Goal: Task Accomplishment & Management: Complete application form

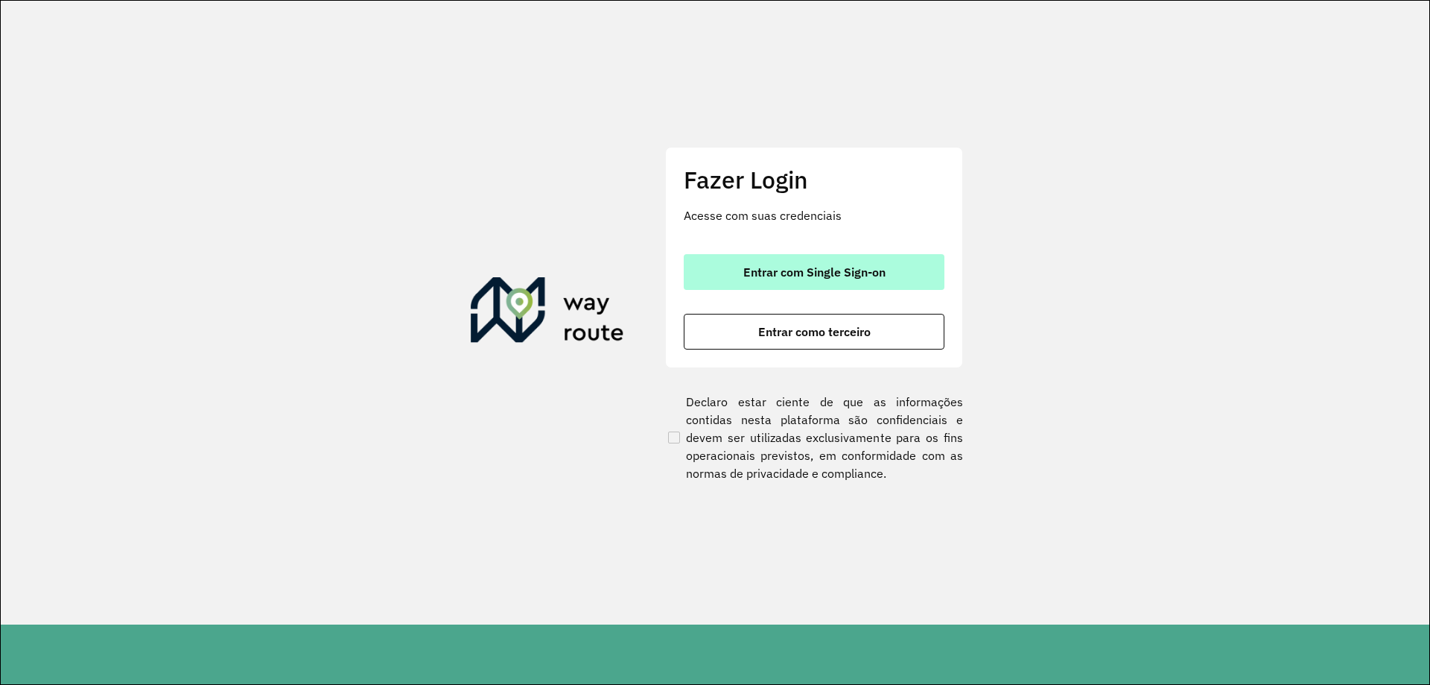
click at [827, 258] on button "Entrar com Single Sign-on" at bounding box center [814, 272] width 261 height 36
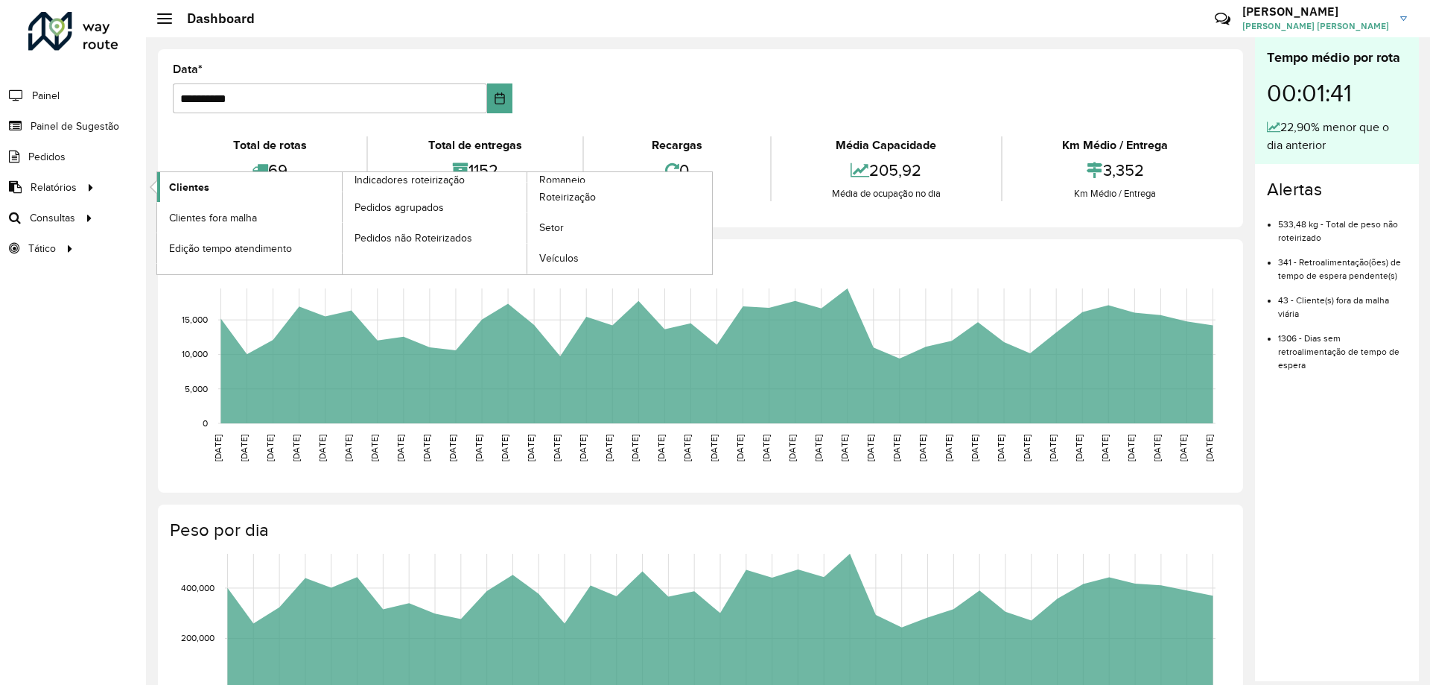
click at [228, 183] on link "Clientes" at bounding box center [249, 187] width 185 height 30
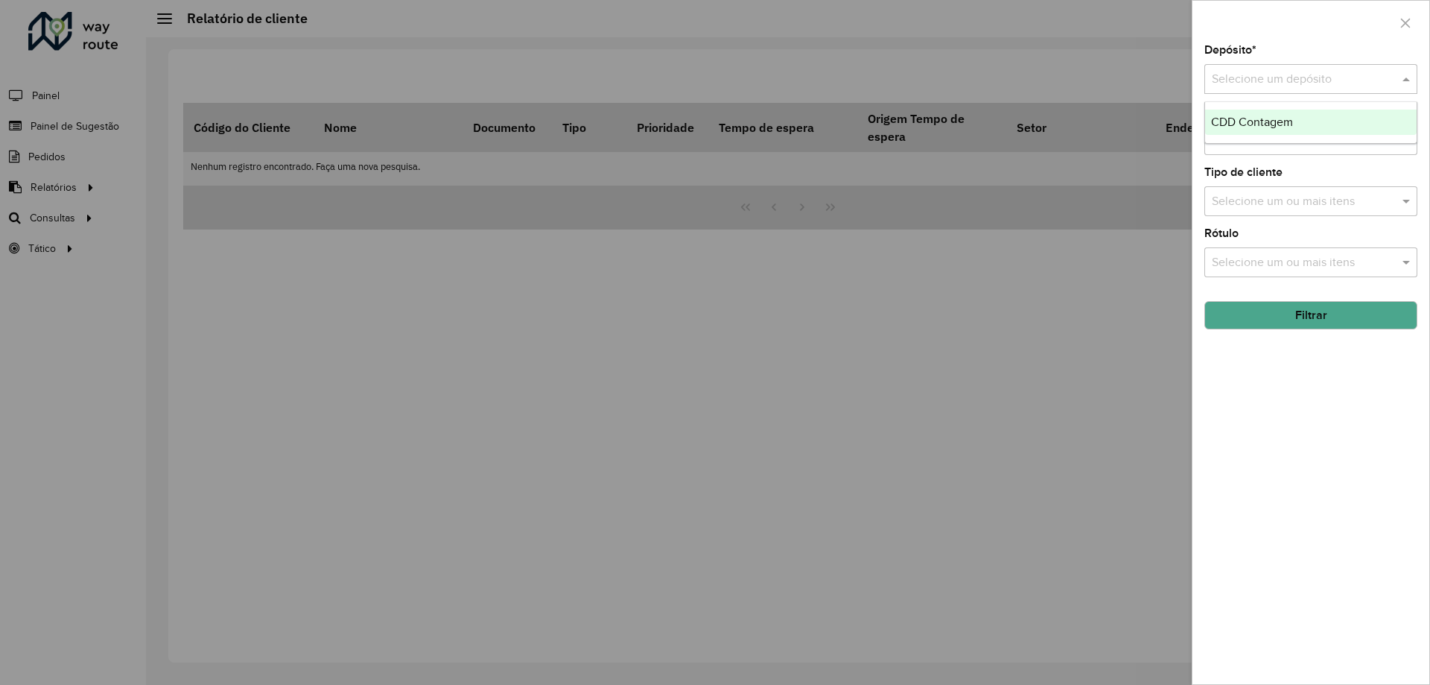
click at [1272, 81] on input "text" at bounding box center [1296, 80] width 168 height 18
click at [1243, 118] on span "CDD Contagem" at bounding box center [1252, 121] width 82 height 13
click at [1316, 319] on button "Filtrar" at bounding box center [1311, 315] width 213 height 28
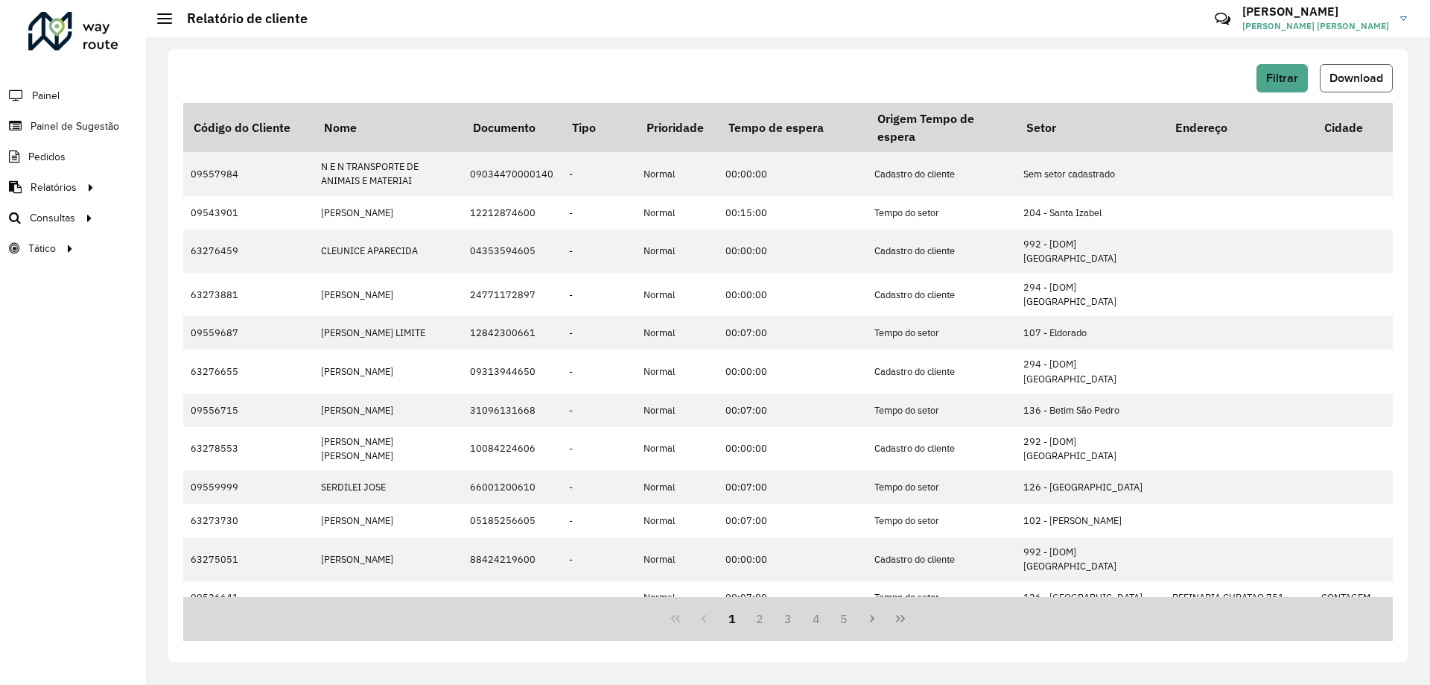
click at [1362, 75] on span "Download" at bounding box center [1357, 78] width 54 height 13
click at [47, 91] on span "Painel" at bounding box center [47, 96] width 31 height 16
click at [95, 120] on span "Painel de Sugestão" at bounding box center [77, 126] width 93 height 16
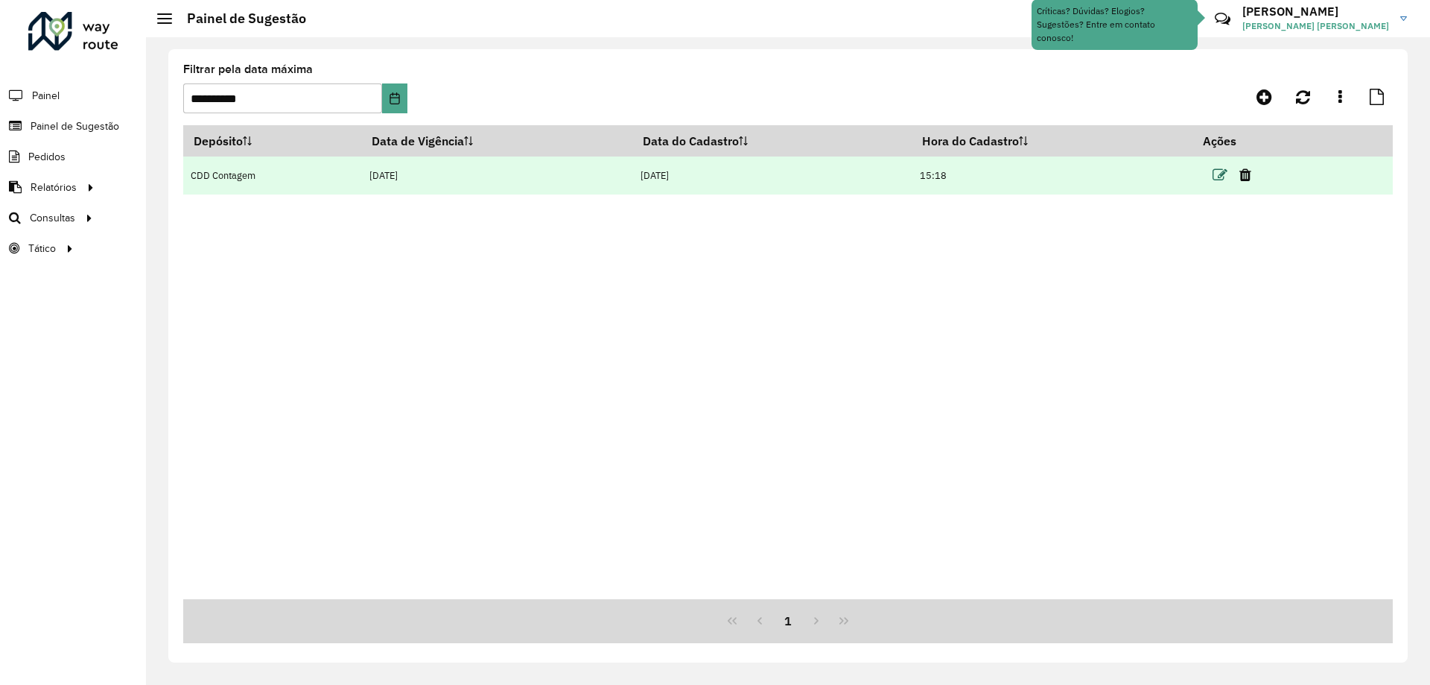
click at [1223, 177] on icon at bounding box center [1220, 175] width 15 height 15
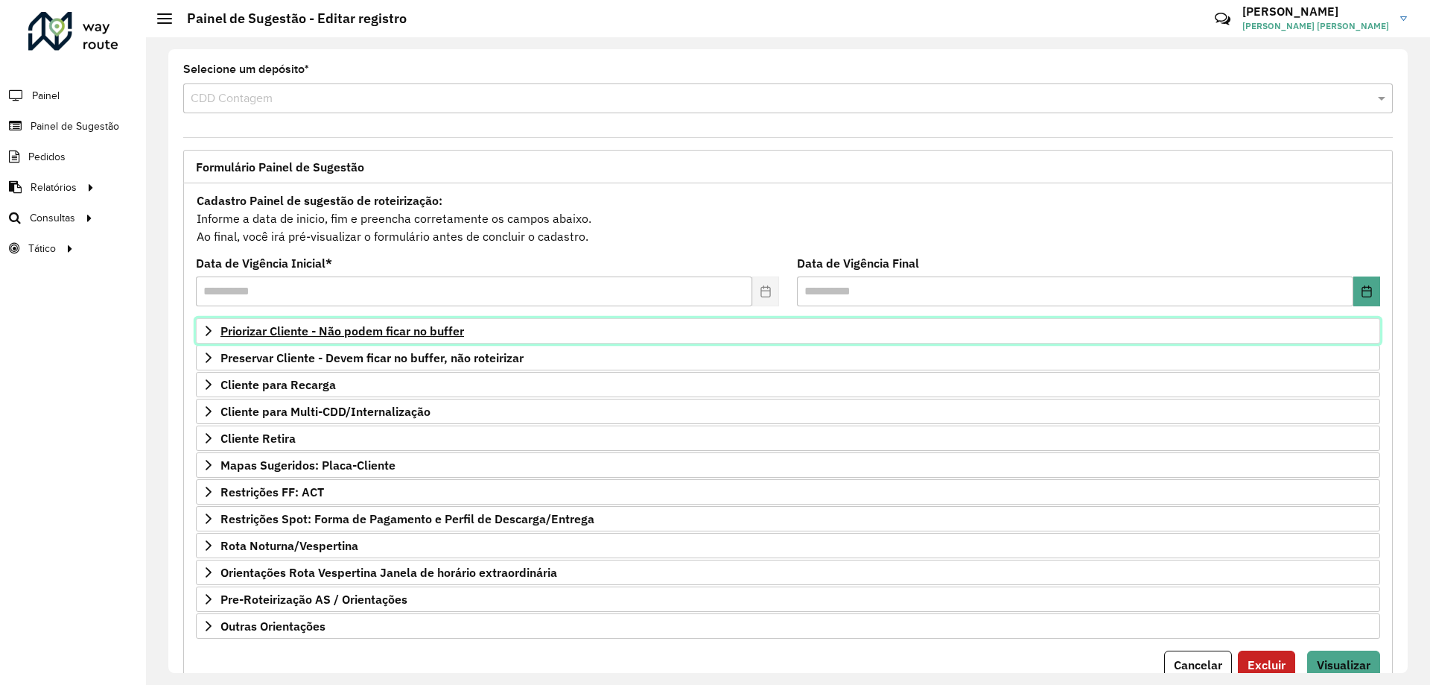
click at [212, 331] on icon at bounding box center [209, 331] width 12 height 12
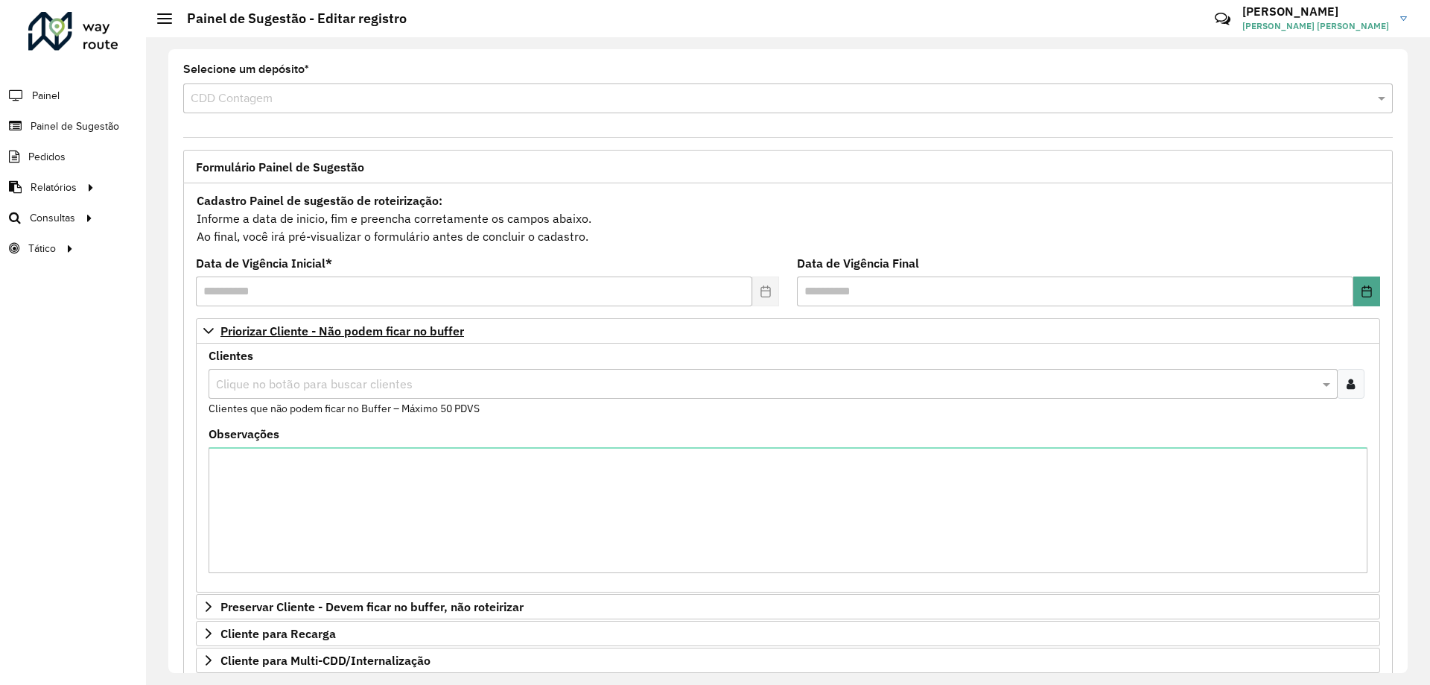
click at [341, 381] on input "text" at bounding box center [765, 384] width 1107 height 18
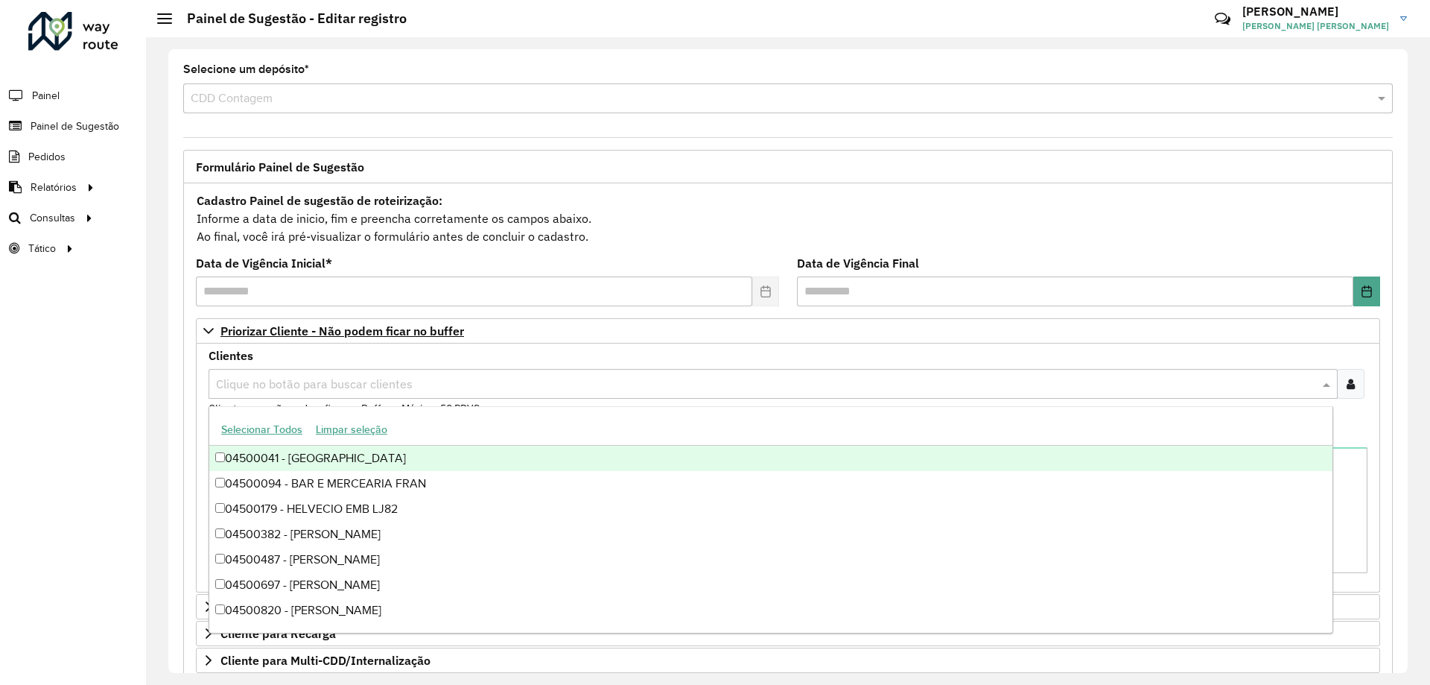
paste input "**********"
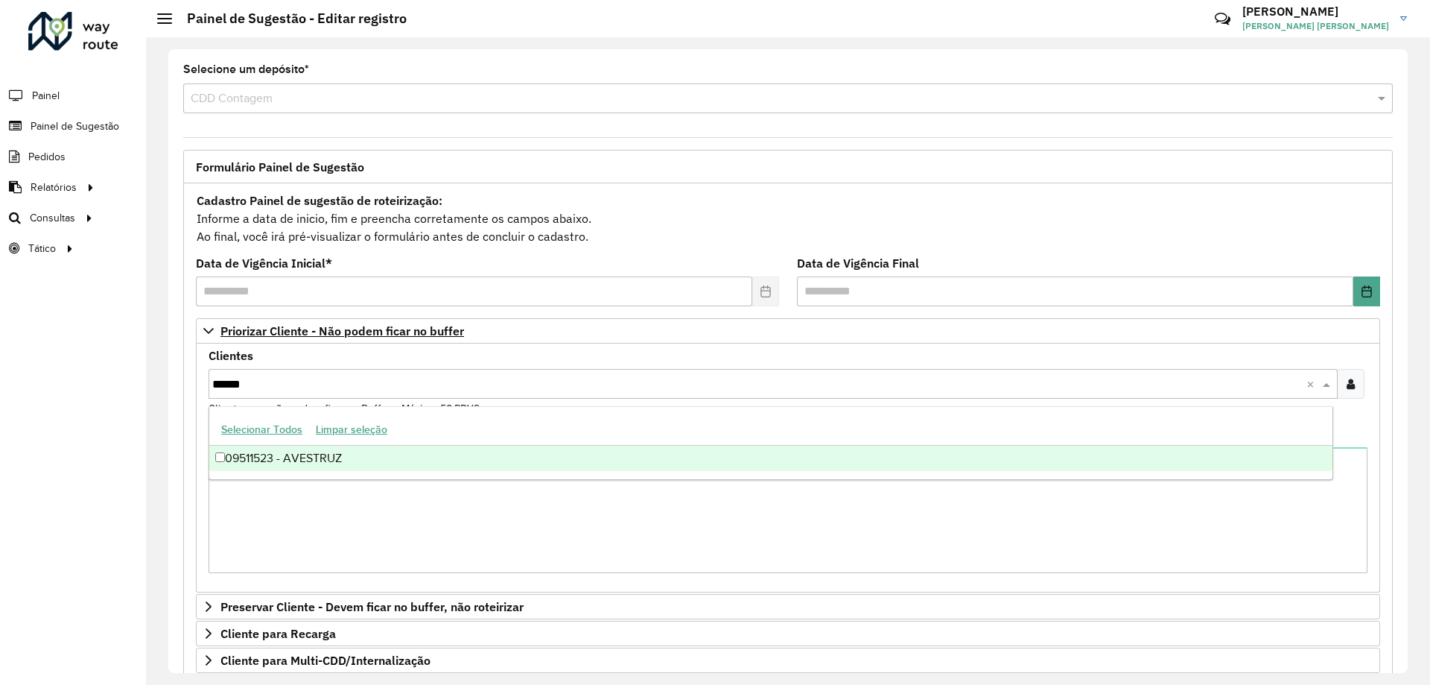
type input "*****"
click at [302, 457] on div "09511523 - AVESTRUZ" at bounding box center [770, 458] width 1123 height 25
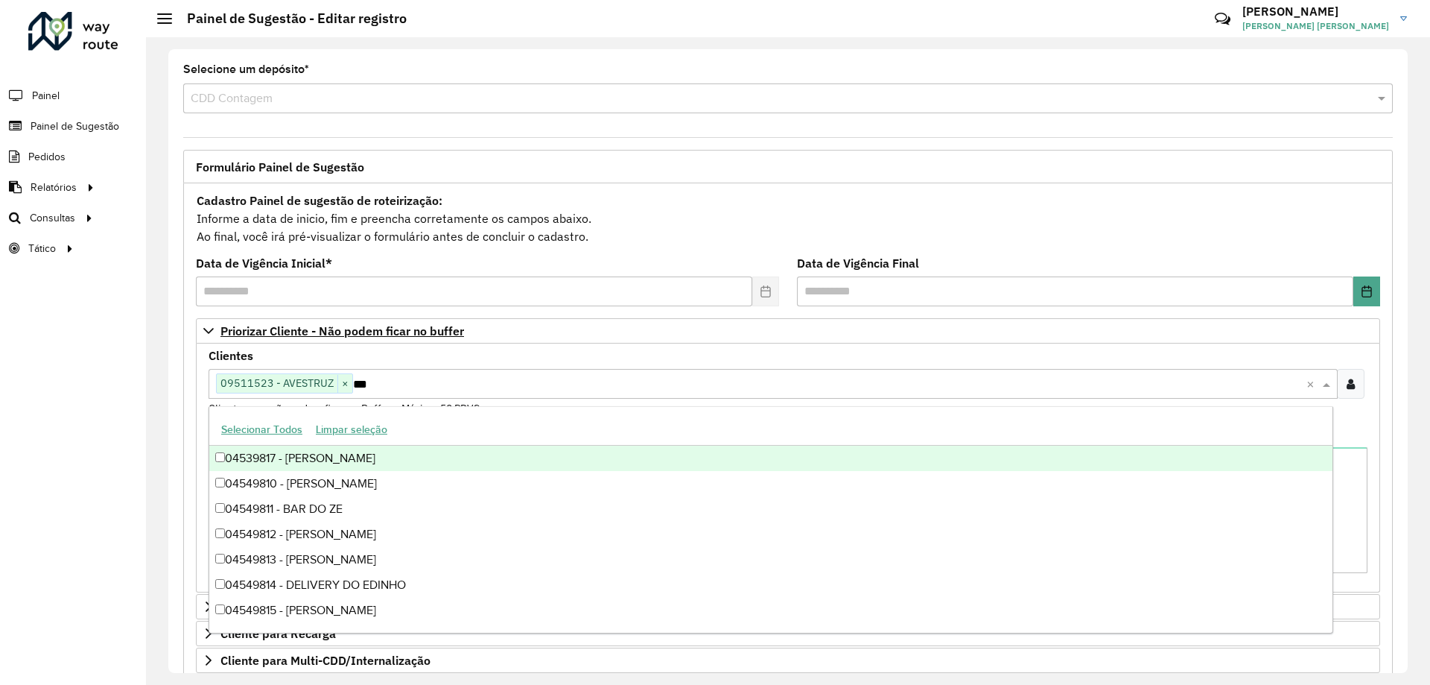
type input "****"
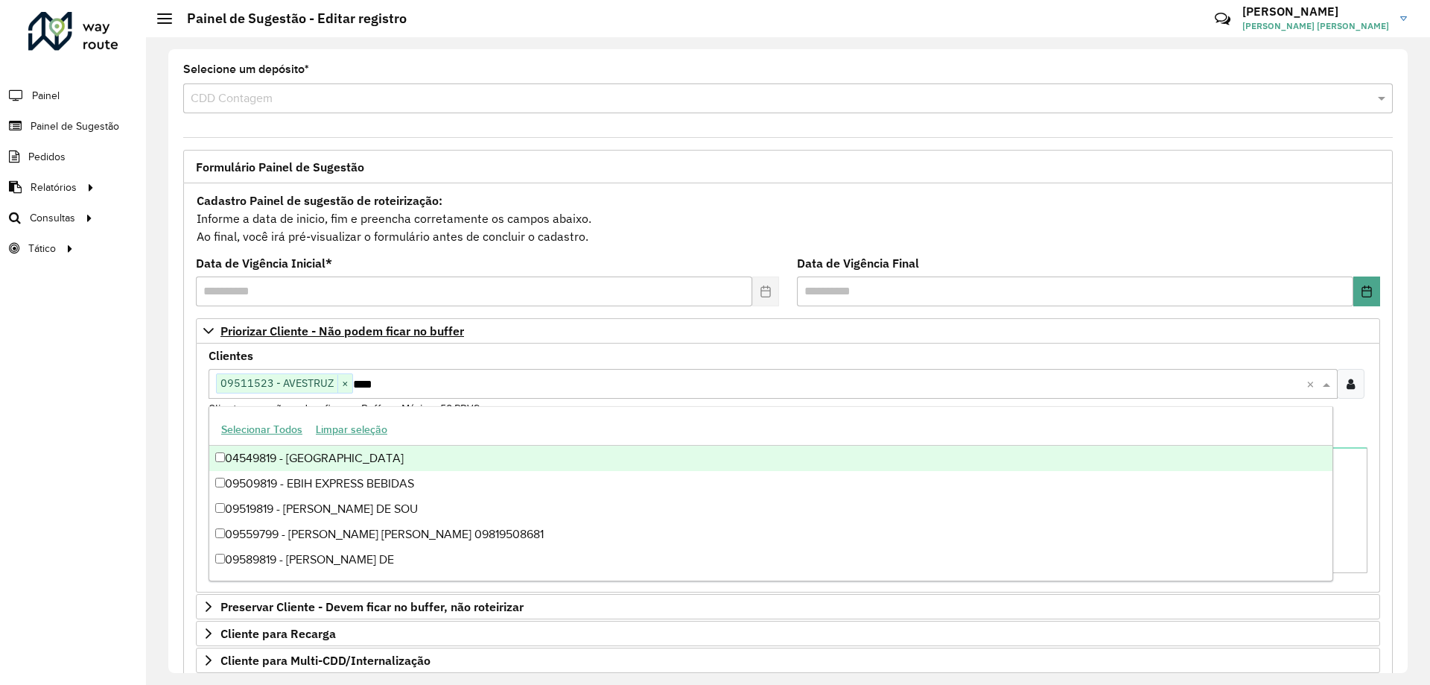
click at [268, 458] on div "04549819 - EDIMBURGO BAR" at bounding box center [770, 458] width 1123 height 25
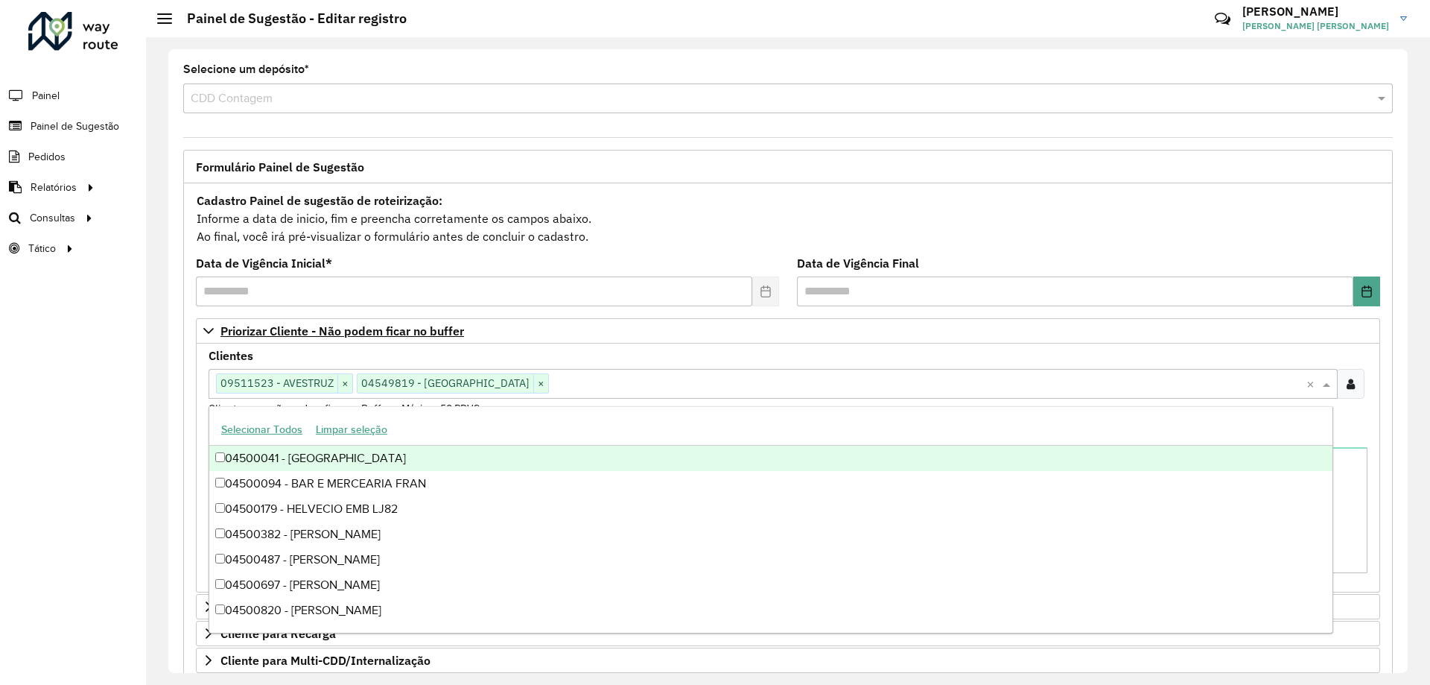
click at [648, 357] on div "Clientes Clique no botão para buscar clientes 09511523 - AVESTRUZ × 04549819 - …" at bounding box center [788, 383] width 1159 height 66
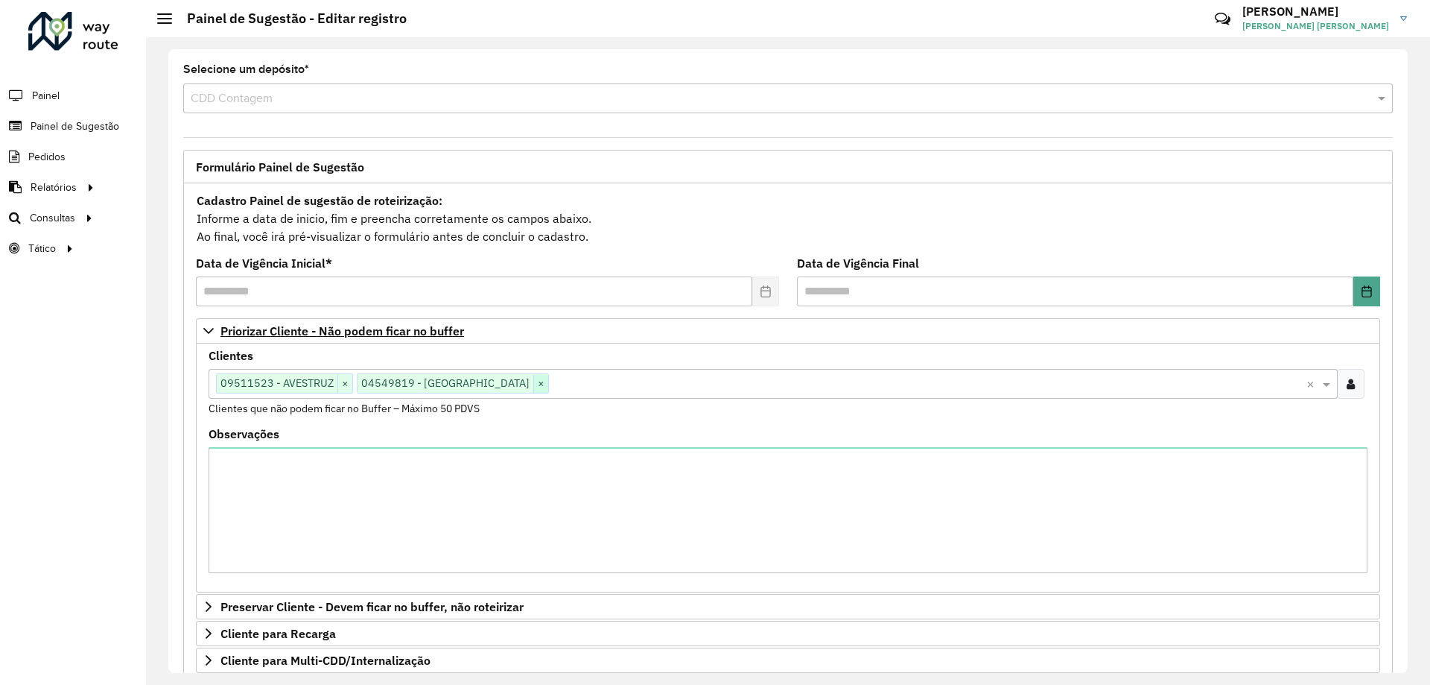
click at [533, 384] on span "×" at bounding box center [540, 384] width 15 height 18
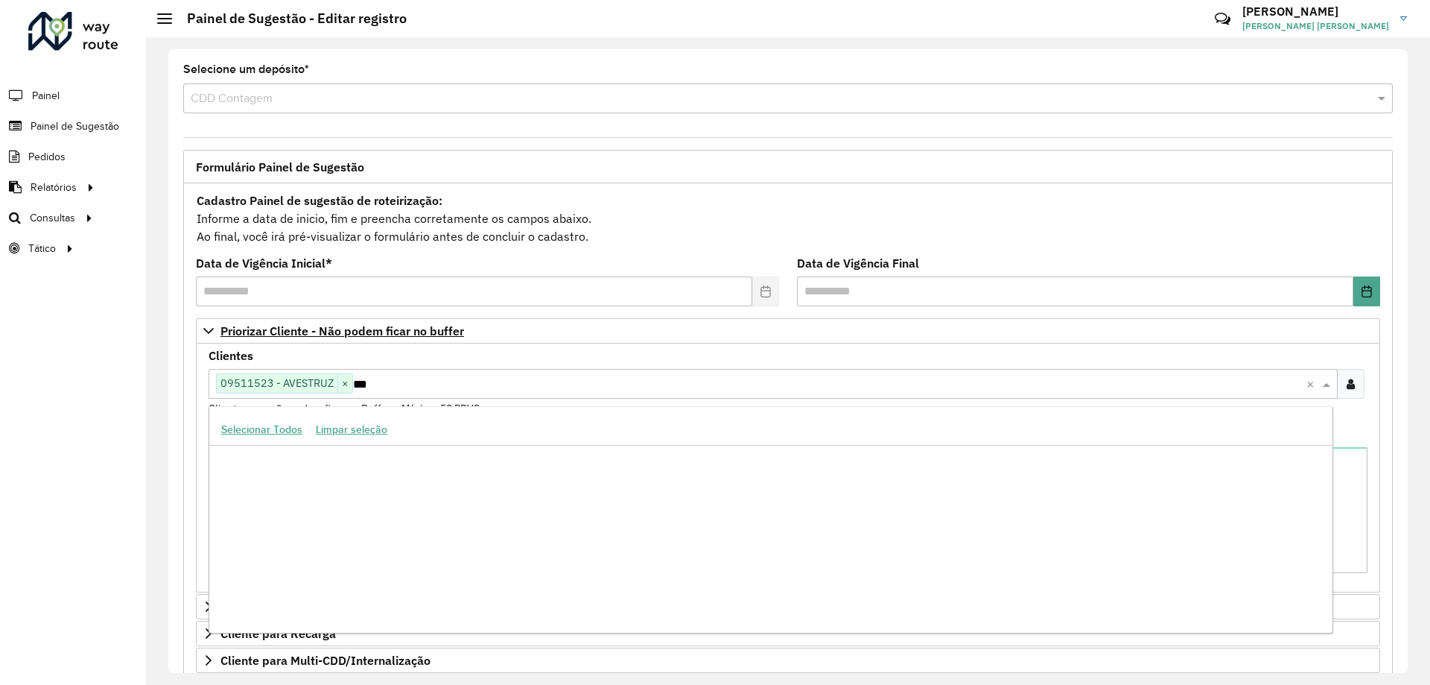
type input "****"
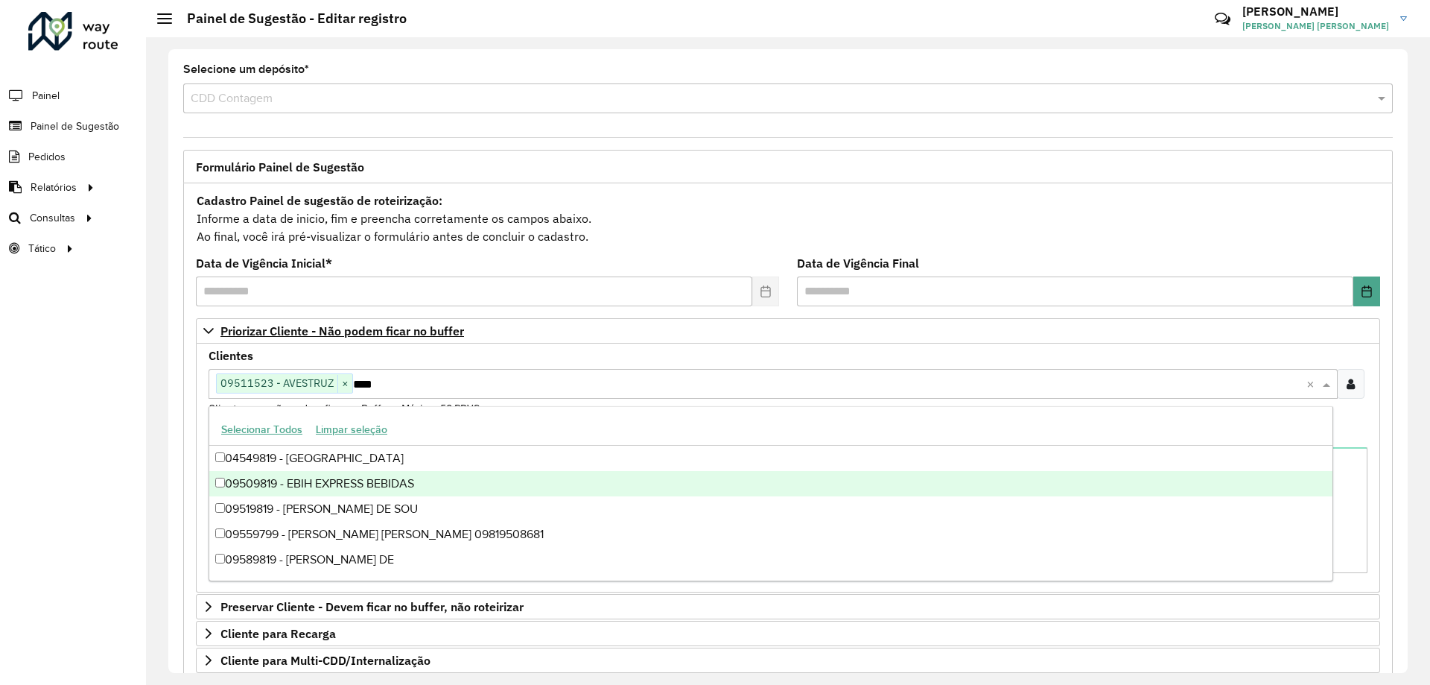
click at [255, 484] on div "09509819 - EBIH EXPRESS BEBIDAS" at bounding box center [770, 483] width 1123 height 25
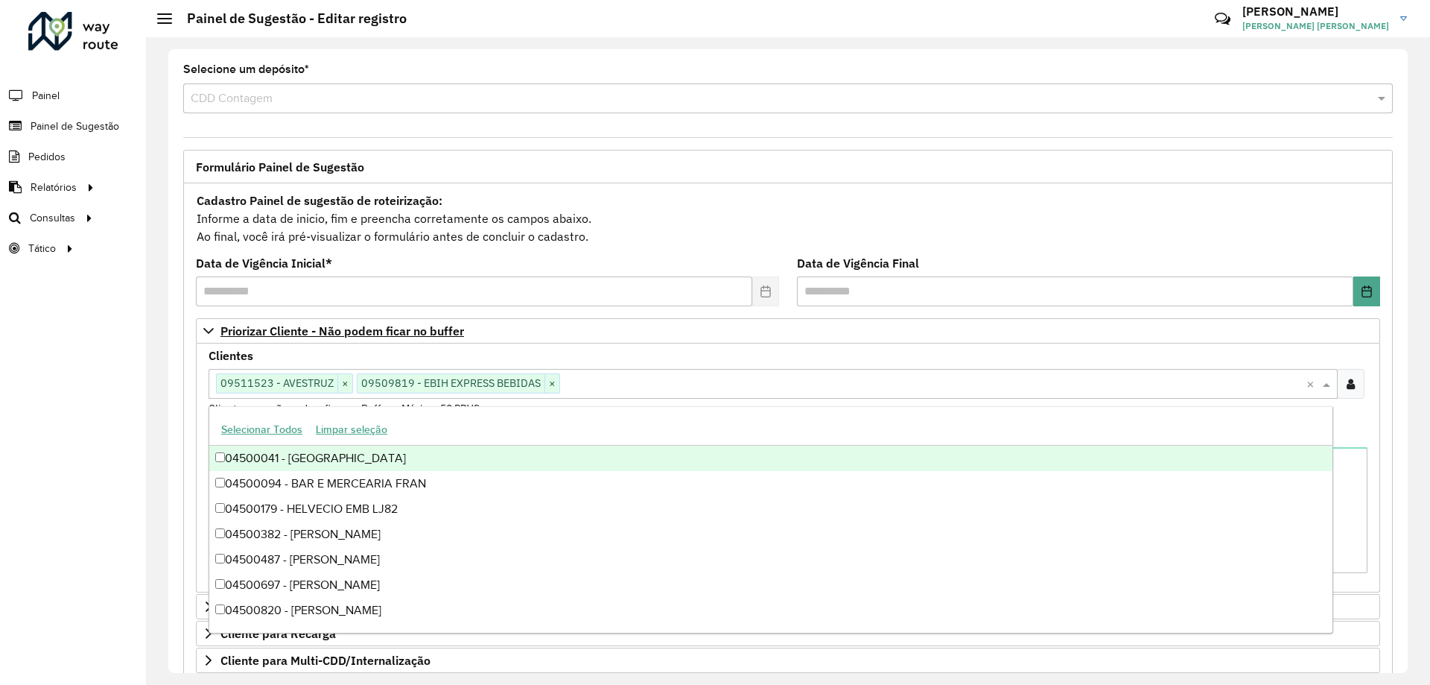
click at [103, 394] on div "Roteirizador AmbevTech Painel Painel de Sugestão Pedidos Relatórios Clientes Cl…" at bounding box center [73, 342] width 146 height 685
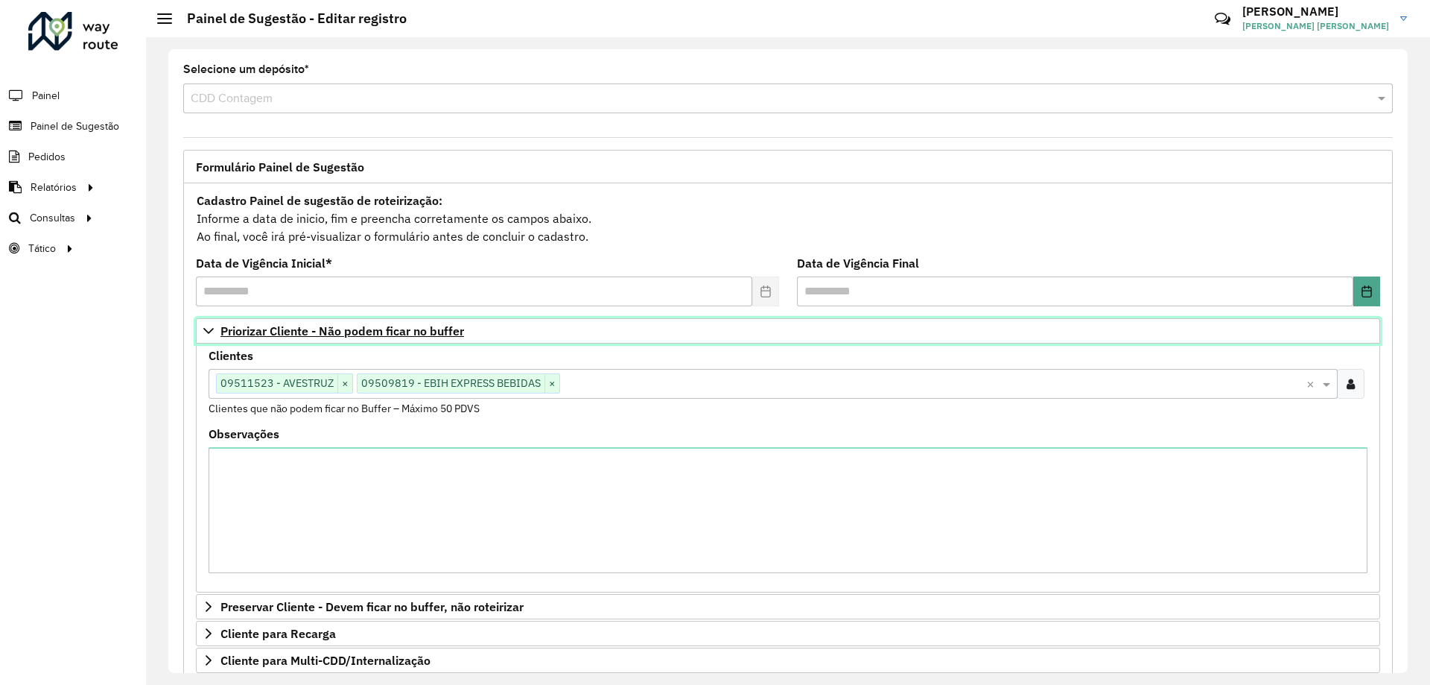
click at [206, 330] on icon at bounding box center [208, 331] width 10 height 6
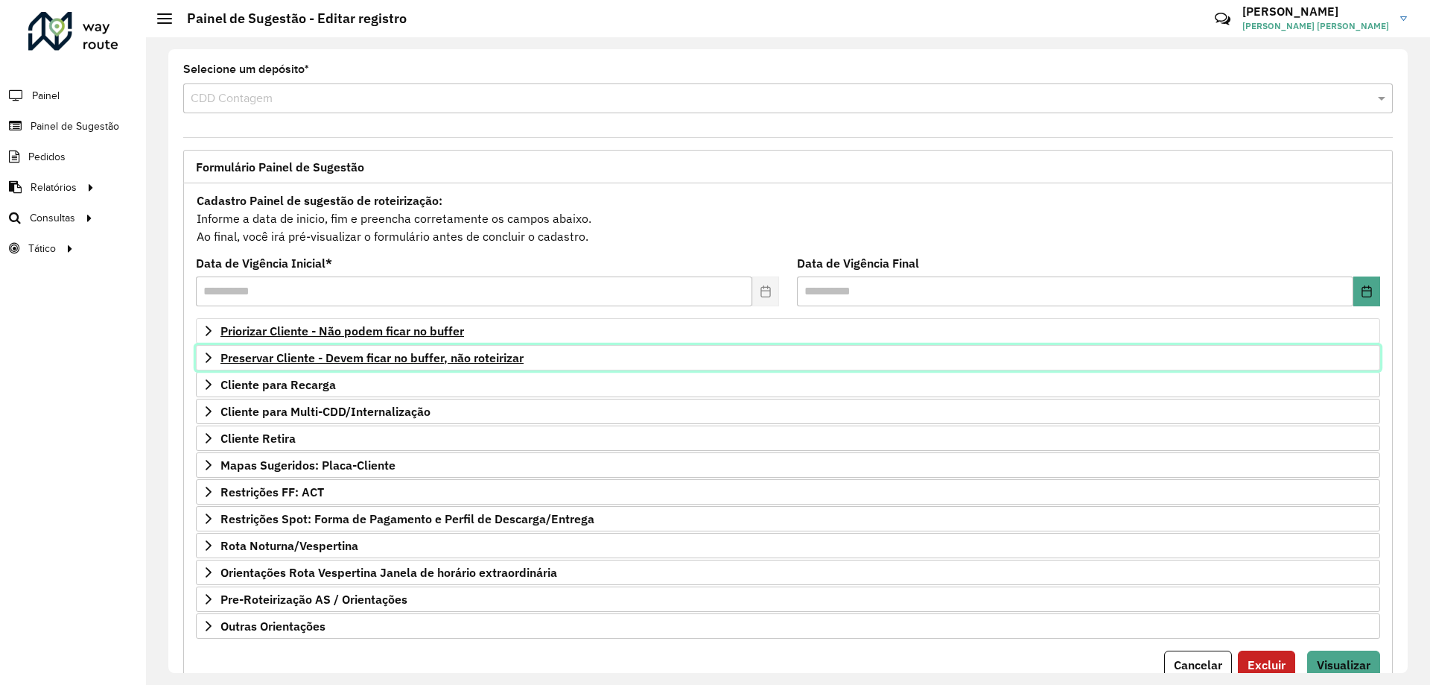
click at [208, 355] on icon at bounding box center [209, 358] width 12 height 12
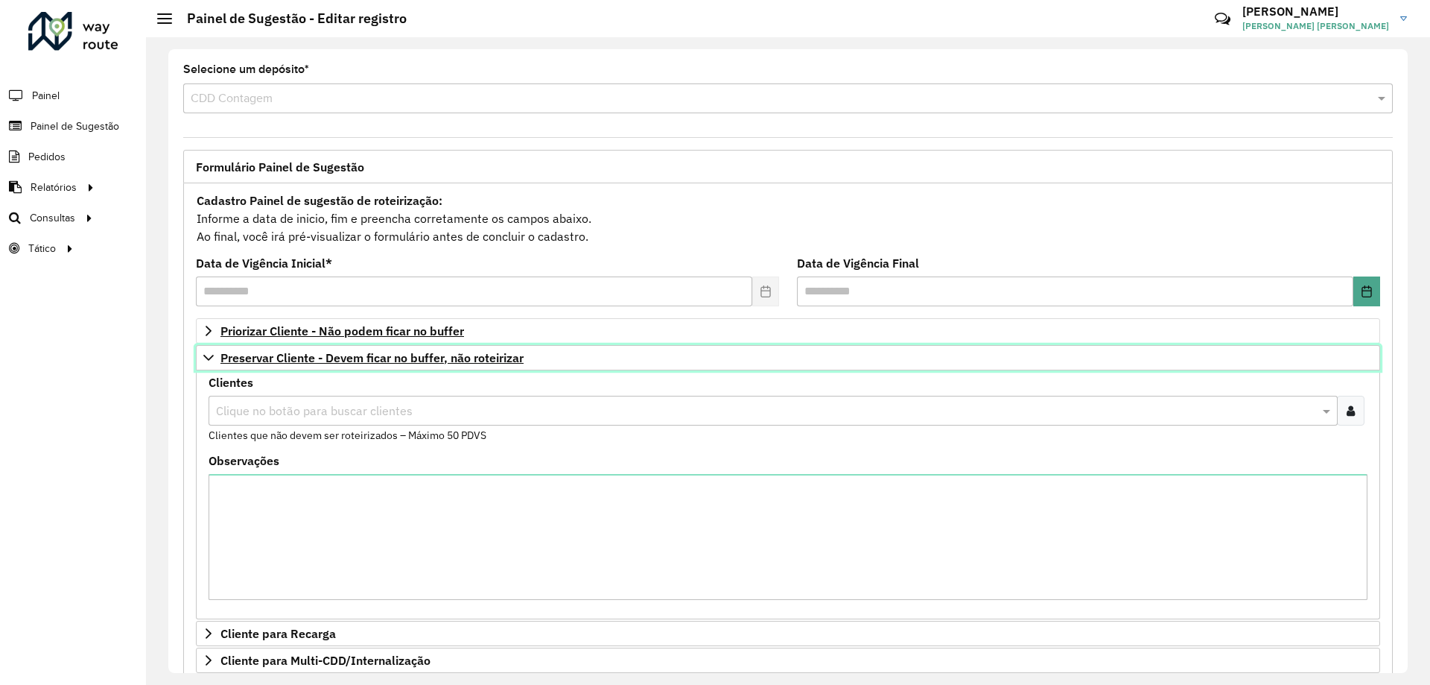
scroll to position [149, 0]
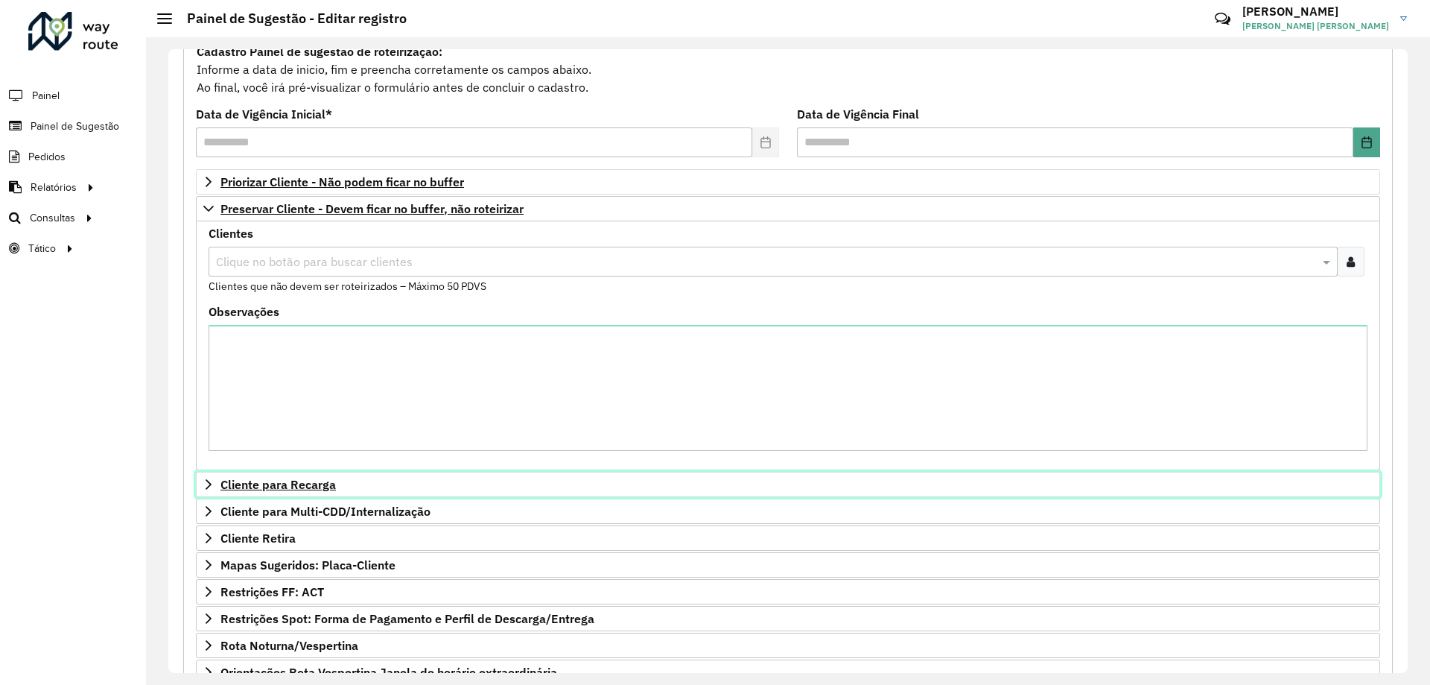
click at [207, 483] on icon at bounding box center [209, 484] width 12 height 12
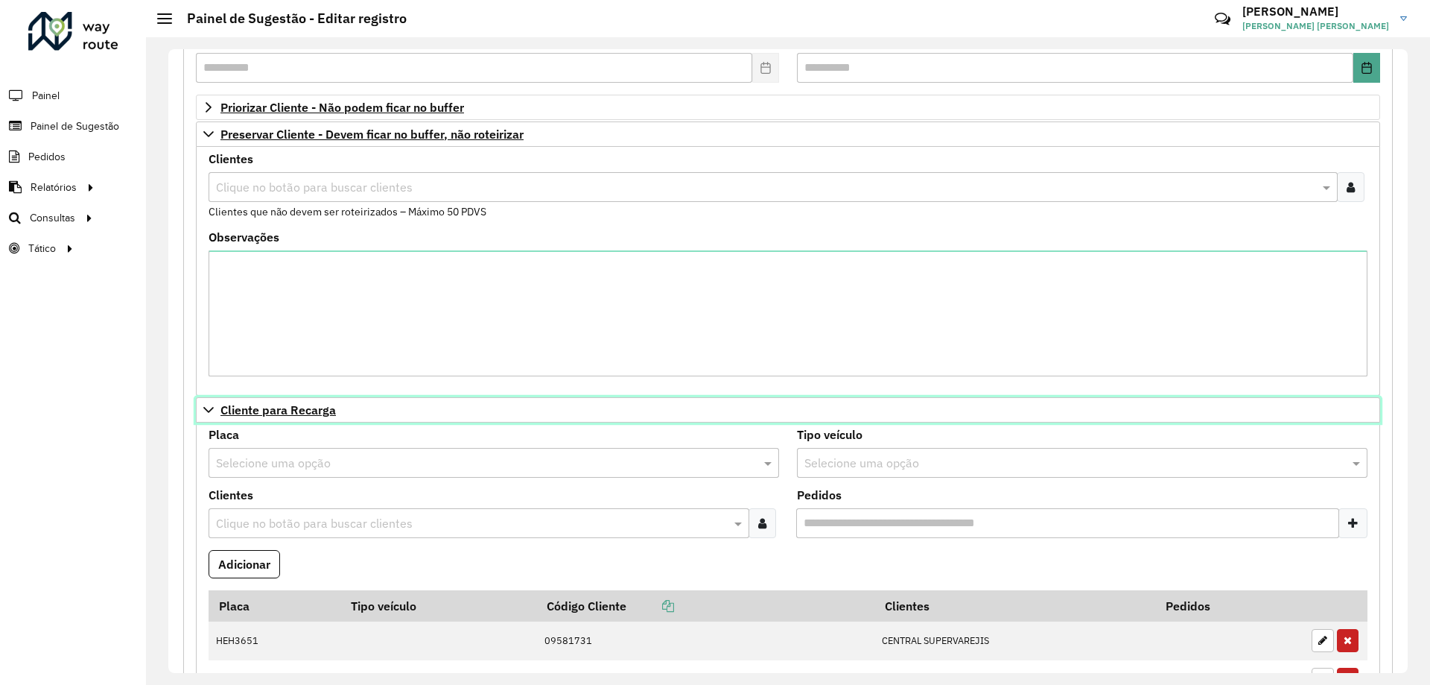
scroll to position [298, 0]
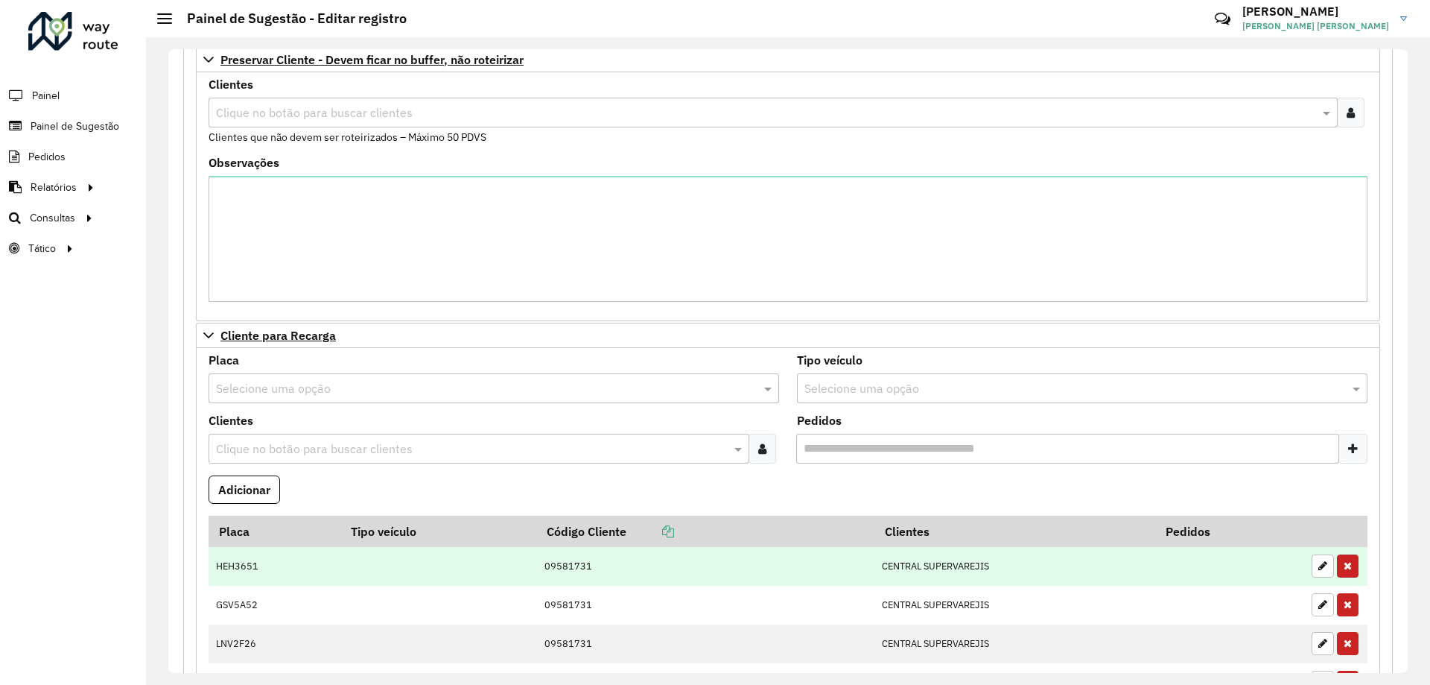
click at [1344, 562] on icon "button" at bounding box center [1348, 565] width 8 height 10
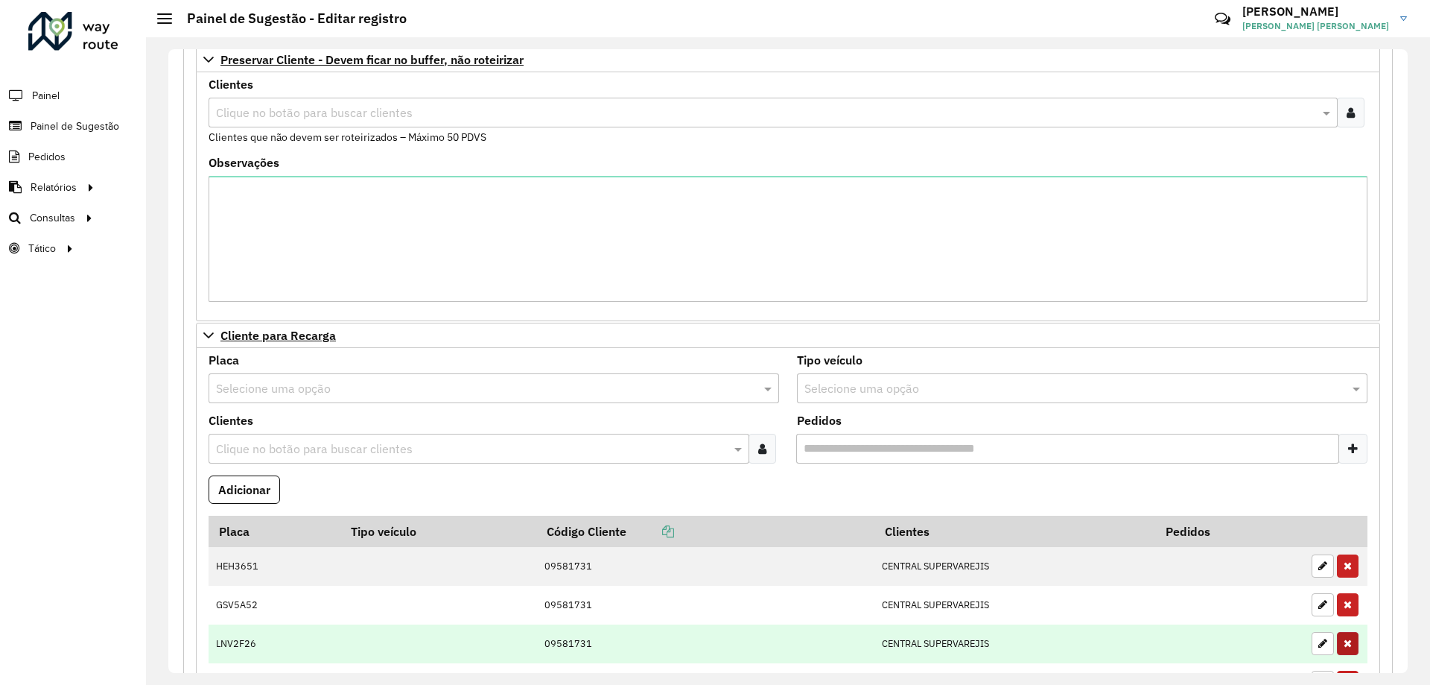
click at [1344, 599] on icon "button" at bounding box center [1348, 604] width 8 height 10
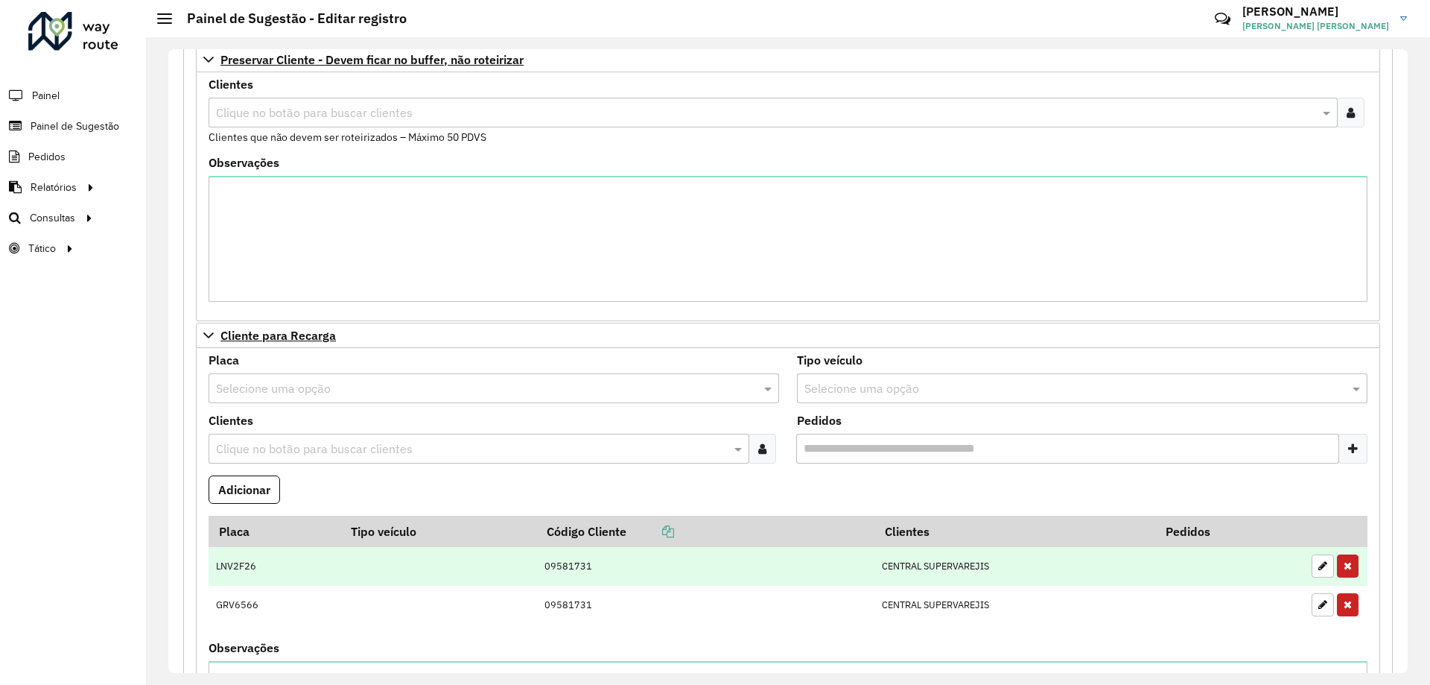
click at [1339, 562] on button "button" at bounding box center [1348, 565] width 22 height 23
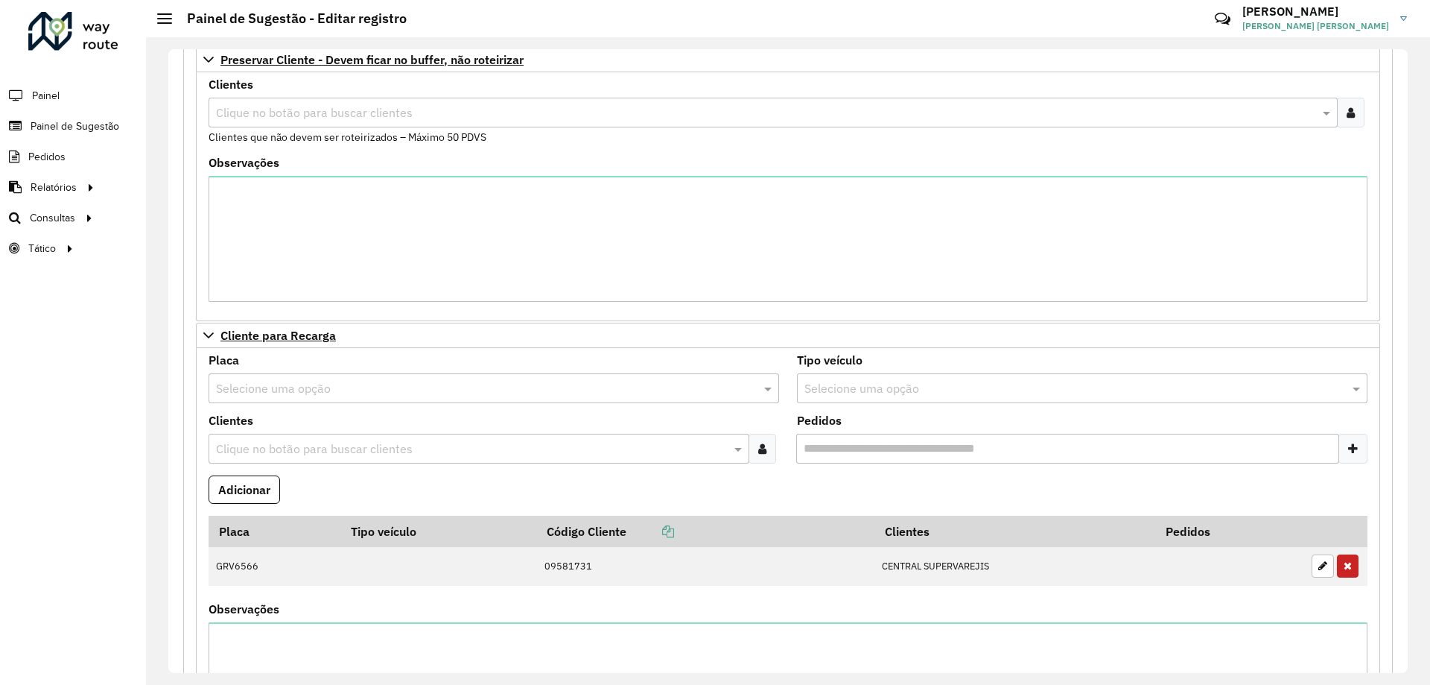
click at [1339, 562] on button "button" at bounding box center [1348, 565] width 22 height 23
click at [1339, 562] on formly-field "Placa Tipo veículo Código Cliente Clientes Pedidos GRV6566 09581731 CENTRAL SUP…" at bounding box center [788, 560] width 1177 height 88
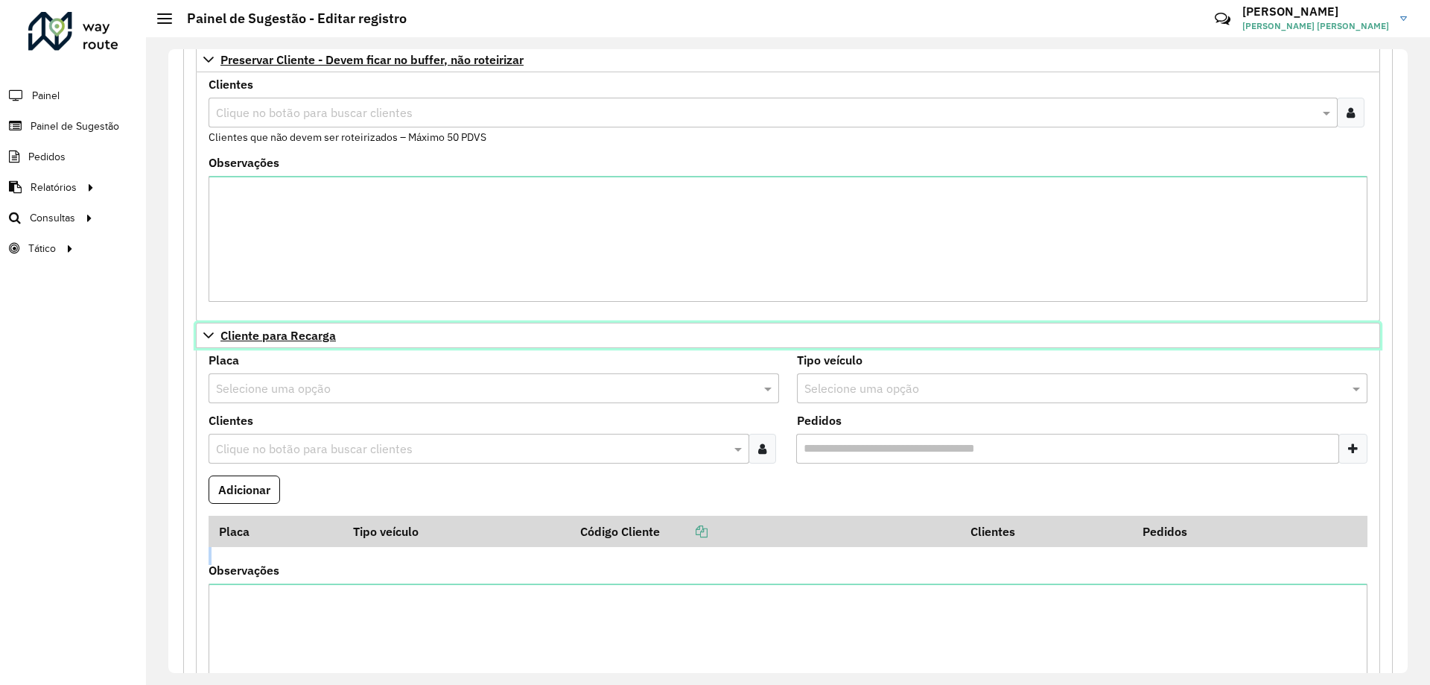
click at [208, 337] on icon at bounding box center [208, 335] width 10 height 6
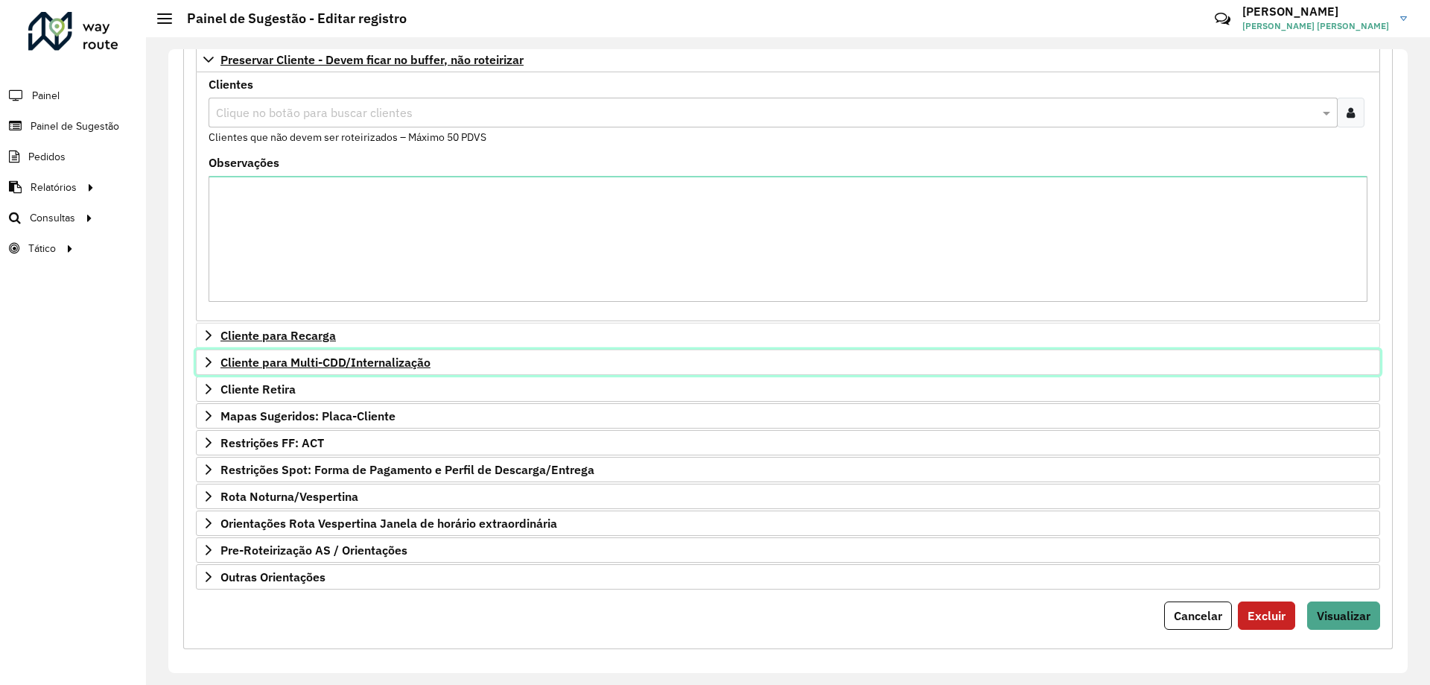
click at [209, 357] on icon at bounding box center [209, 362] width 12 height 12
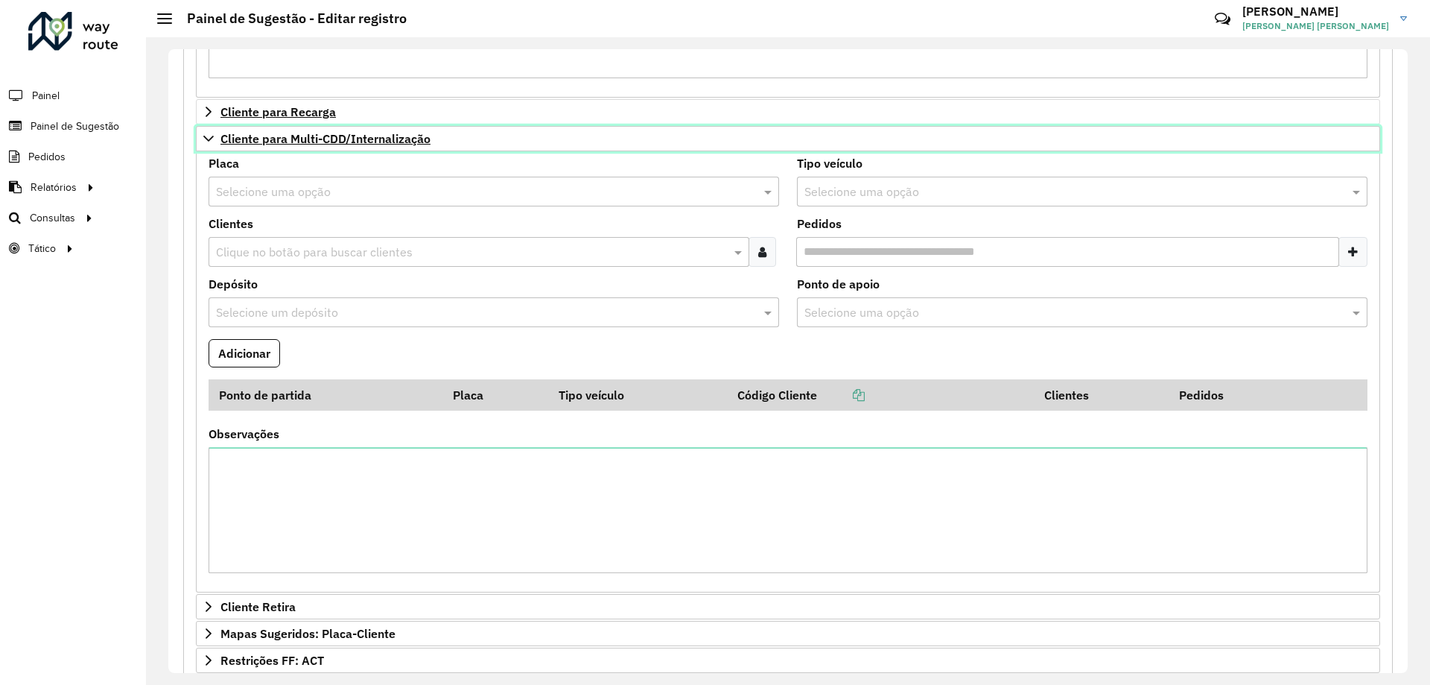
scroll to position [596, 0]
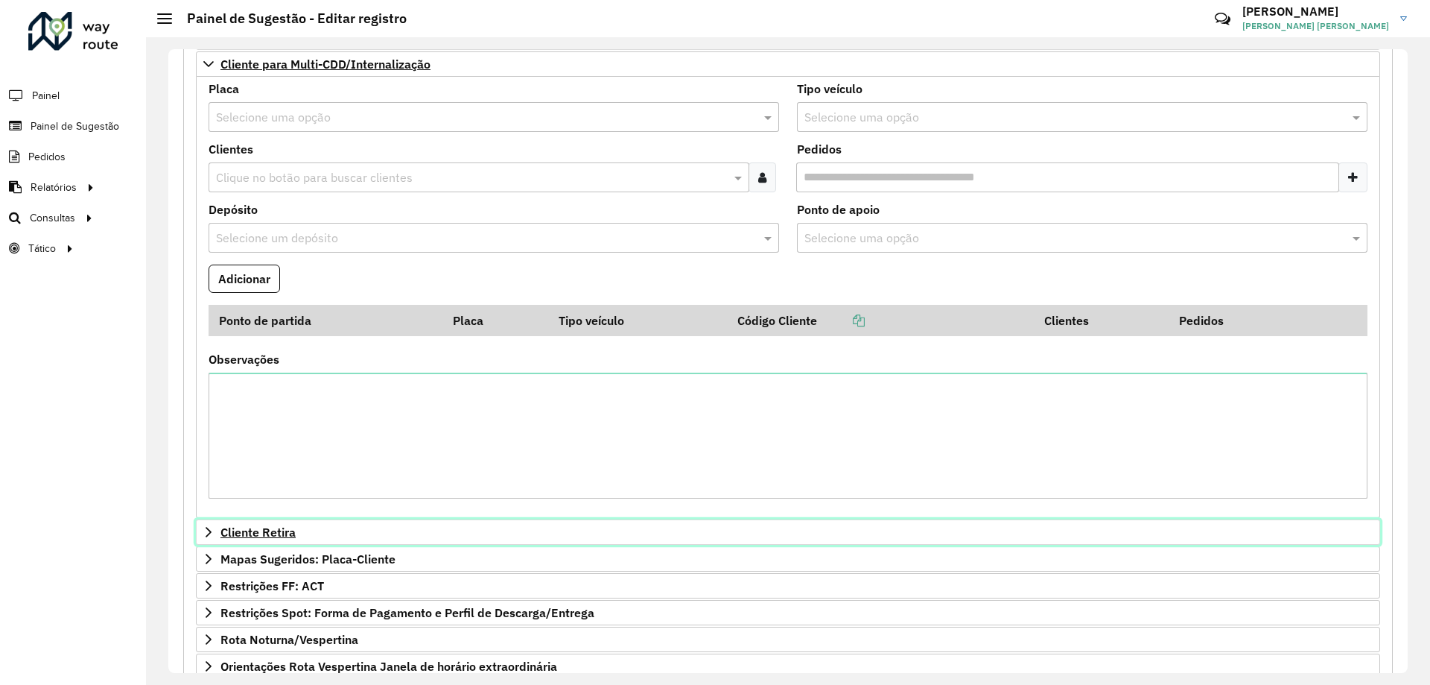
click at [211, 533] on icon at bounding box center [209, 532] width 6 height 10
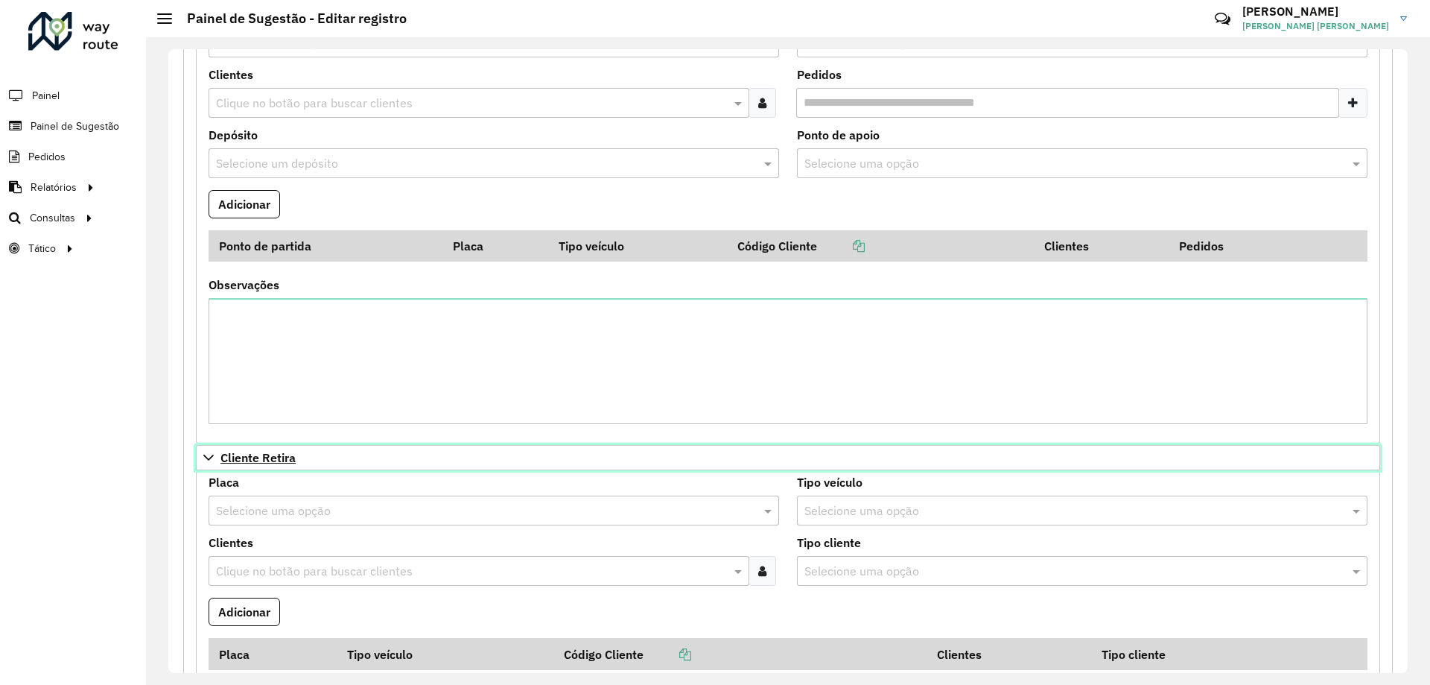
scroll to position [820, 0]
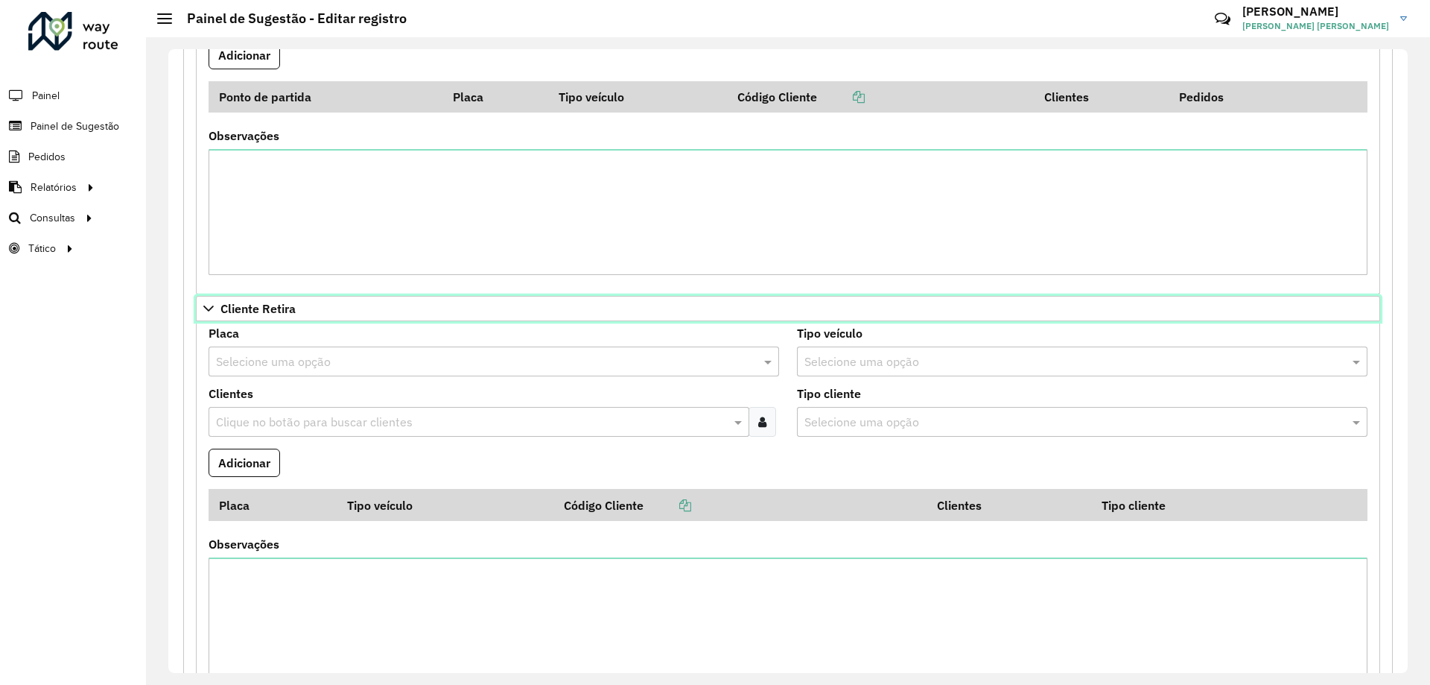
drag, startPoint x: 217, startPoint y: 307, endPoint x: 216, endPoint y: 272, distance: 35.0
click at [216, 307] on link "Cliente Retira" at bounding box center [788, 308] width 1185 height 25
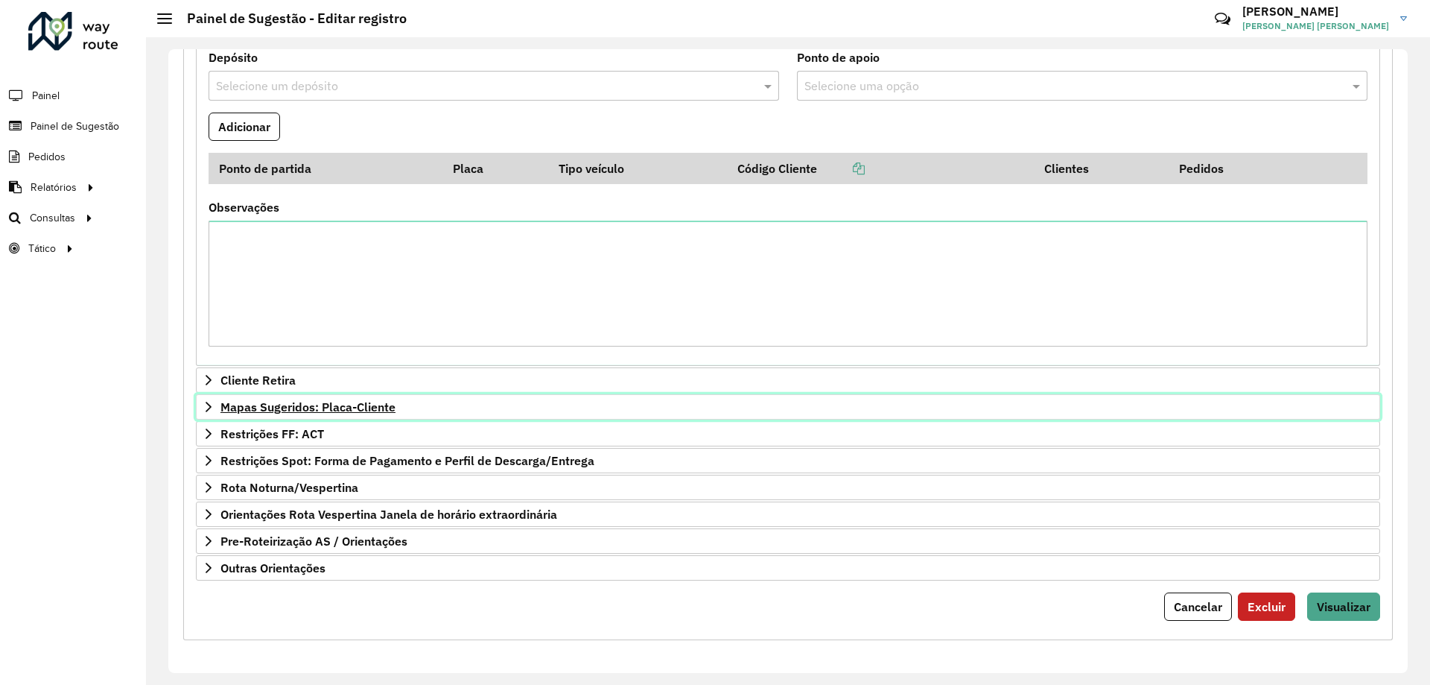
click at [207, 407] on icon at bounding box center [209, 407] width 12 height 12
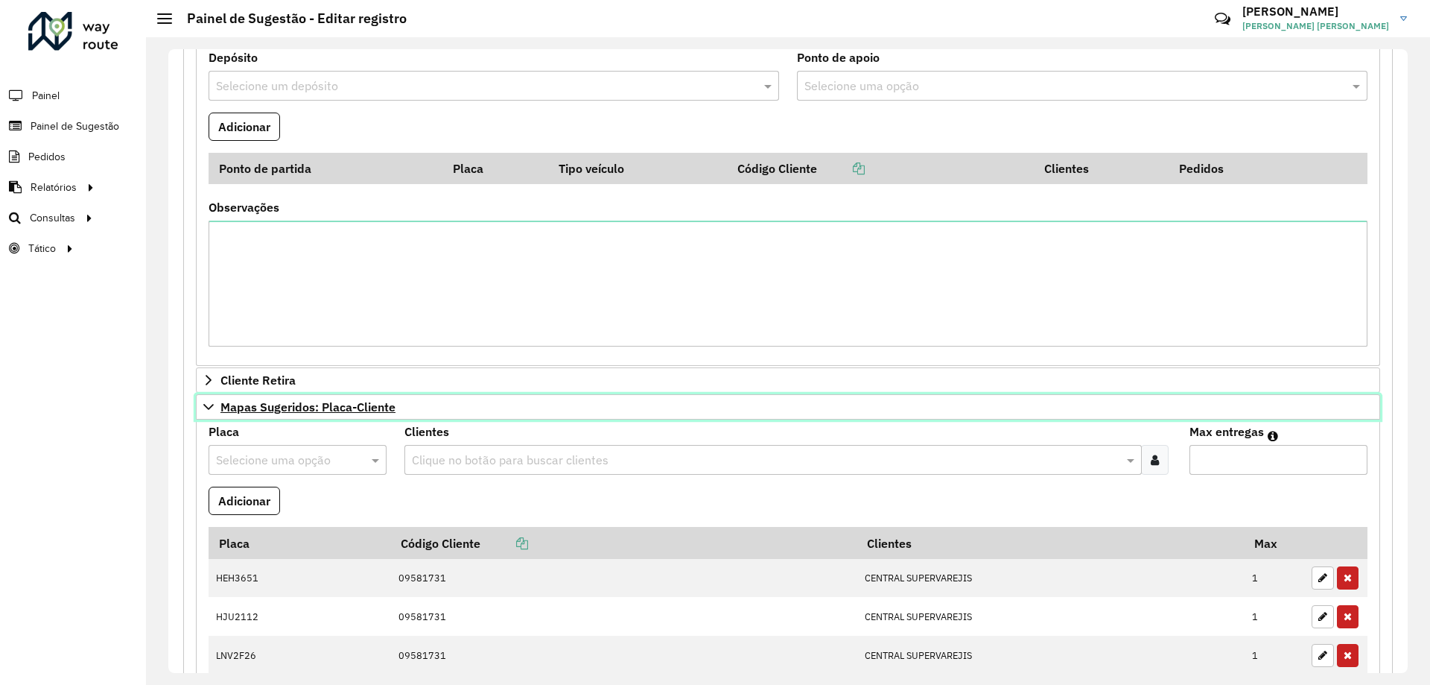
scroll to position [897, 0]
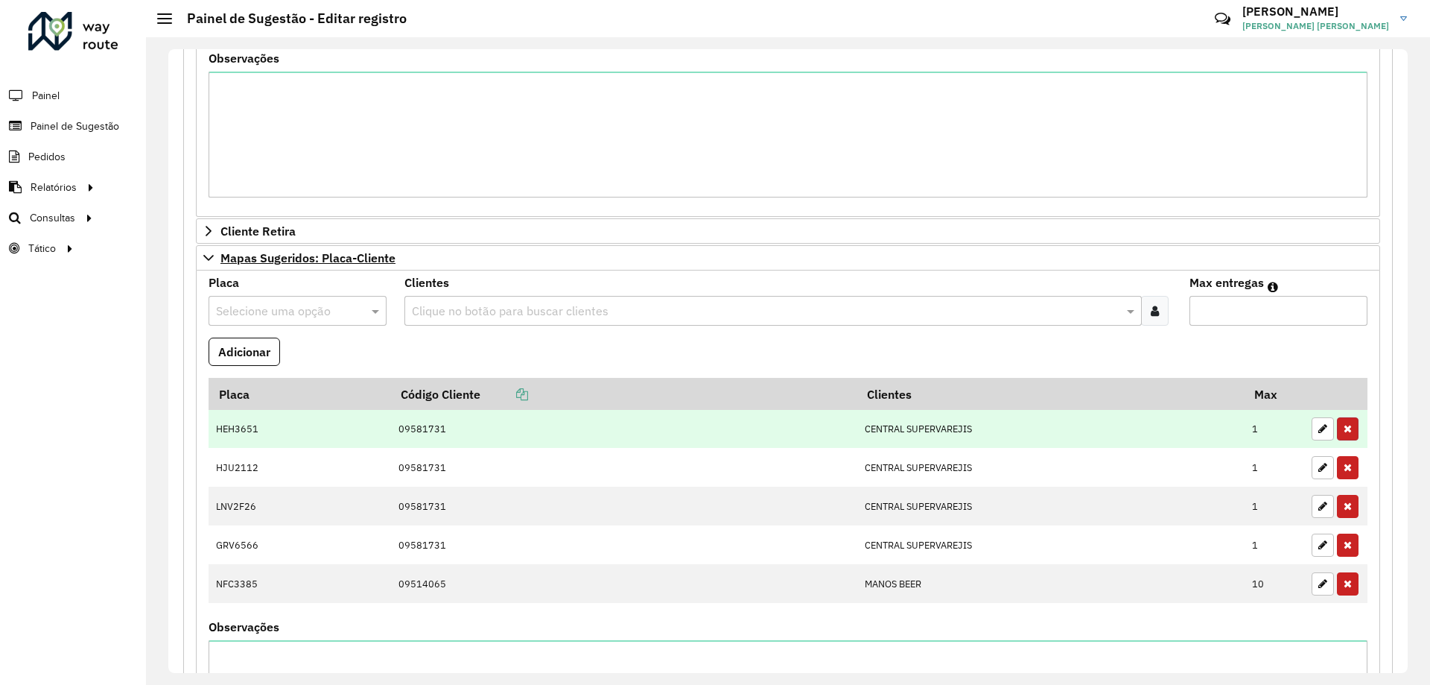
click at [1346, 429] on icon "button" at bounding box center [1348, 428] width 8 height 10
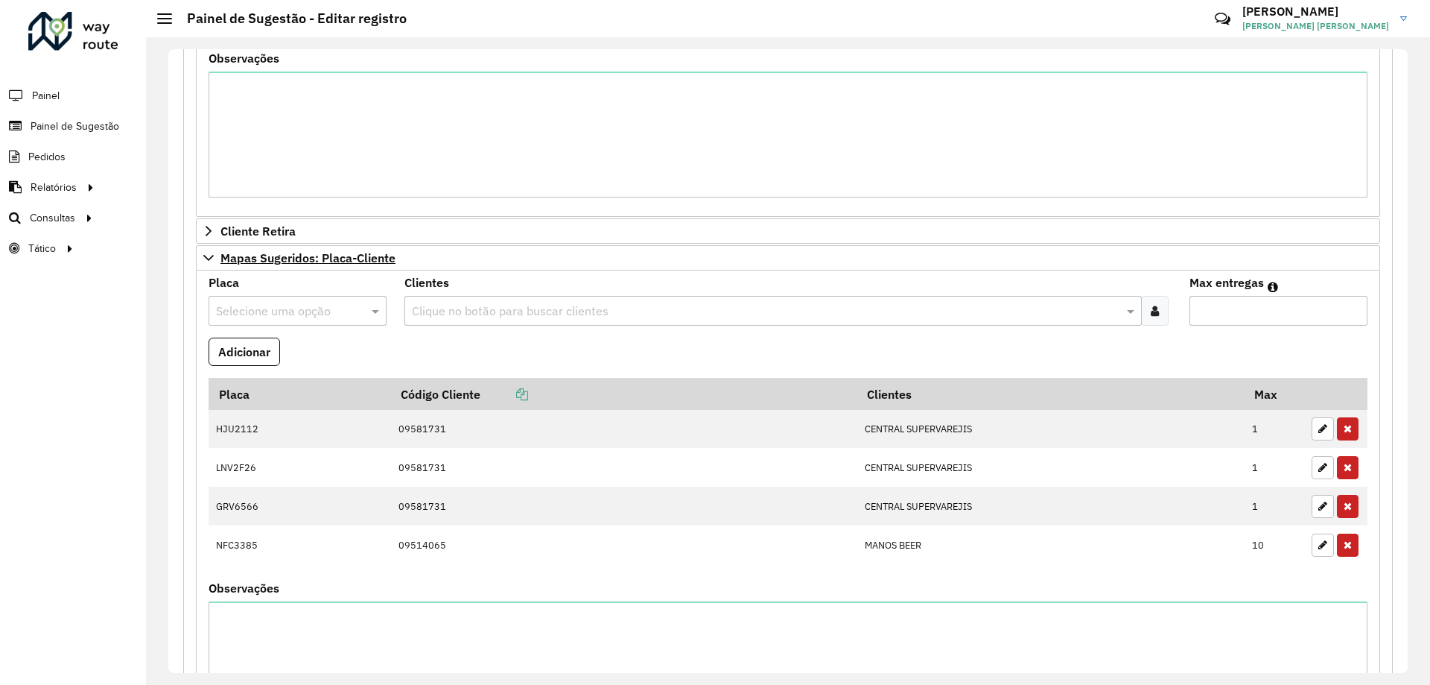
click at [1346, 429] on icon "button" at bounding box center [1348, 428] width 8 height 10
click at [1346, 462] on icon "button" at bounding box center [1348, 467] width 8 height 10
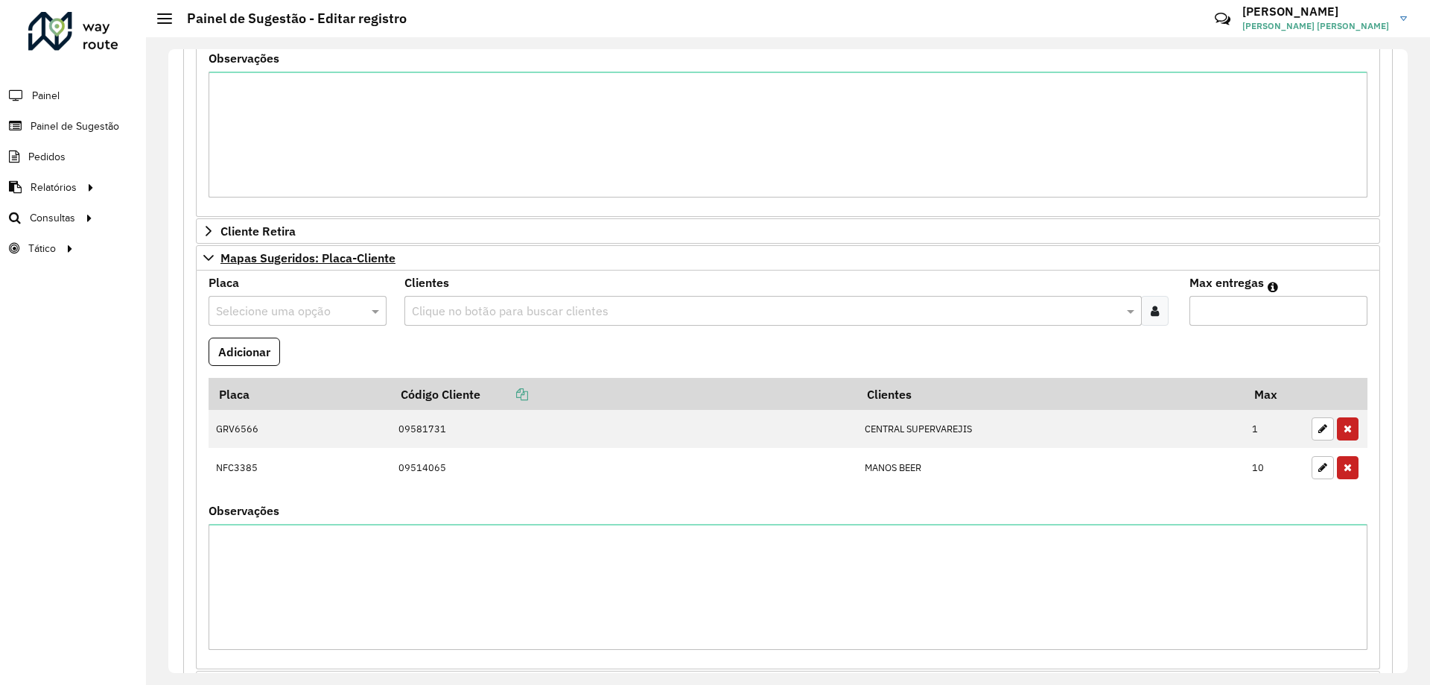
click at [1346, 429] on icon "button" at bounding box center [1348, 428] width 8 height 10
click at [1346, 462] on icon "button" at bounding box center [1348, 467] width 8 height 10
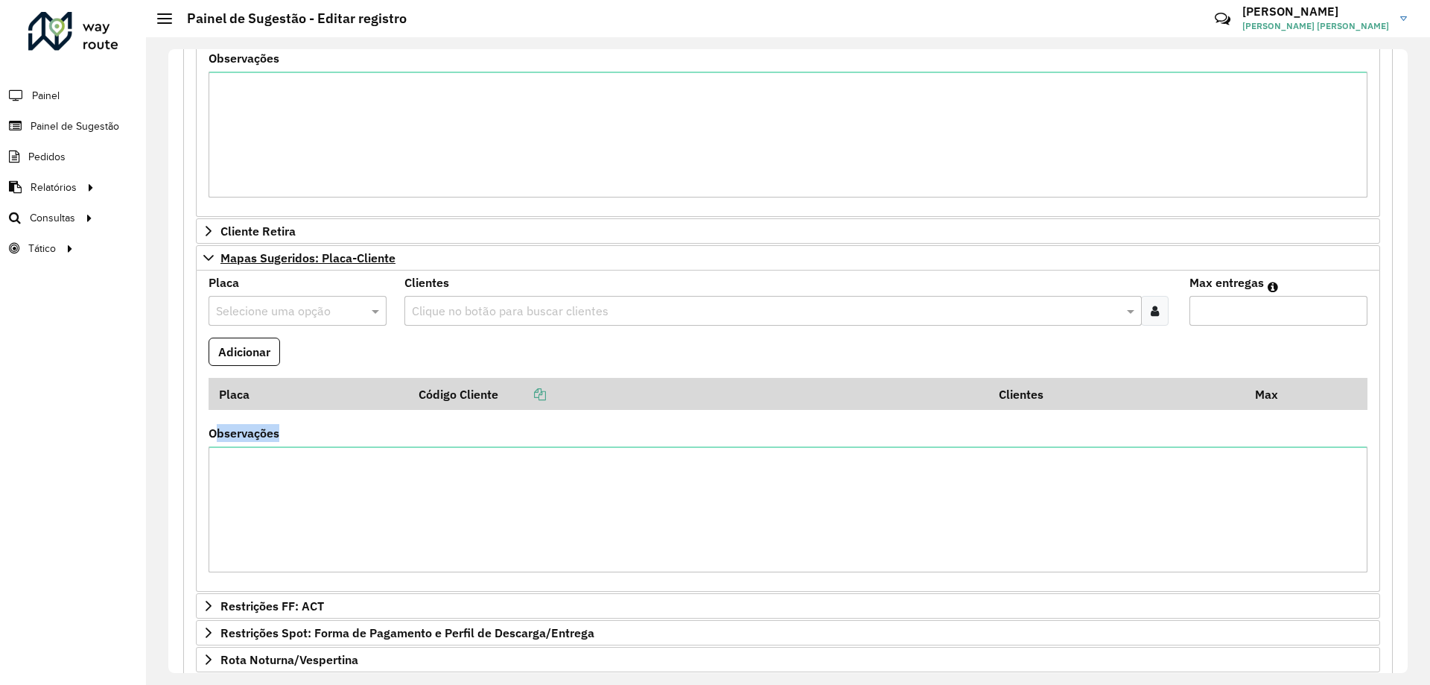
click at [1346, 429] on div "Observações" at bounding box center [788, 500] width 1159 height 145
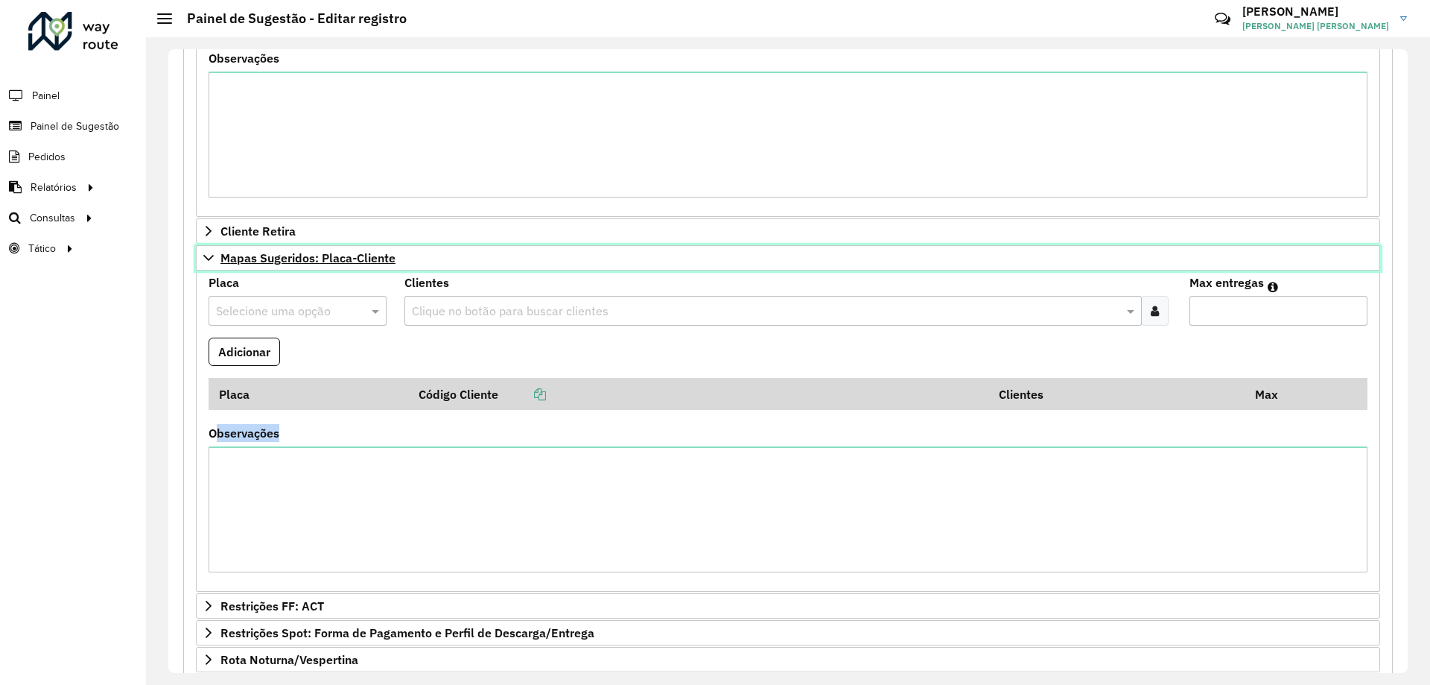
click at [208, 261] on icon at bounding box center [209, 258] width 12 height 12
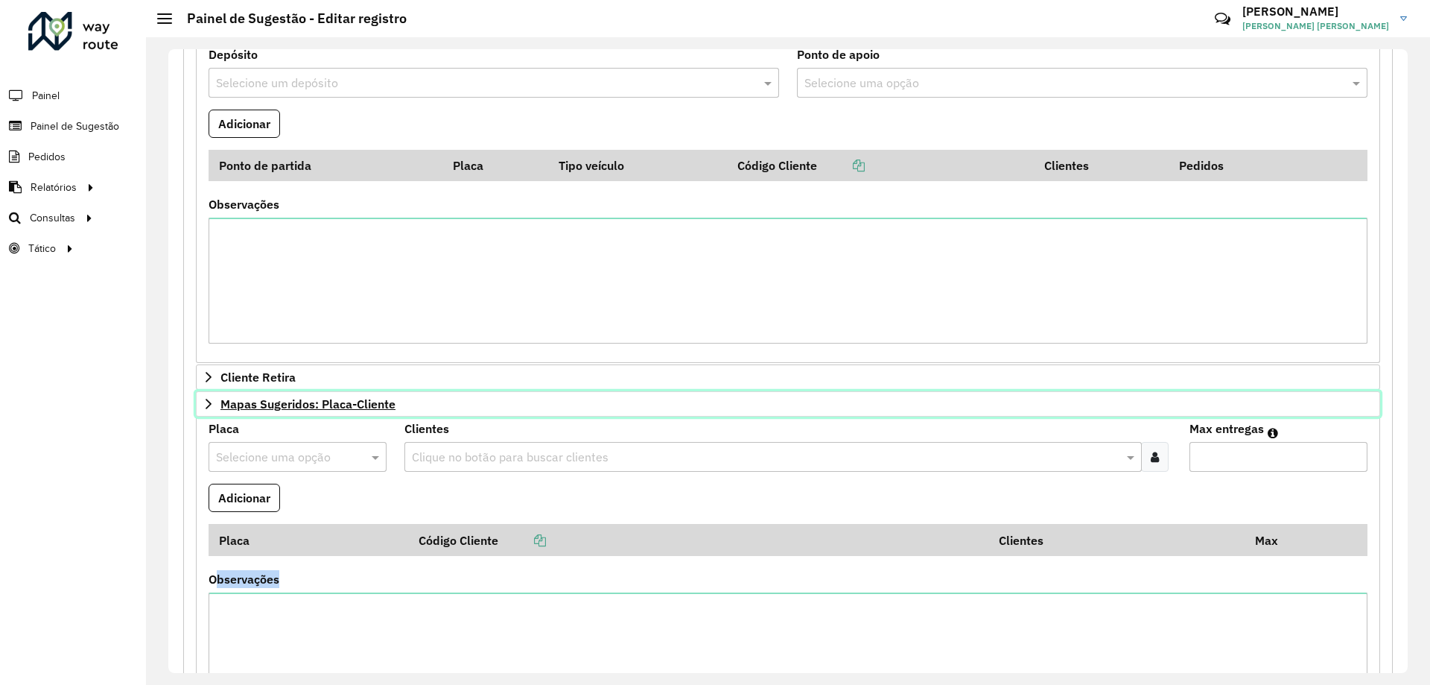
scroll to position [748, 0]
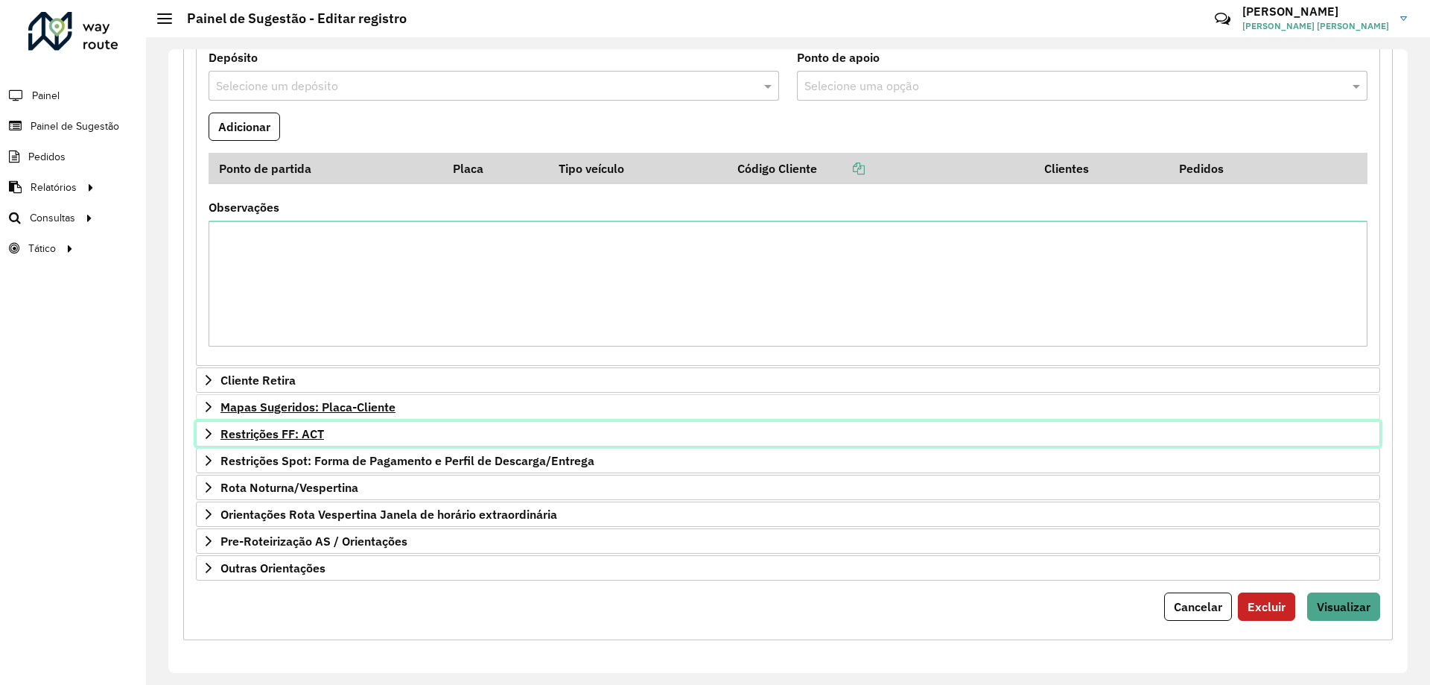
click at [211, 438] on icon at bounding box center [209, 434] width 12 height 12
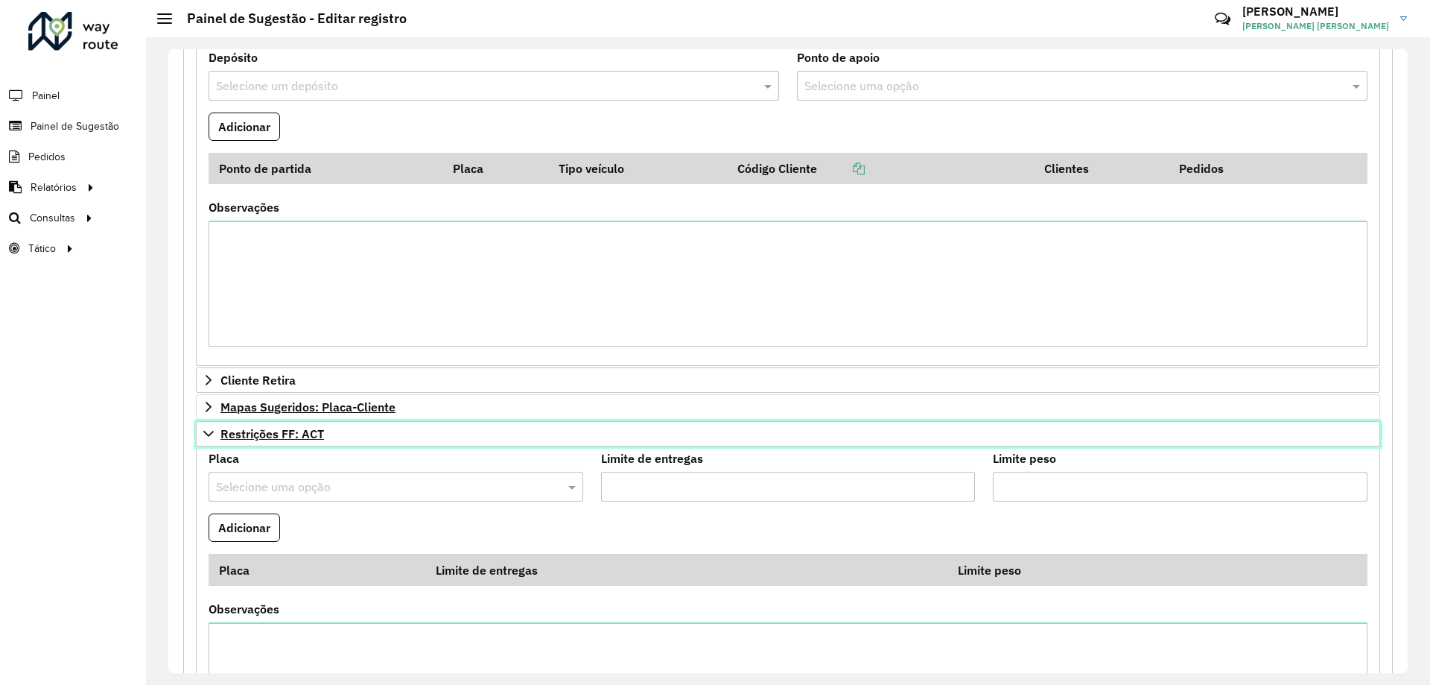
click at [211, 438] on icon at bounding box center [209, 434] width 12 height 12
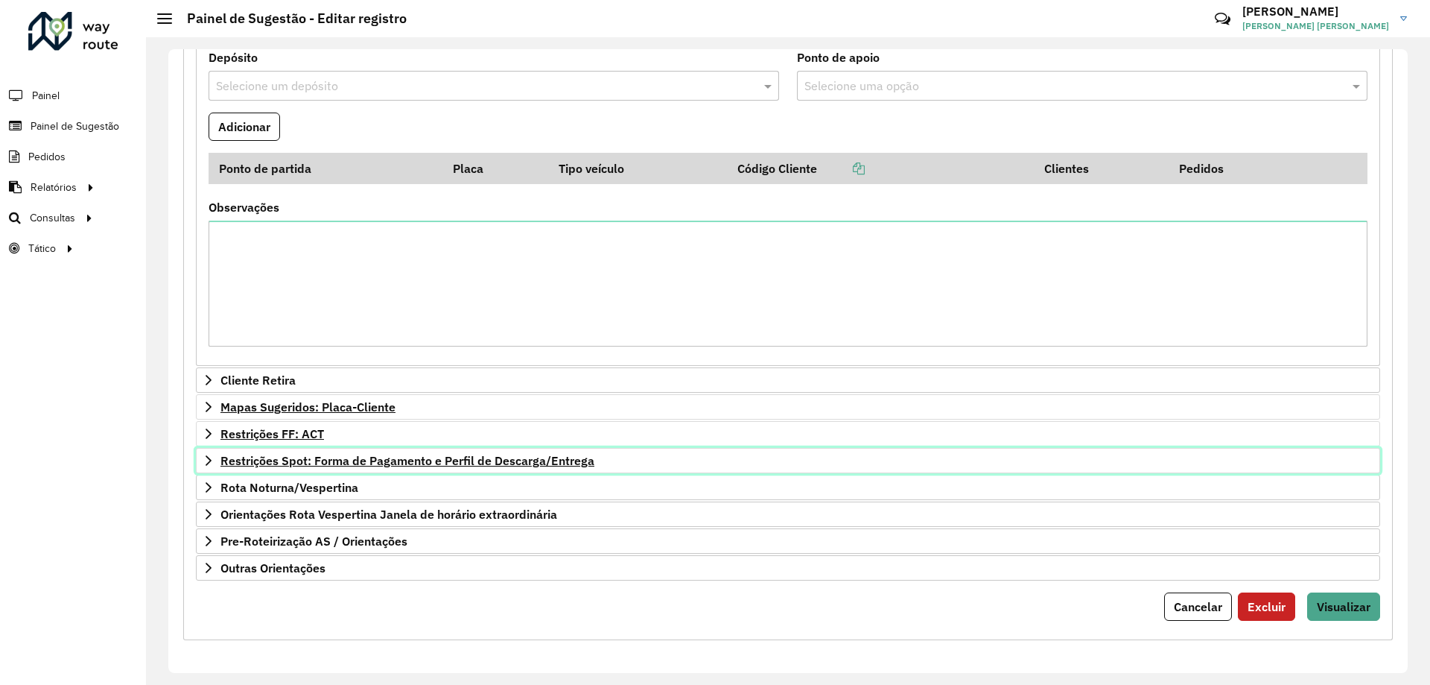
click at [206, 459] on icon at bounding box center [209, 460] width 12 height 12
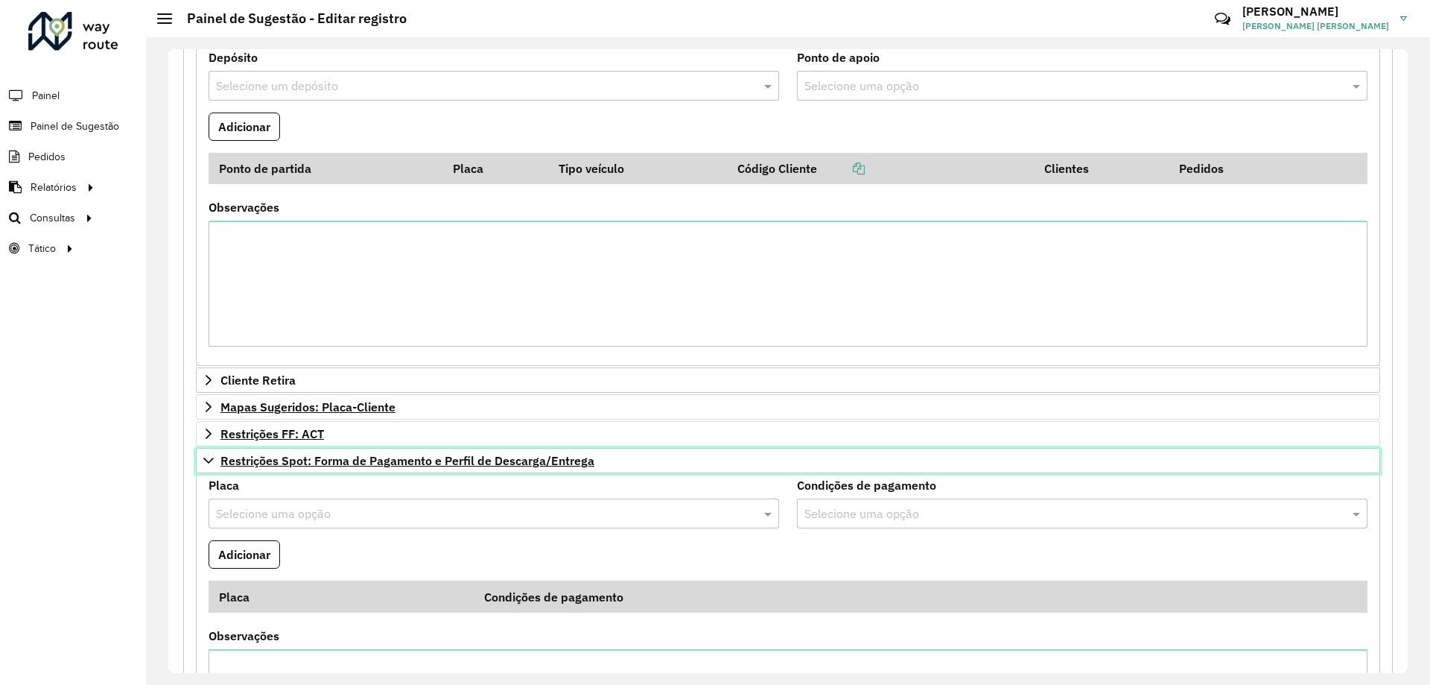
click at [206, 458] on icon at bounding box center [209, 460] width 12 height 12
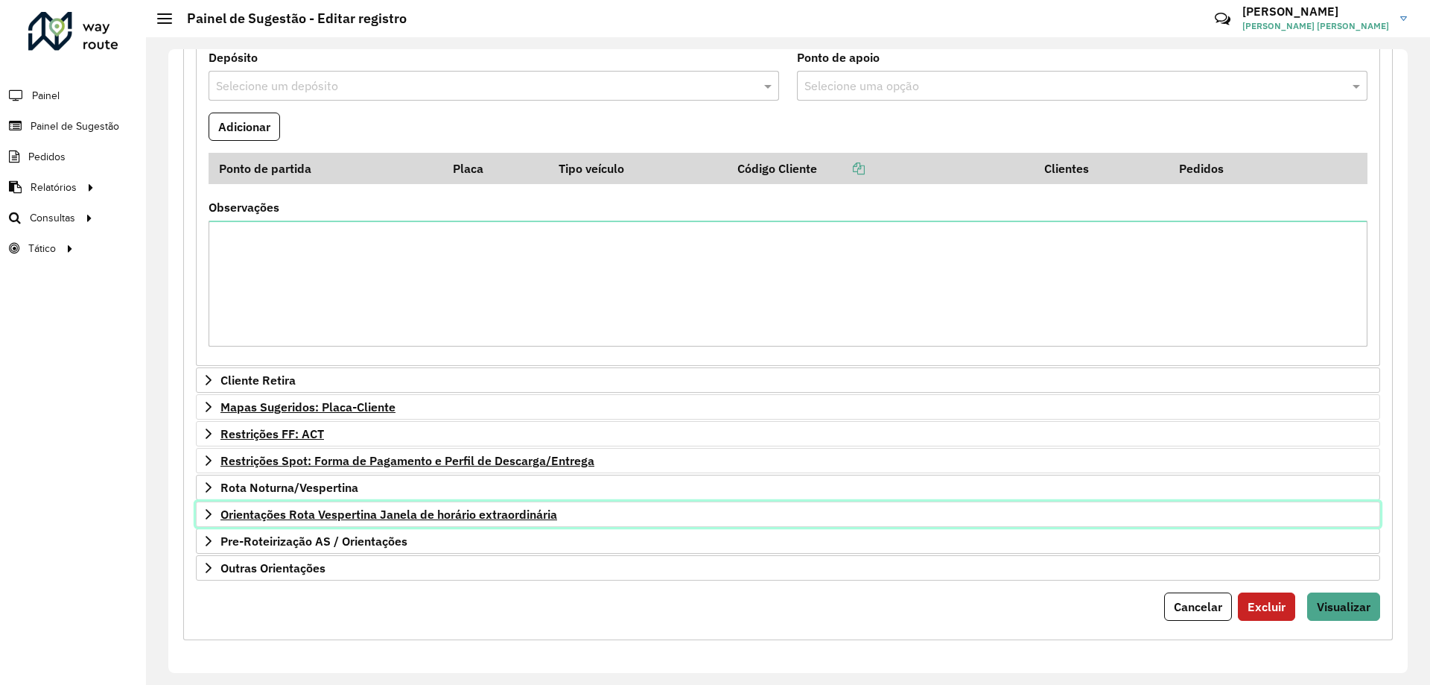
click at [209, 513] on icon at bounding box center [209, 514] width 6 height 10
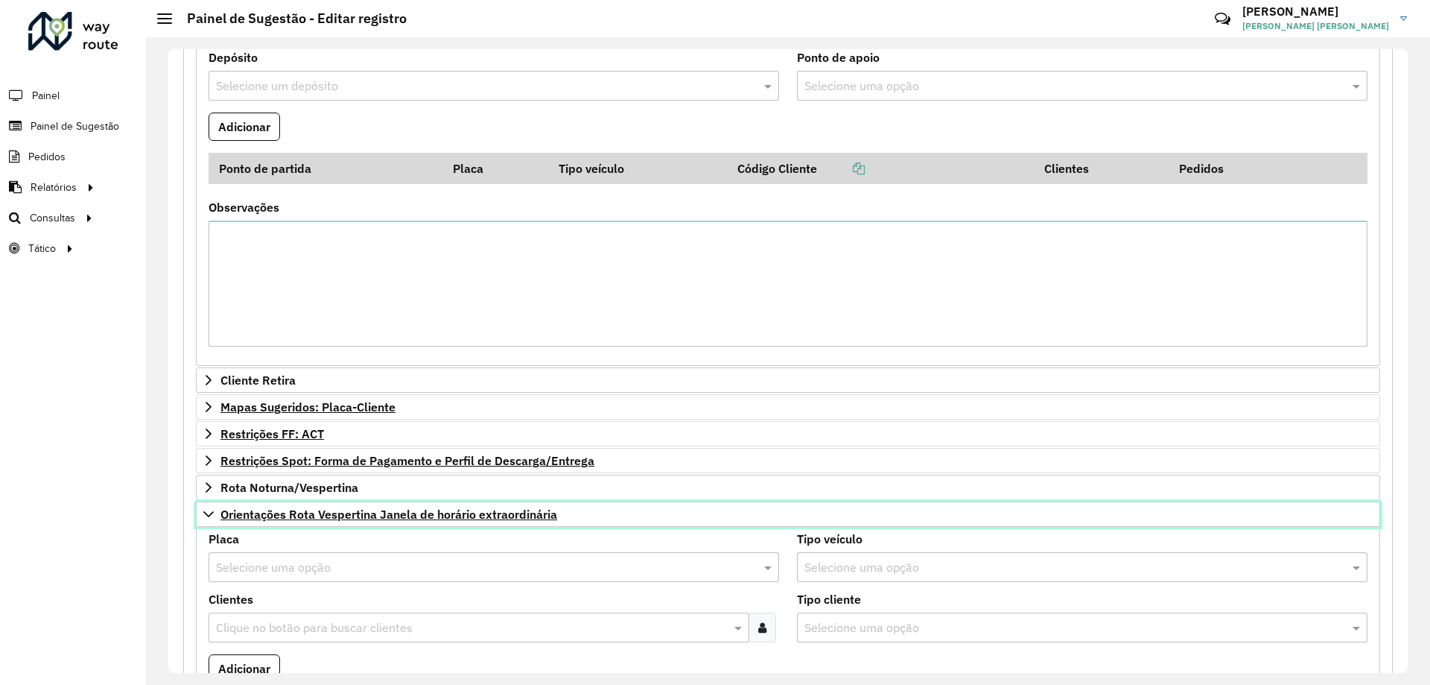
click at [209, 513] on icon at bounding box center [209, 514] width 12 height 12
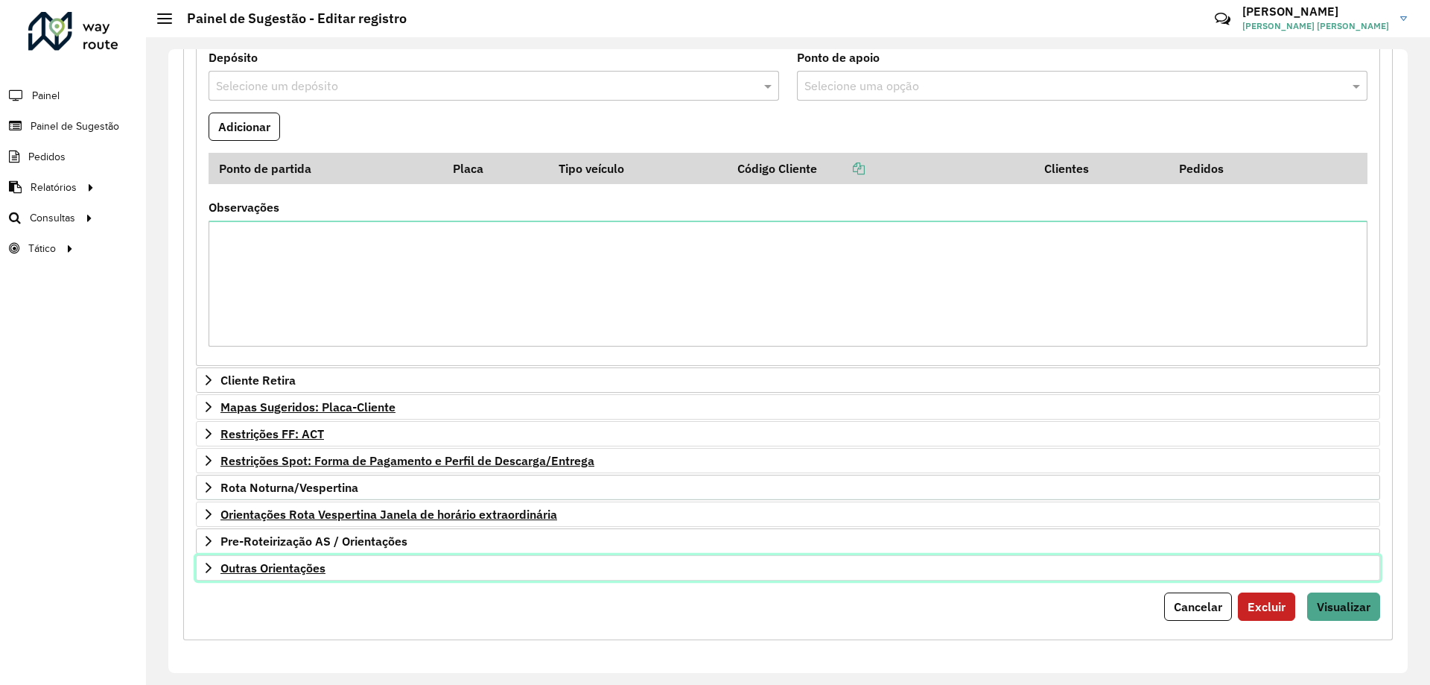
click at [216, 559] on link "Outras Orientações" at bounding box center [788, 567] width 1185 height 25
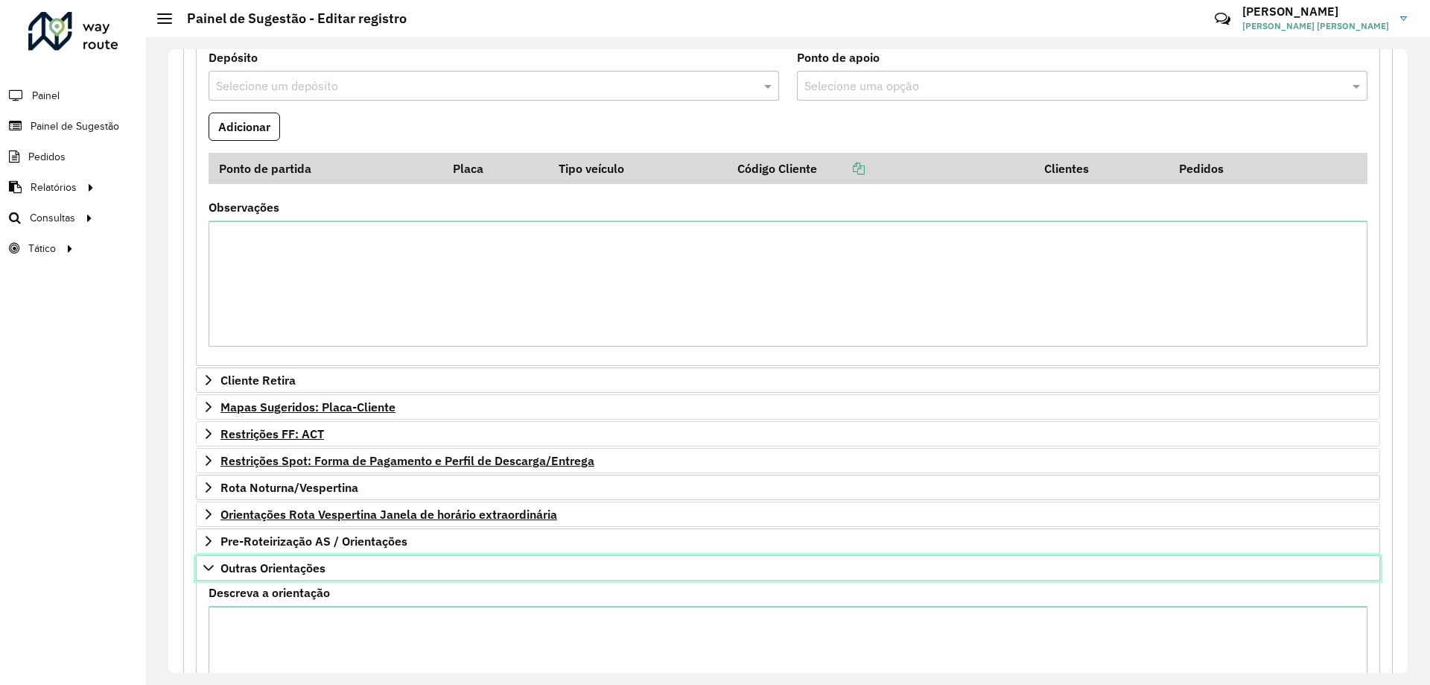
scroll to position [897, 0]
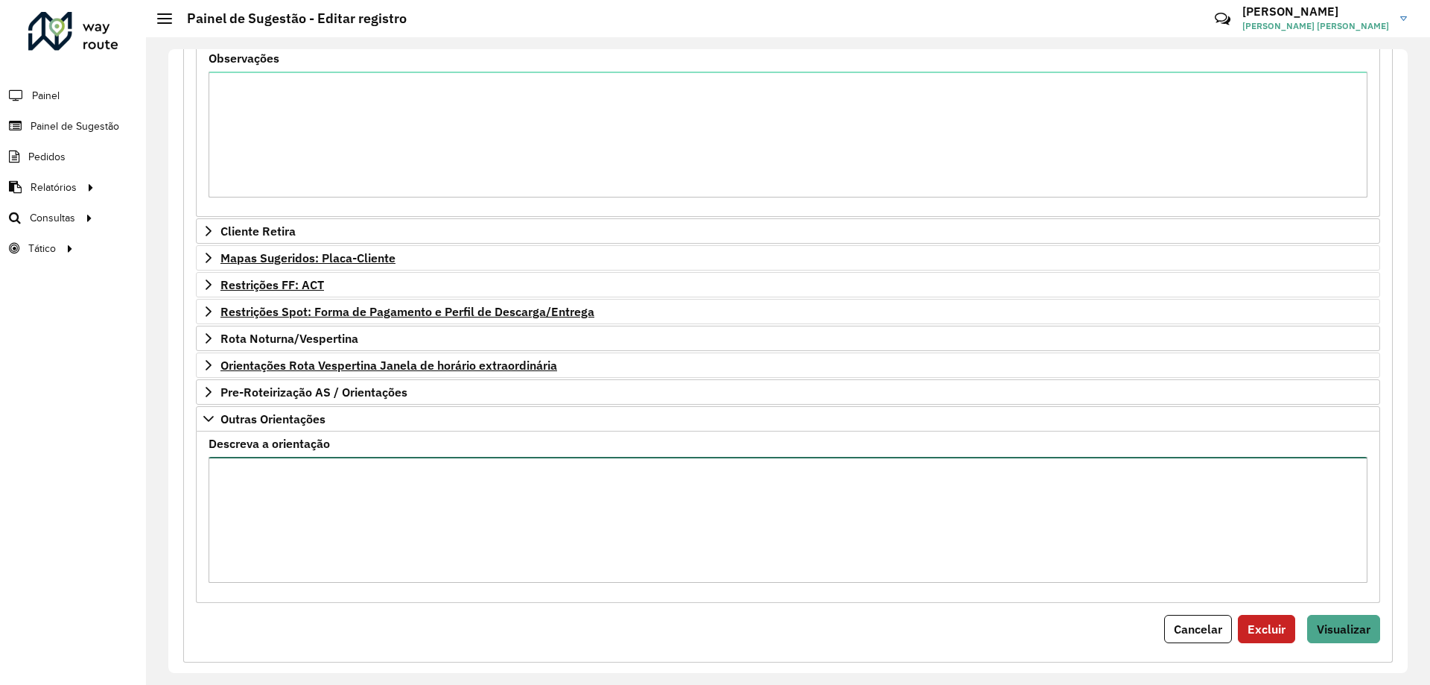
click at [224, 492] on textarea "Descreva a orientação" at bounding box center [788, 520] width 1159 height 126
paste textarea "**********"
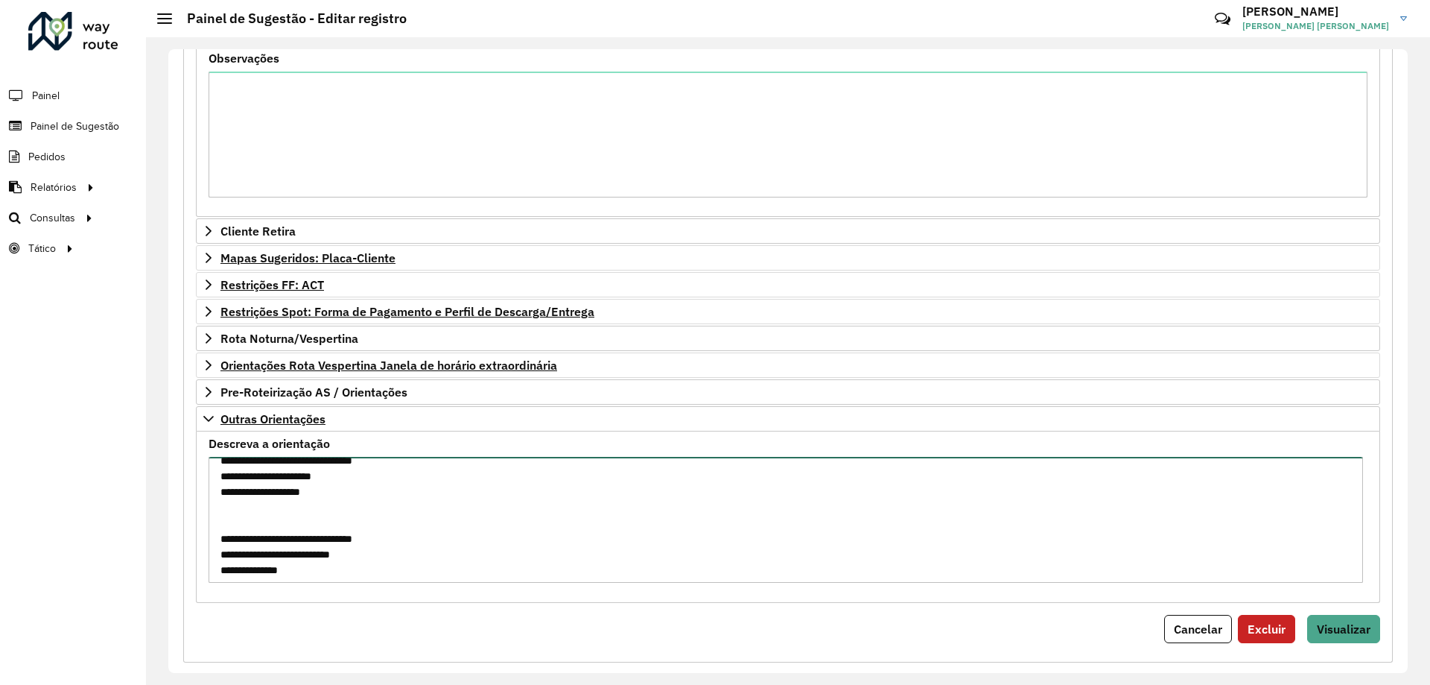
scroll to position [0, 0]
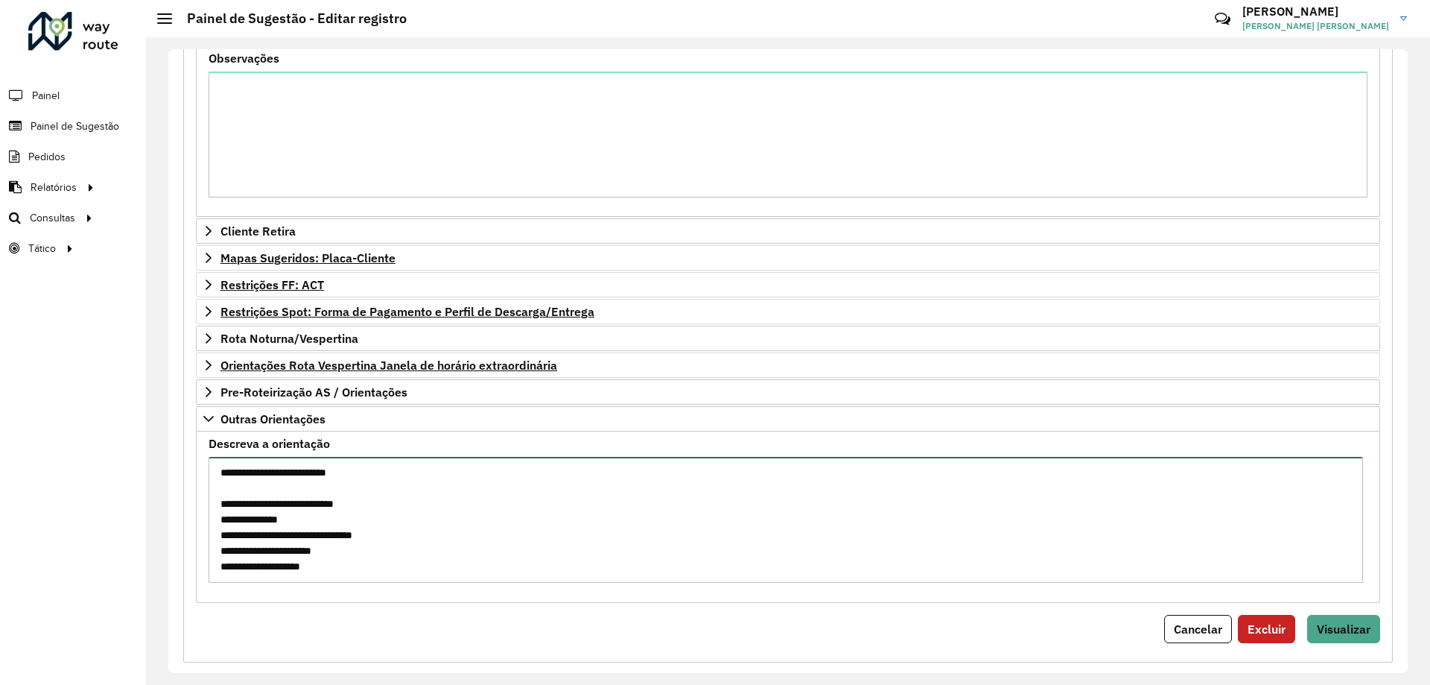
click at [370, 557] on textarea "Descreva a orientação" at bounding box center [786, 520] width 1155 height 126
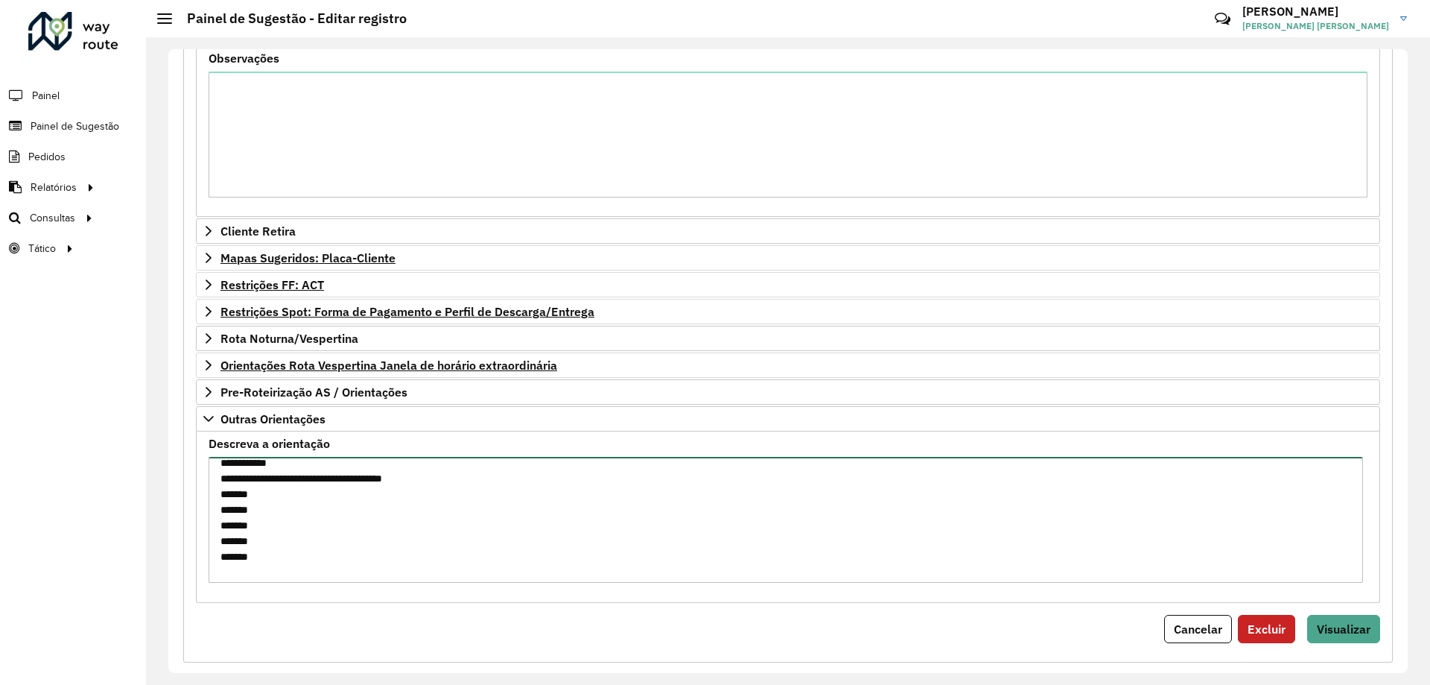
scroll to position [970, 0]
click at [329, 575] on textarea "Descreva a orientação" at bounding box center [786, 520] width 1155 height 126
click at [314, 565] on textarea "Descreva a orientação" at bounding box center [786, 520] width 1155 height 126
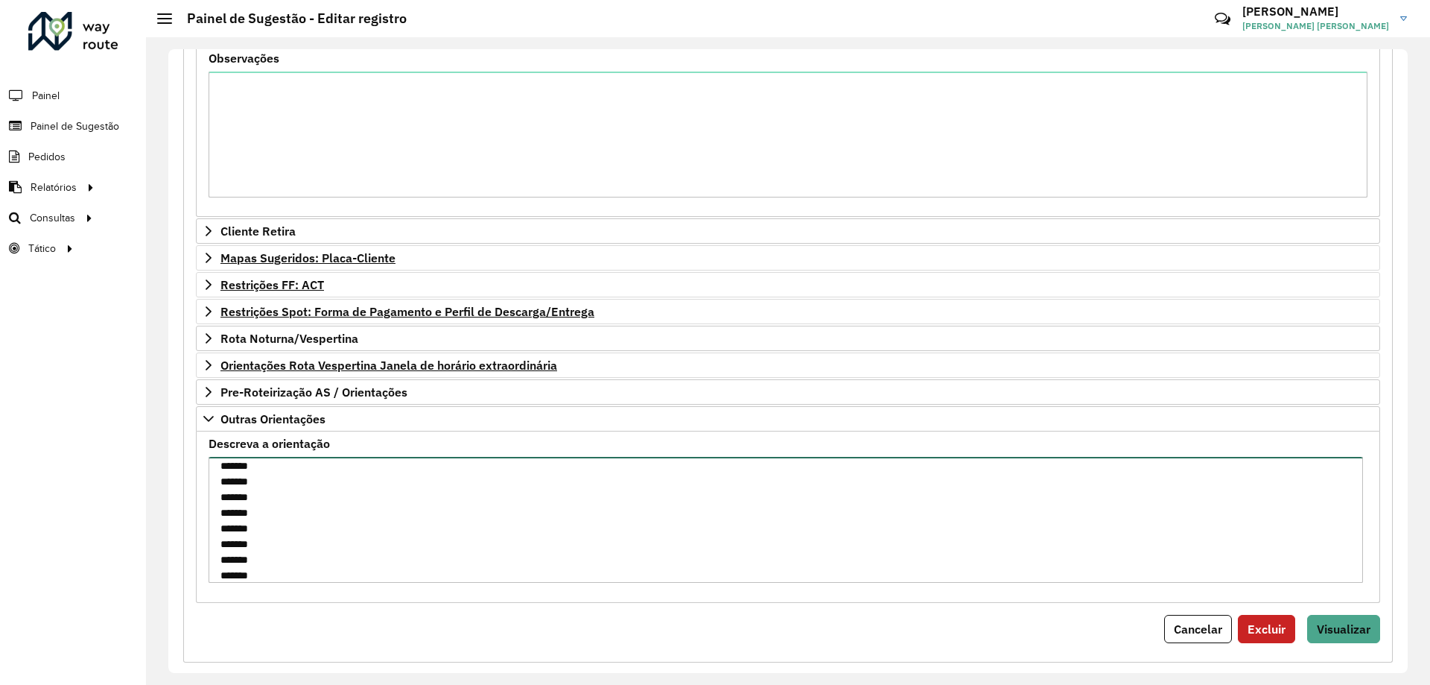
click at [272, 469] on textarea "Descreva a orientação" at bounding box center [786, 520] width 1155 height 126
click at [318, 548] on textarea "Descreva a orientação" at bounding box center [786, 520] width 1155 height 126
click at [253, 510] on textarea "Descreva a orientação" at bounding box center [786, 520] width 1155 height 126
click at [285, 467] on textarea "Descreva a orientação" at bounding box center [786, 520] width 1155 height 126
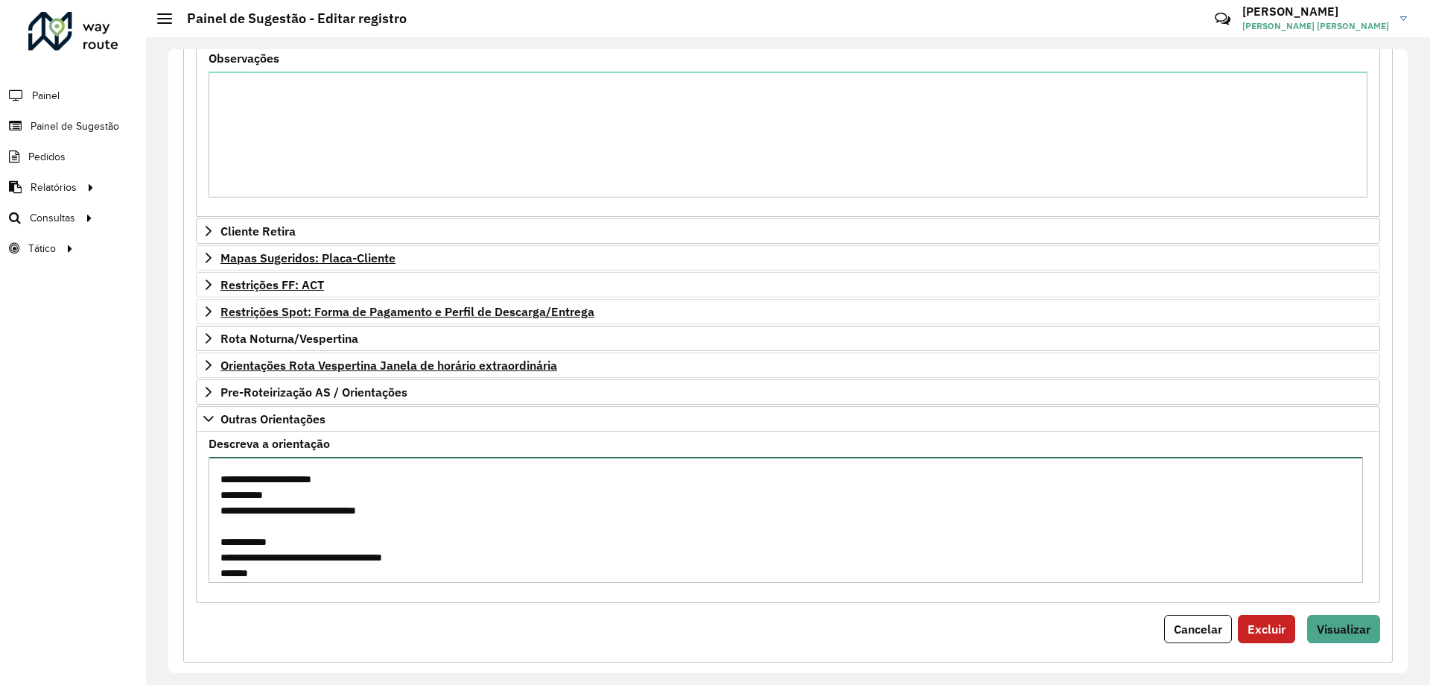
scroll to position [650, 0]
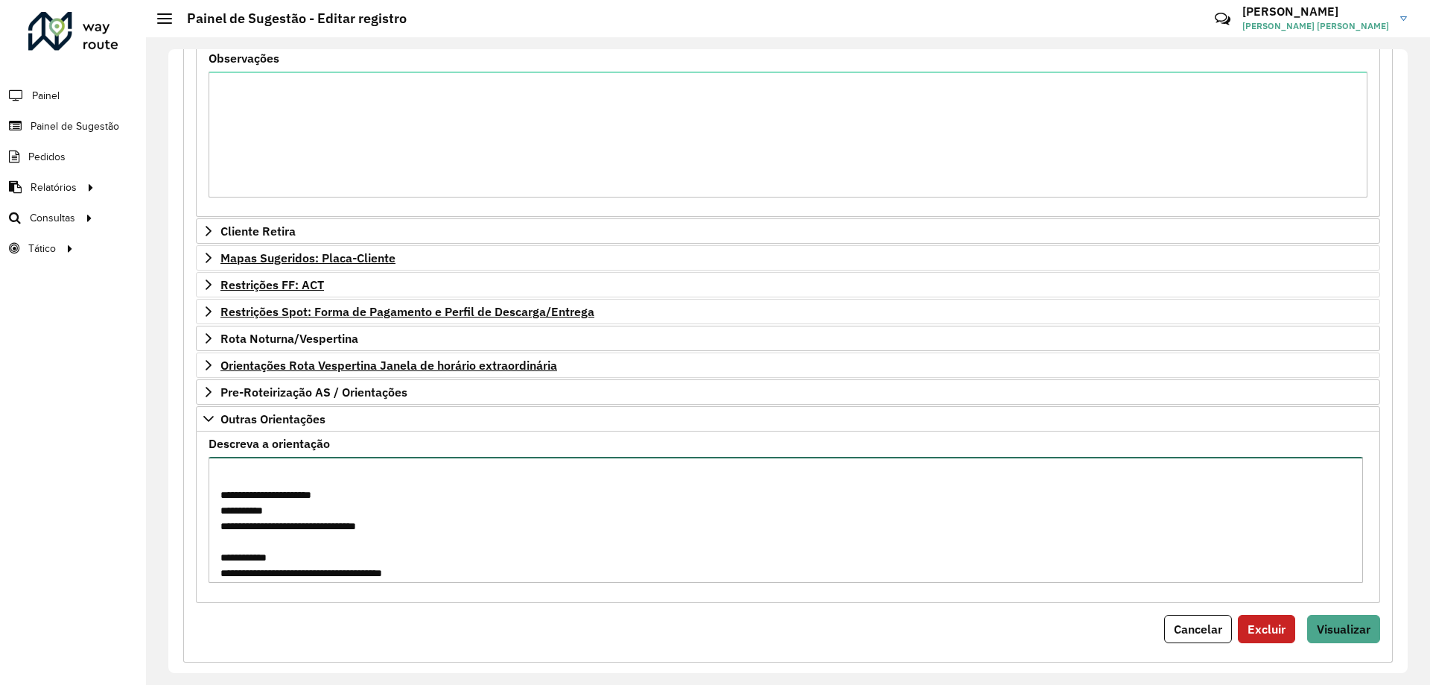
click at [323, 536] on textarea "Descreva a orientação" at bounding box center [786, 520] width 1155 height 126
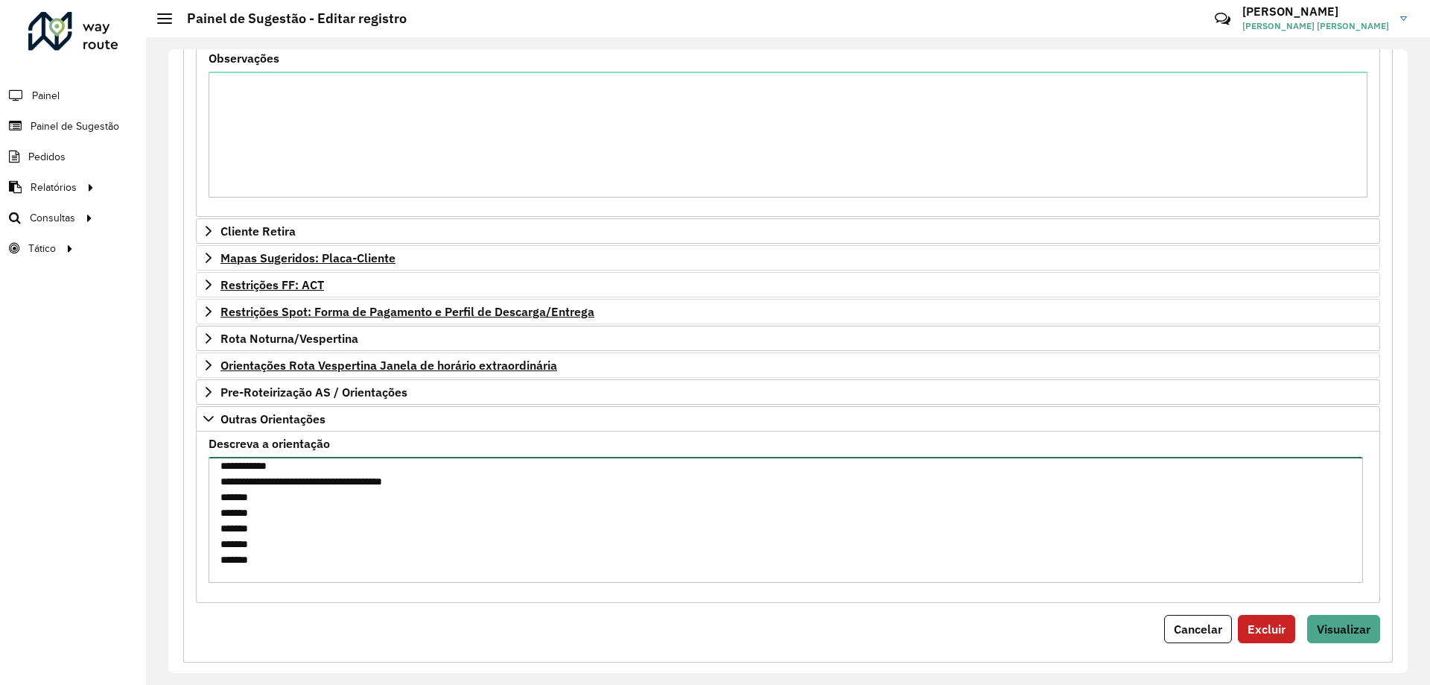
scroll to position [758, 0]
click at [271, 548] on textarea "Descreva a orientação" at bounding box center [786, 520] width 1155 height 126
drag, startPoint x: 279, startPoint y: 542, endPoint x: 204, endPoint y: 545, distance: 75.3
click at [204, 545] on formly-field "Descreva a orientação" at bounding box center [788, 516] width 1177 height 156
paste textarea "*******"
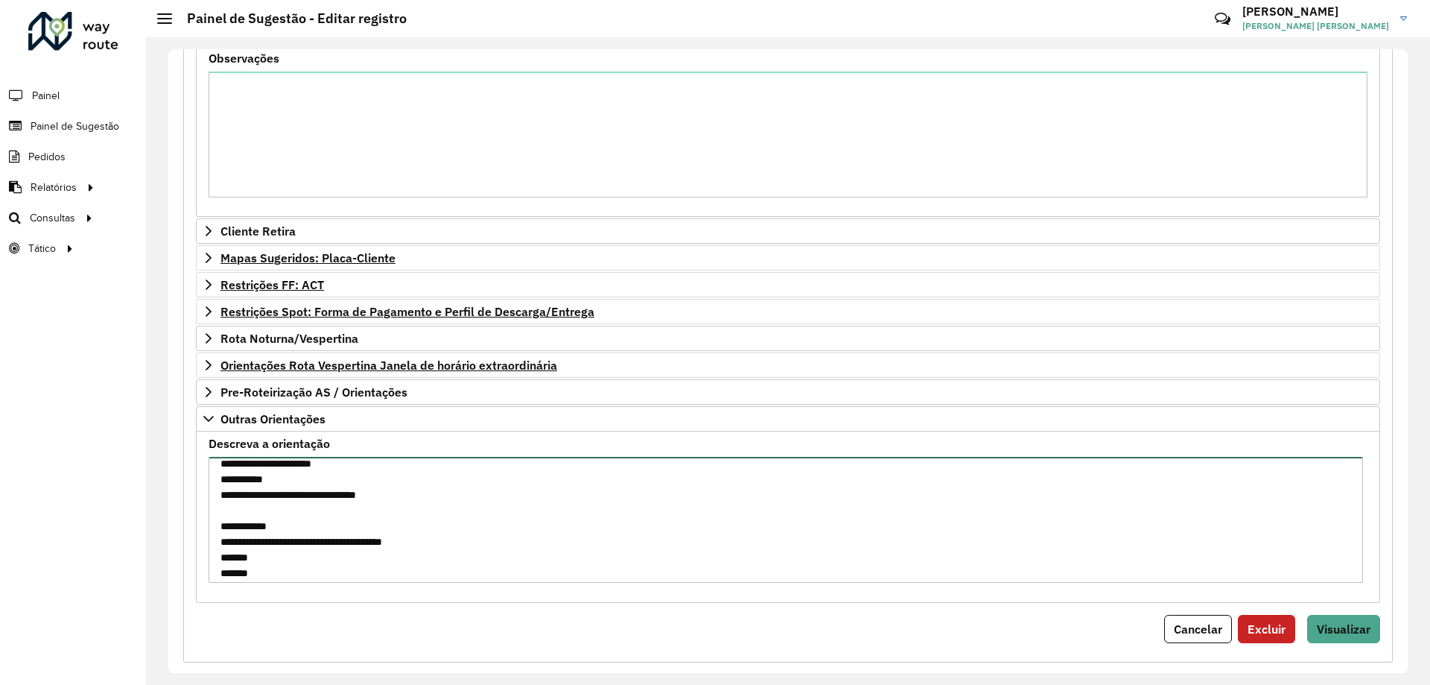
scroll to position [666, 0]
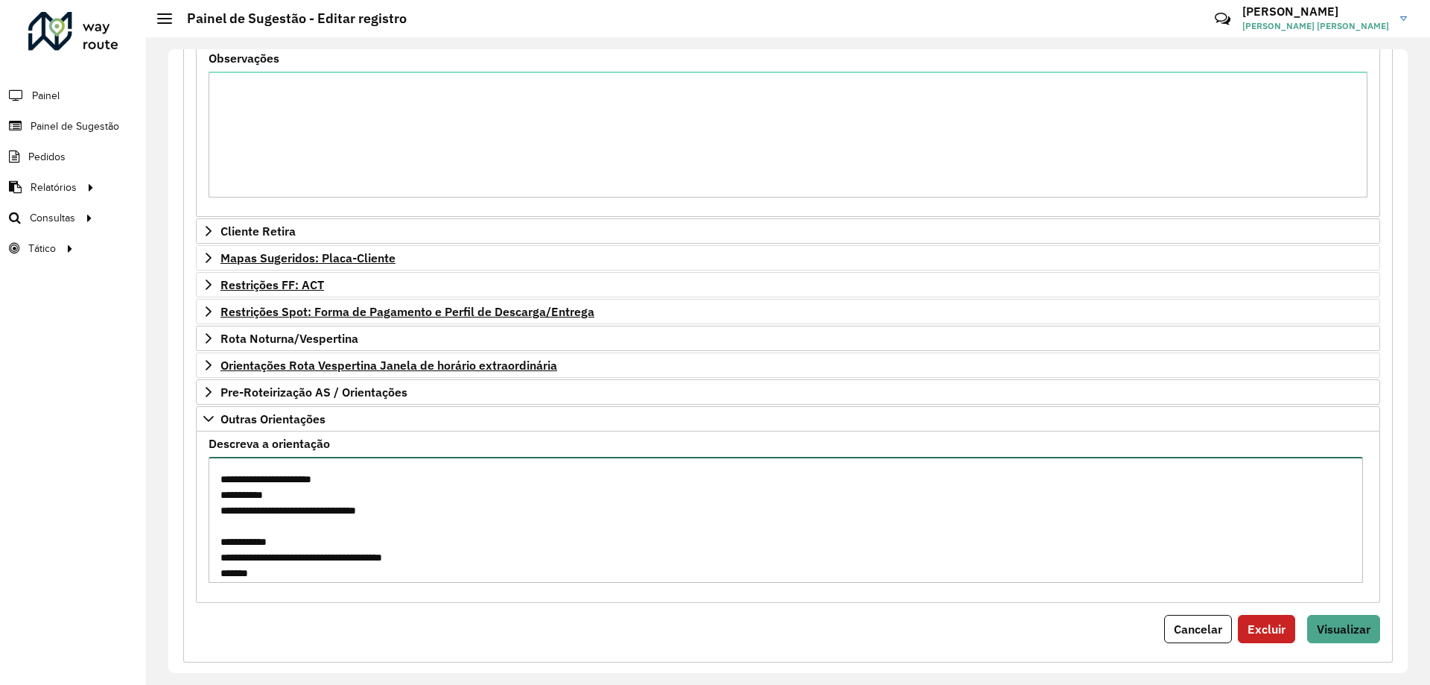
click at [236, 563] on textarea "Descreva a orientação" at bounding box center [786, 520] width 1155 height 126
click at [264, 558] on textarea "Descreva a orientação" at bounding box center [786, 520] width 1155 height 126
click at [247, 522] on textarea "Descreva a orientação" at bounding box center [786, 520] width 1155 height 126
click at [286, 491] on textarea "Descreva a orientação" at bounding box center [786, 520] width 1155 height 126
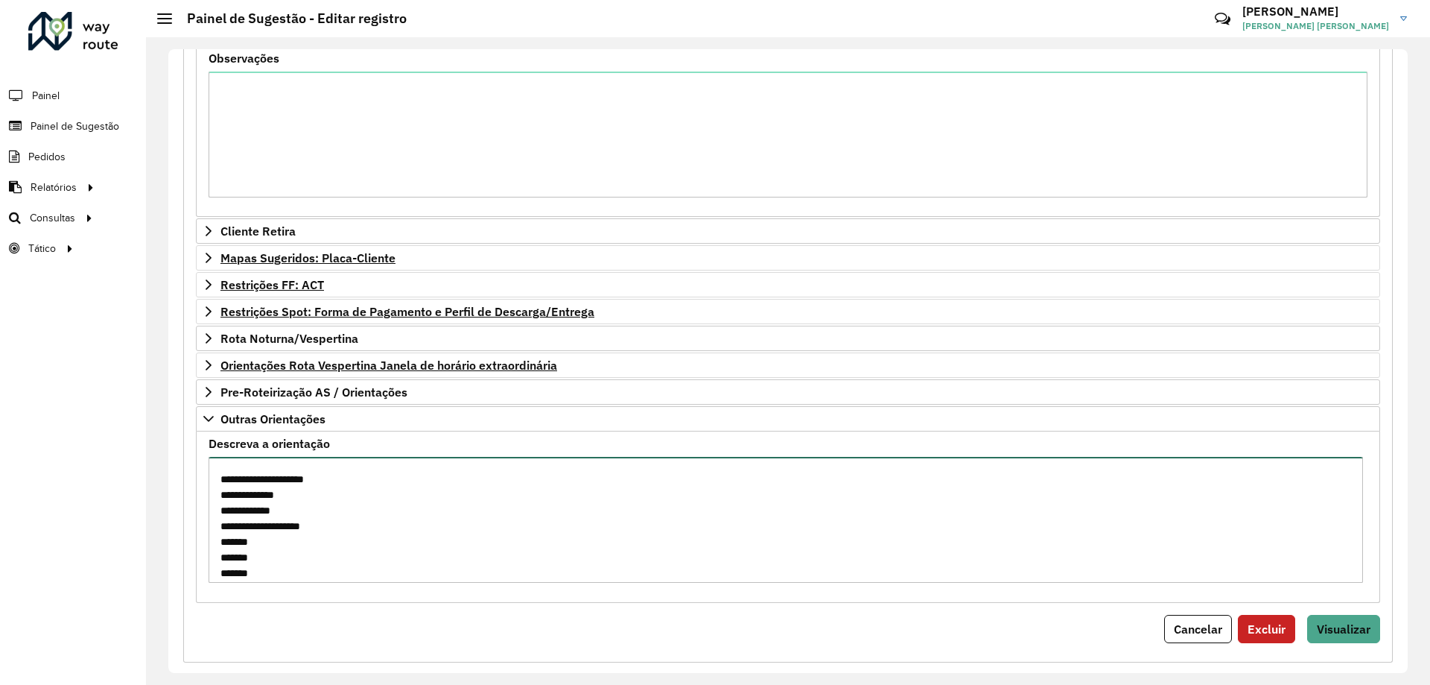
click at [278, 544] on textarea "Descreva a orientação" at bounding box center [786, 520] width 1155 height 126
click at [317, 536] on textarea "Descreva a orientação" at bounding box center [786, 520] width 1155 height 126
paste textarea "*******"
click at [352, 542] on textarea "Descreva a orientação" at bounding box center [786, 520] width 1155 height 126
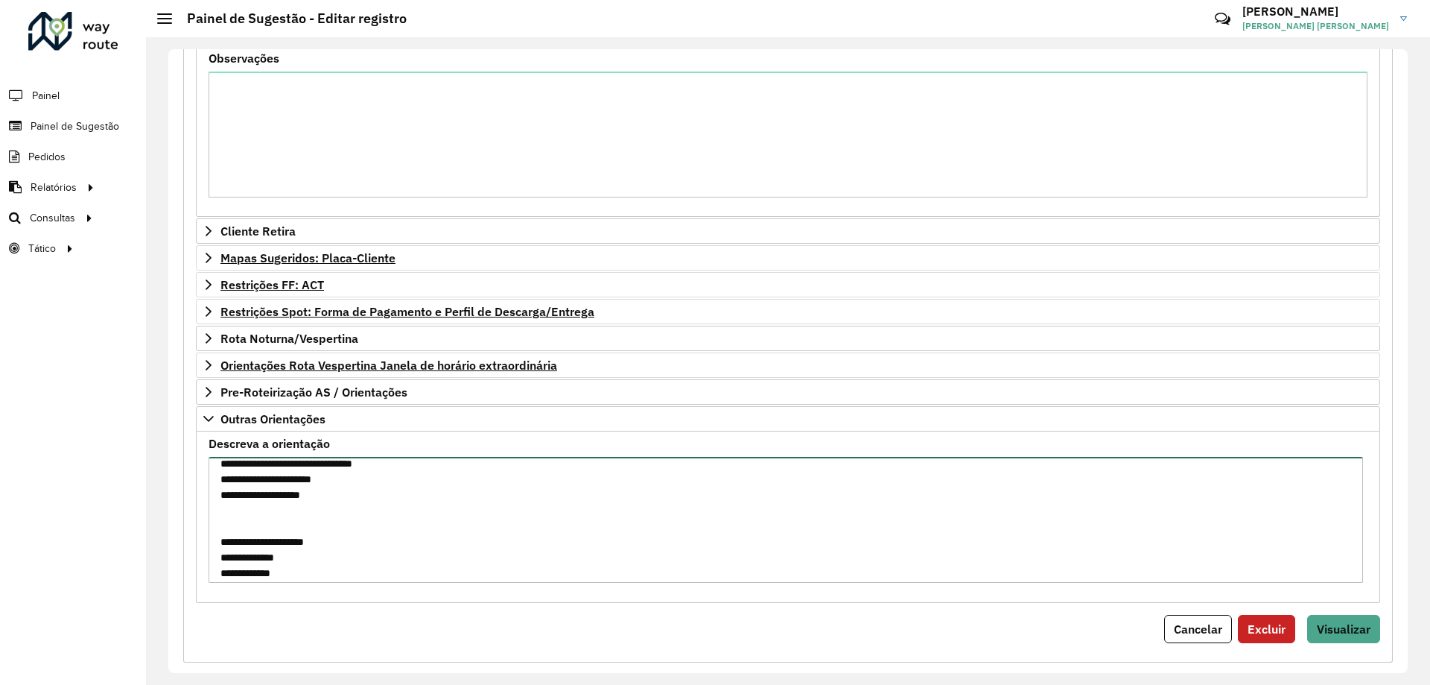
scroll to position [416, 0]
click at [325, 568] on textarea "Descreva a orientação" at bounding box center [786, 520] width 1155 height 126
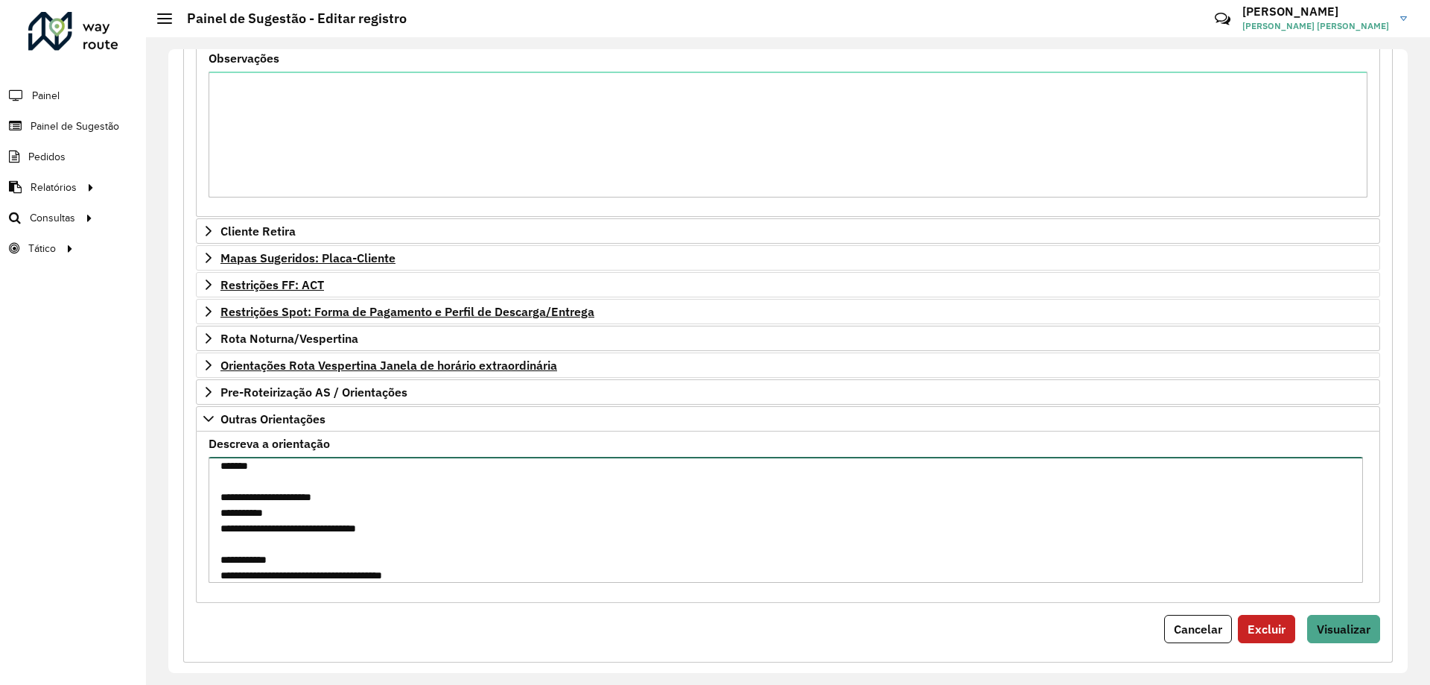
scroll to position [664, 0]
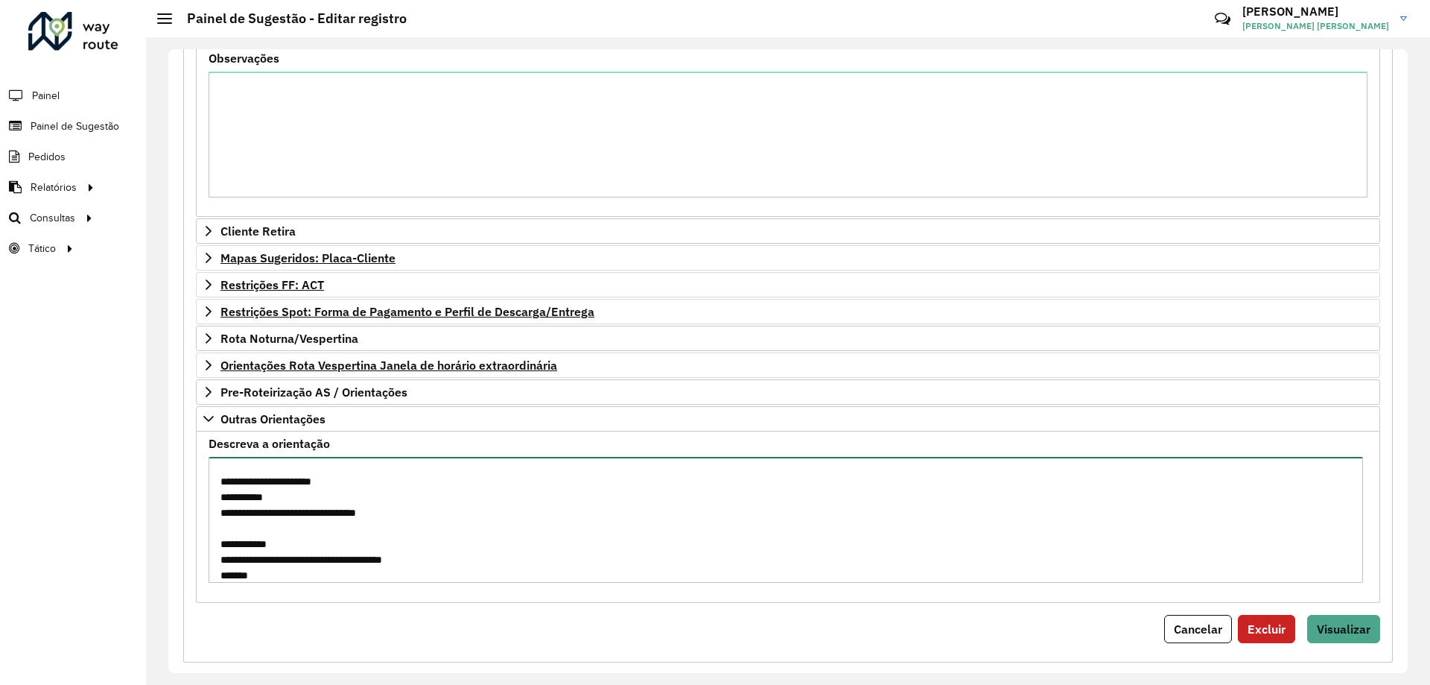
click at [297, 511] on textarea "Descreva a orientação" at bounding box center [786, 520] width 1155 height 126
click at [381, 516] on textarea "Descreva a orientação" at bounding box center [786, 520] width 1155 height 126
click at [249, 535] on textarea "Descreva a orientação" at bounding box center [786, 520] width 1155 height 126
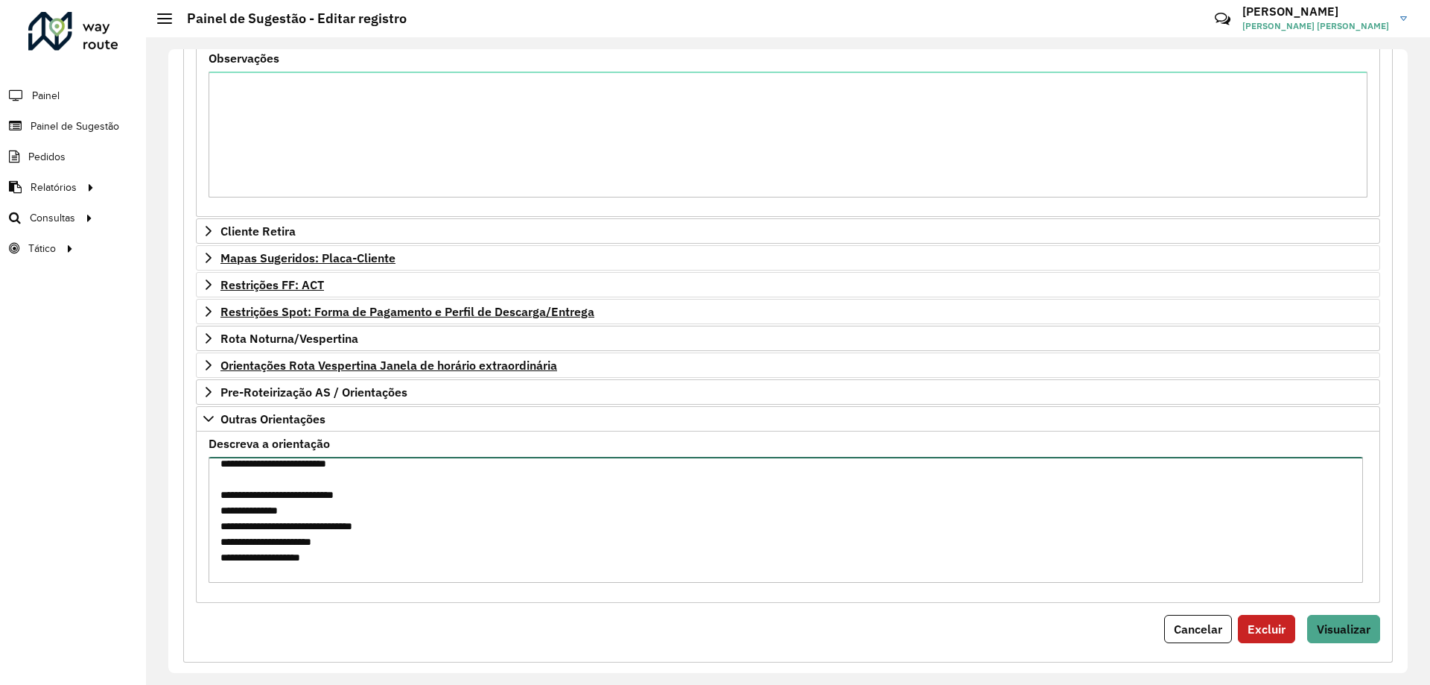
scroll to position [0, 0]
drag, startPoint x: 347, startPoint y: 555, endPoint x: 204, endPoint y: 463, distance: 170.3
click at [204, 463] on formly-field "Descreva a orientação" at bounding box center [788, 516] width 1177 height 156
click at [257, 492] on textarea "Descreva a orientação" at bounding box center [786, 520] width 1155 height 126
click at [220, 501] on textarea "Descreva a orientação" at bounding box center [786, 520] width 1155 height 126
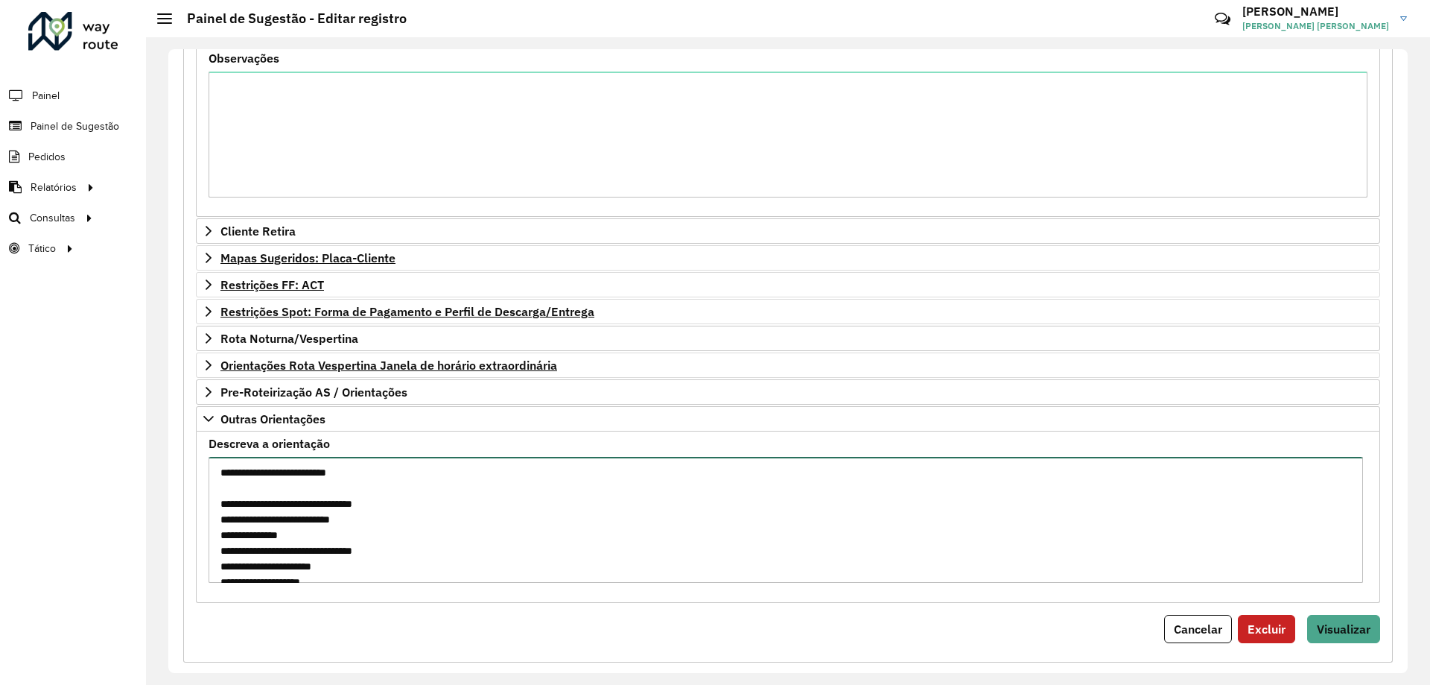
click at [314, 542] on textarea "**********" at bounding box center [786, 520] width 1155 height 126
click at [373, 564] on textarea "**********" at bounding box center [786, 520] width 1155 height 126
click at [350, 549] on textarea "**********" at bounding box center [786, 520] width 1155 height 126
click at [361, 560] on textarea "**********" at bounding box center [786, 520] width 1155 height 126
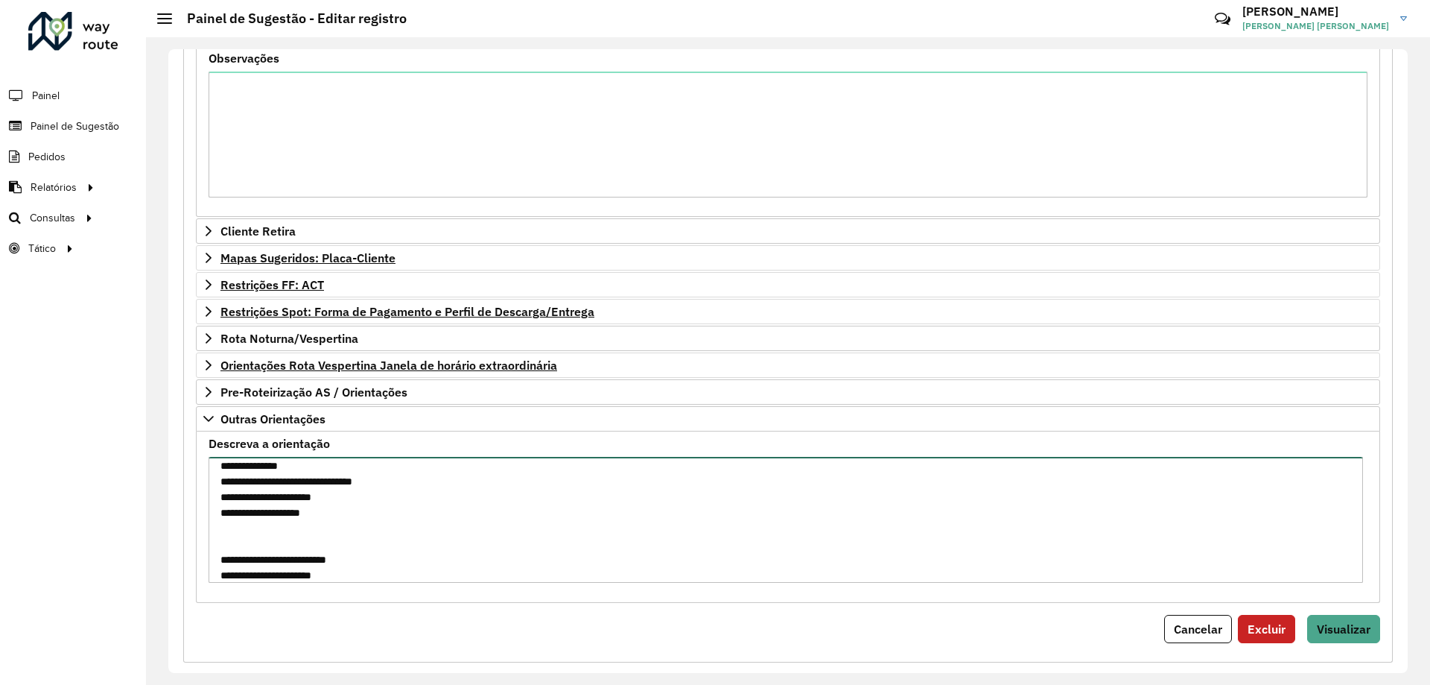
scroll to position [85, 0]
click at [409, 542] on textarea "**********" at bounding box center [786, 520] width 1155 height 126
click at [328, 562] on textarea "**********" at bounding box center [786, 520] width 1155 height 126
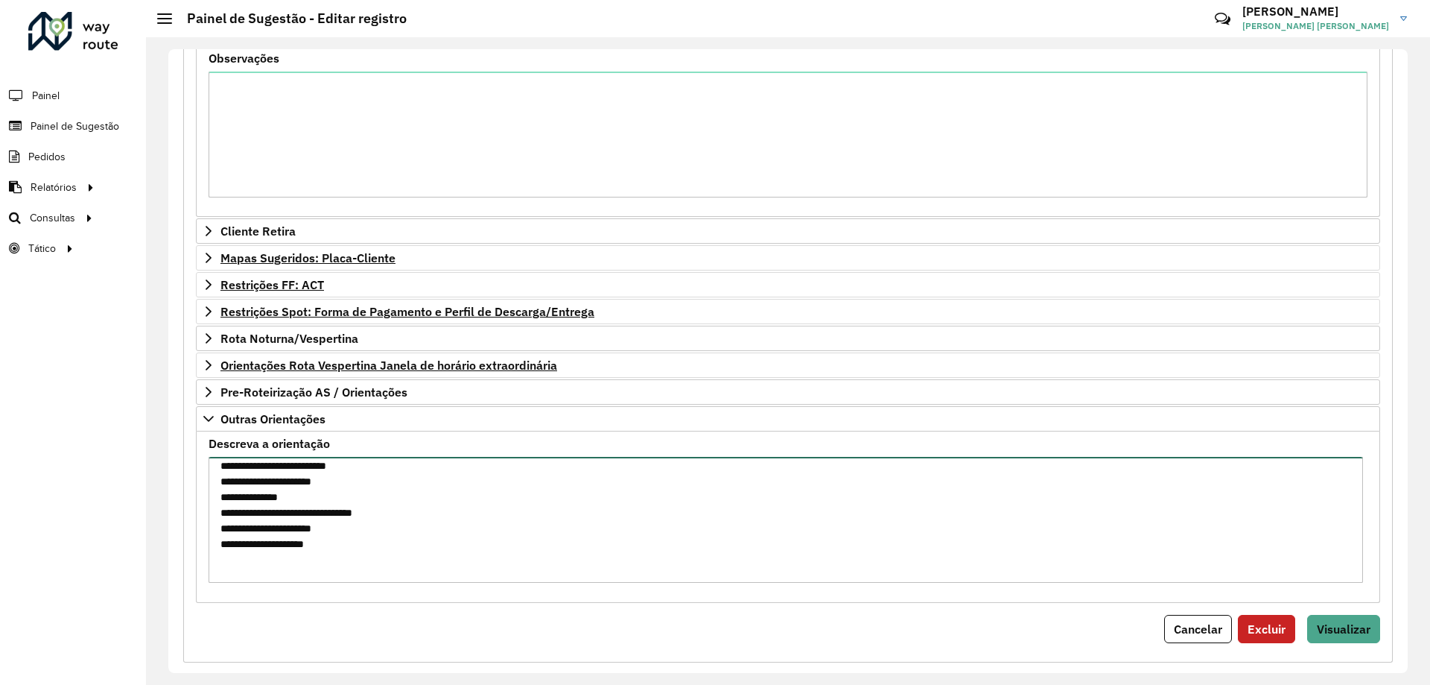
scroll to position [179, 0]
click at [390, 499] on textarea "**********" at bounding box center [786, 520] width 1155 height 126
click at [395, 513] on textarea "**********" at bounding box center [786, 520] width 1155 height 126
click at [346, 526] on textarea "**********" at bounding box center [786, 520] width 1155 height 126
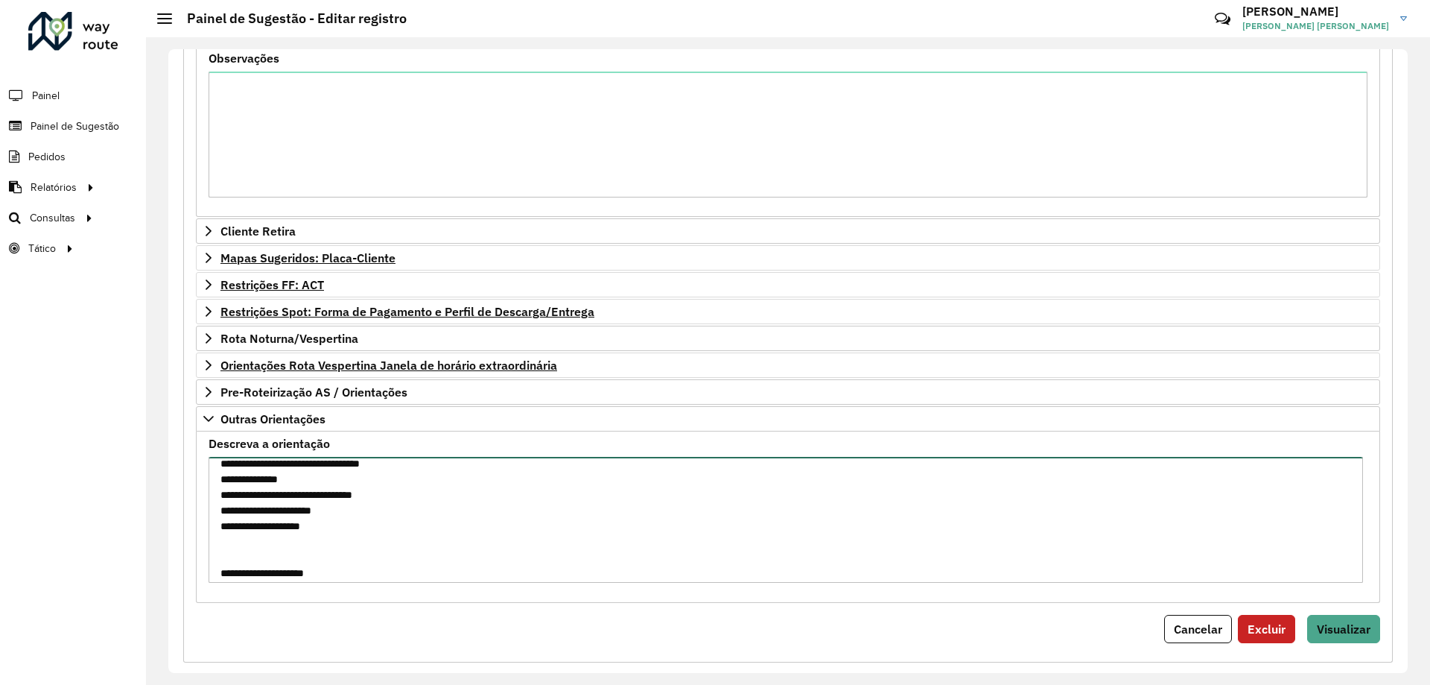
click at [375, 540] on textarea "**********" at bounding box center [786, 520] width 1155 height 126
click at [248, 478] on textarea "**********" at bounding box center [786, 520] width 1155 height 126
type textarea "**********"
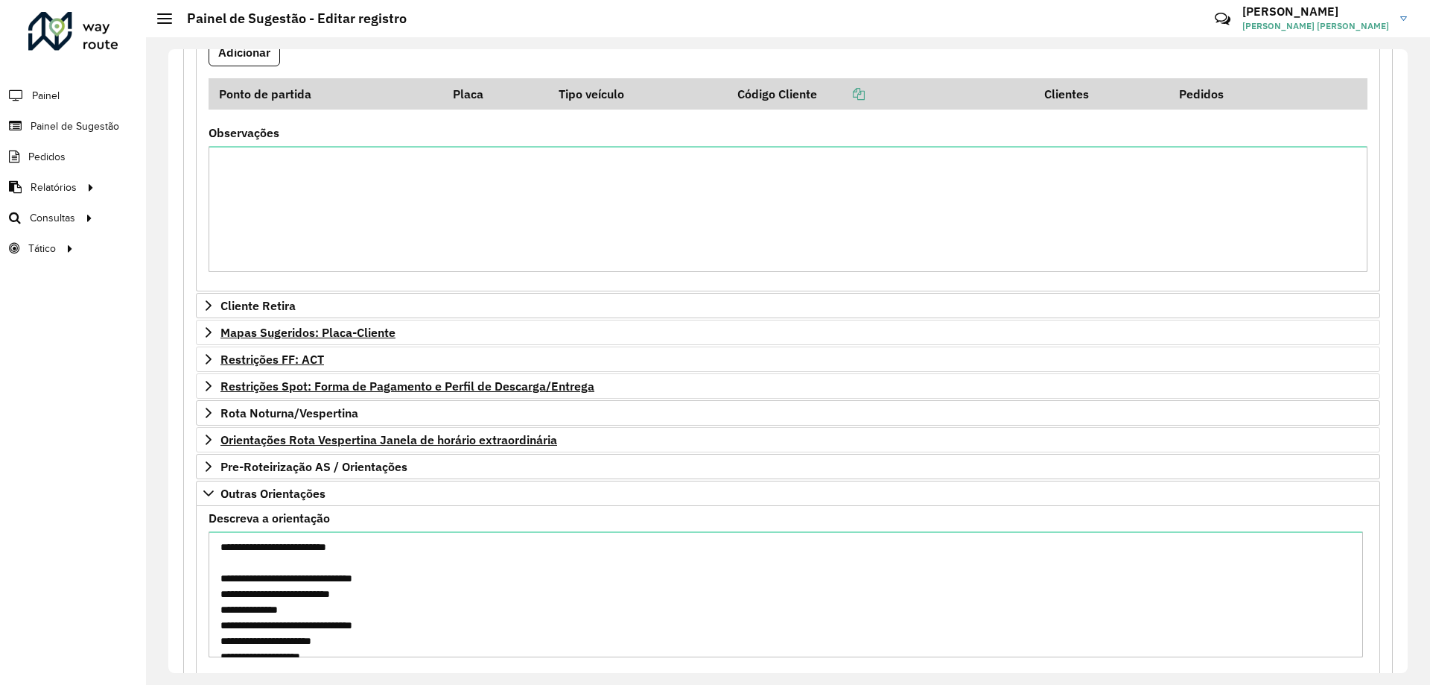
scroll to position [897, 0]
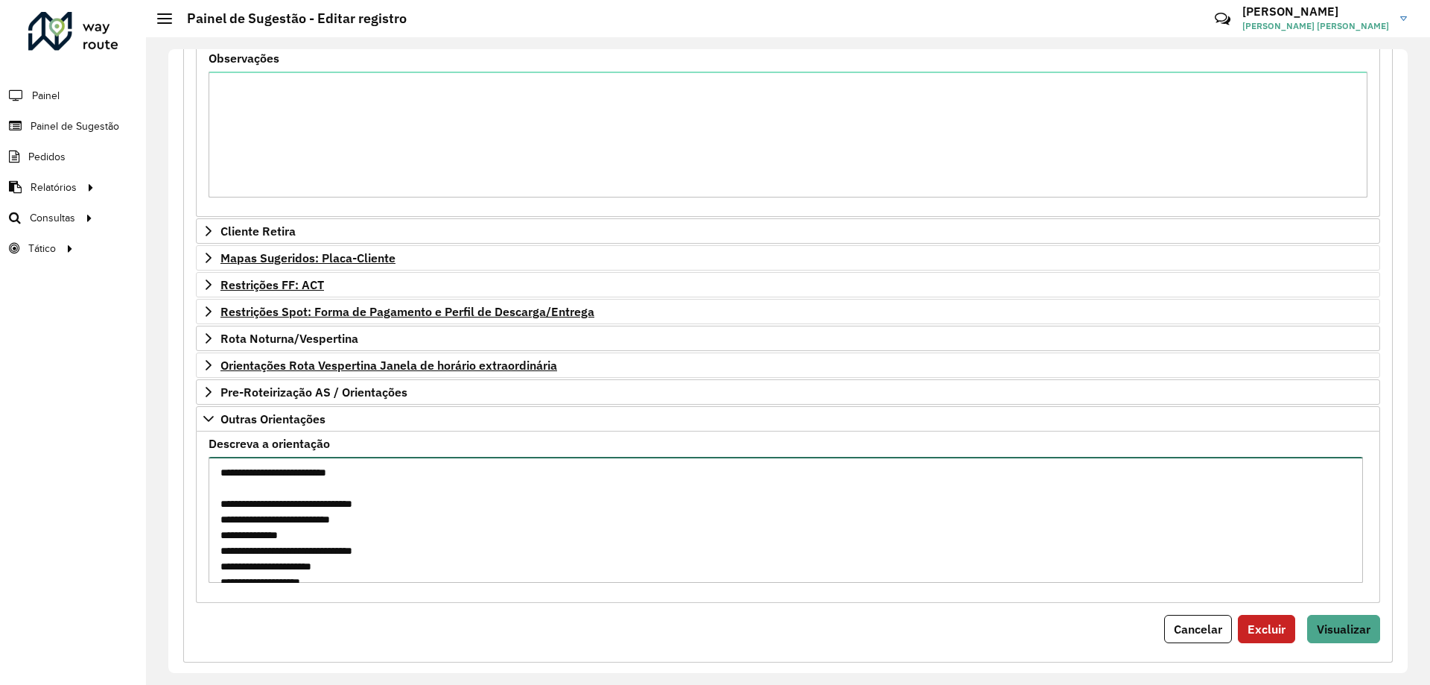
click at [448, 531] on textarea "**********" at bounding box center [786, 520] width 1155 height 126
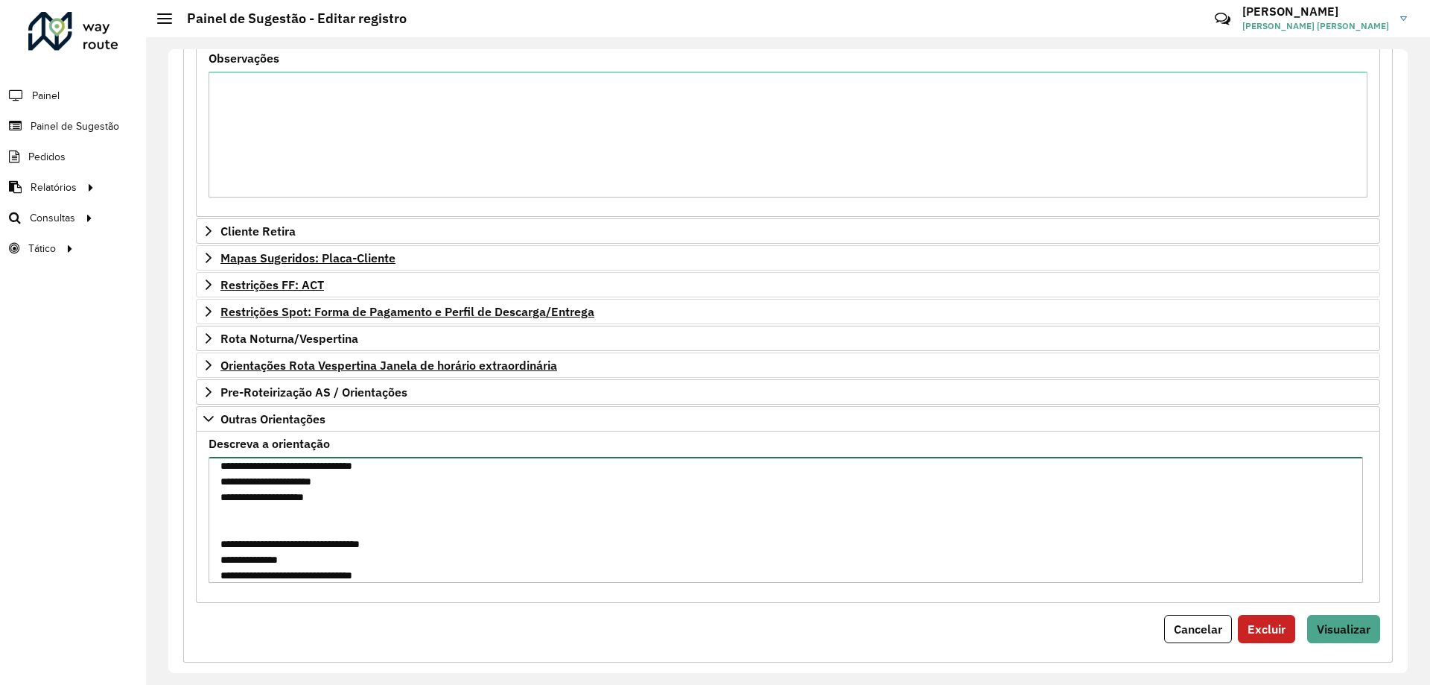
scroll to position [226, 0]
click at [524, 559] on textarea "**********" at bounding box center [786, 520] width 1155 height 126
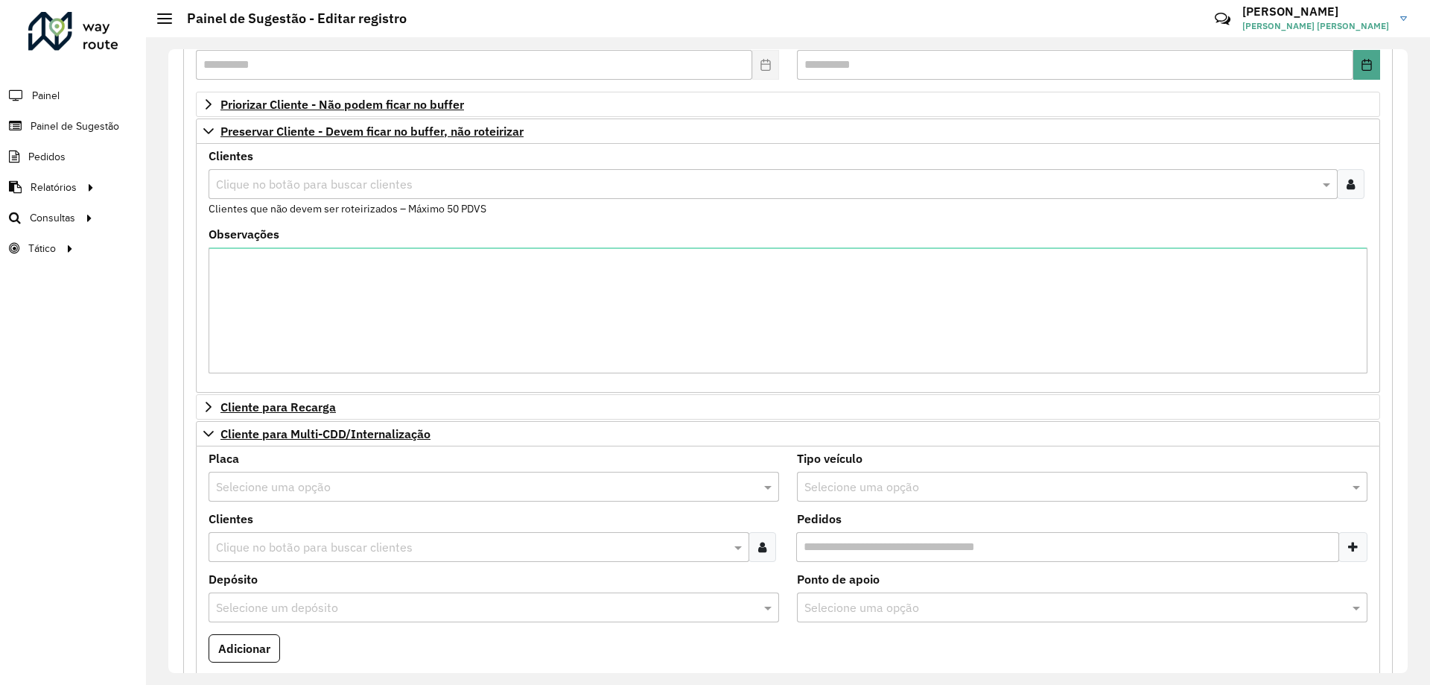
scroll to position [3, 0]
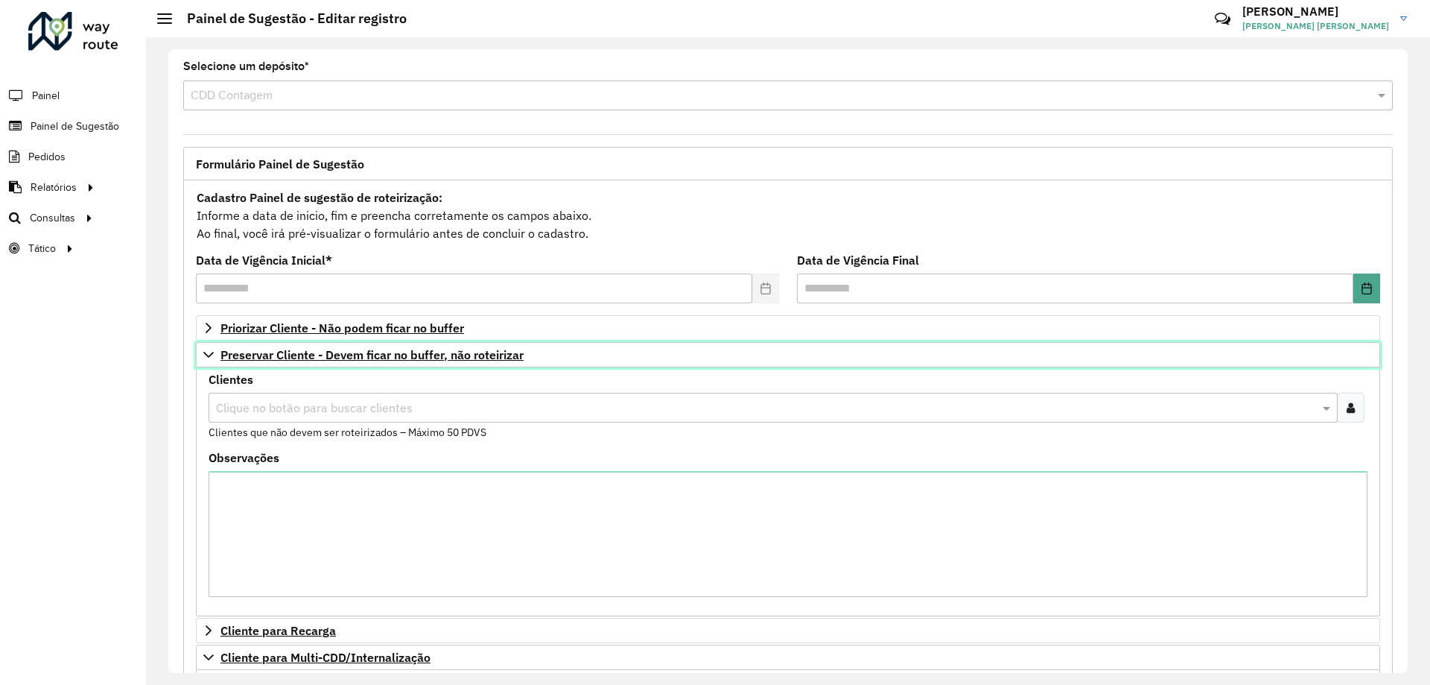
click at [211, 361] on link "Preservar Cliente - Devem ficar no buffer, não roteirizar" at bounding box center [788, 354] width 1185 height 25
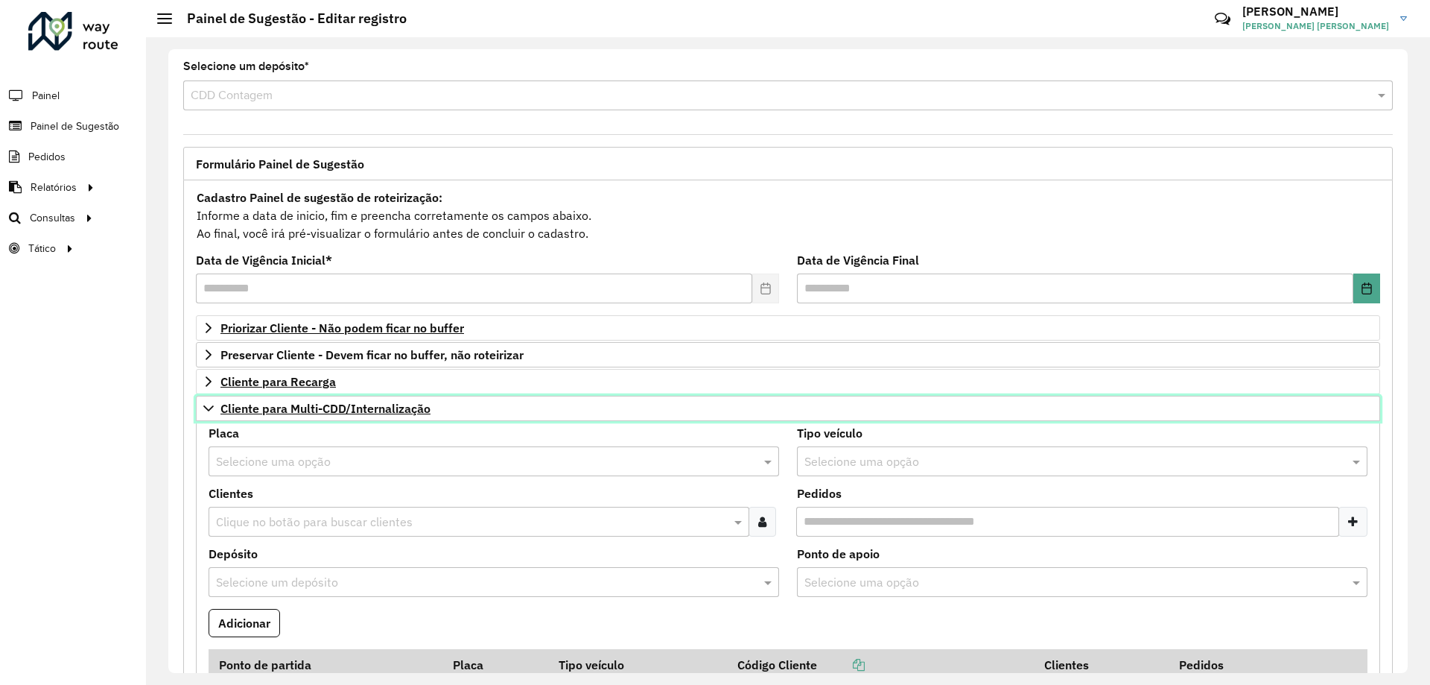
click at [207, 408] on icon at bounding box center [209, 408] width 12 height 12
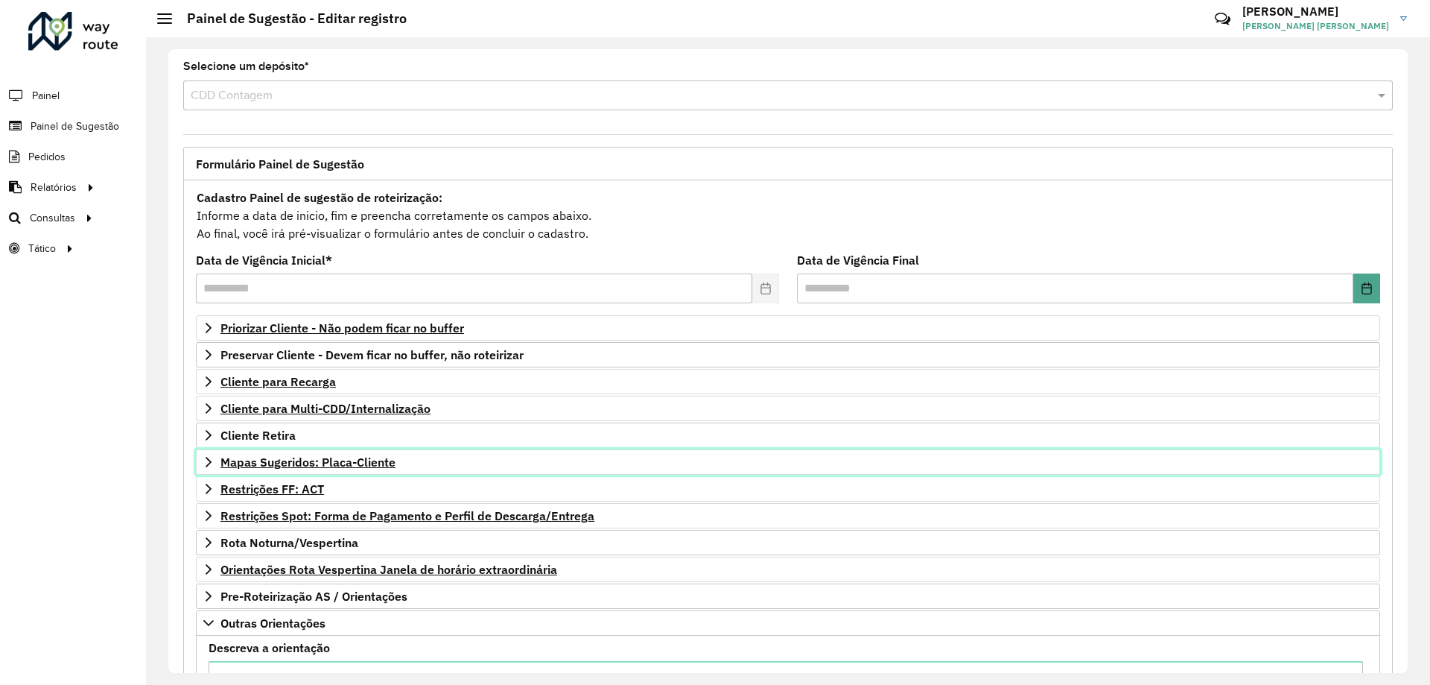
click at [209, 463] on icon at bounding box center [209, 462] width 6 height 10
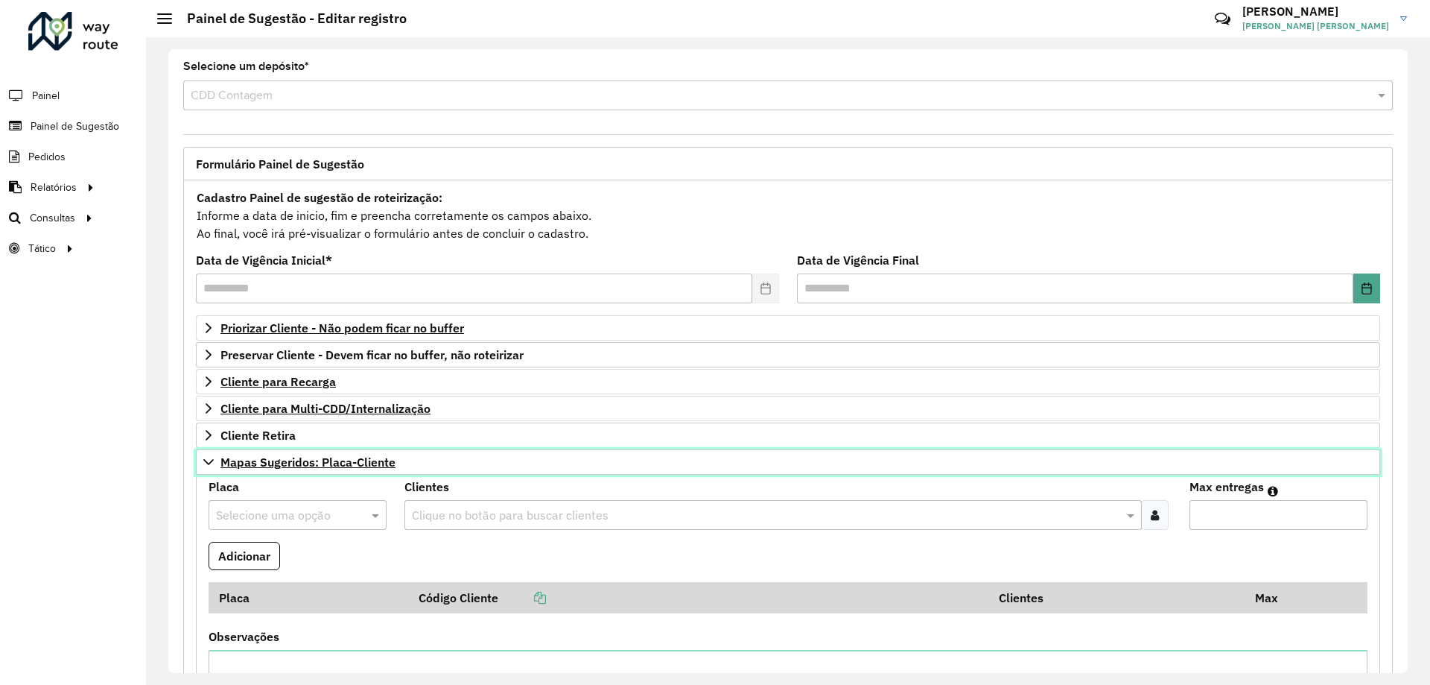
scroll to position [77, 0]
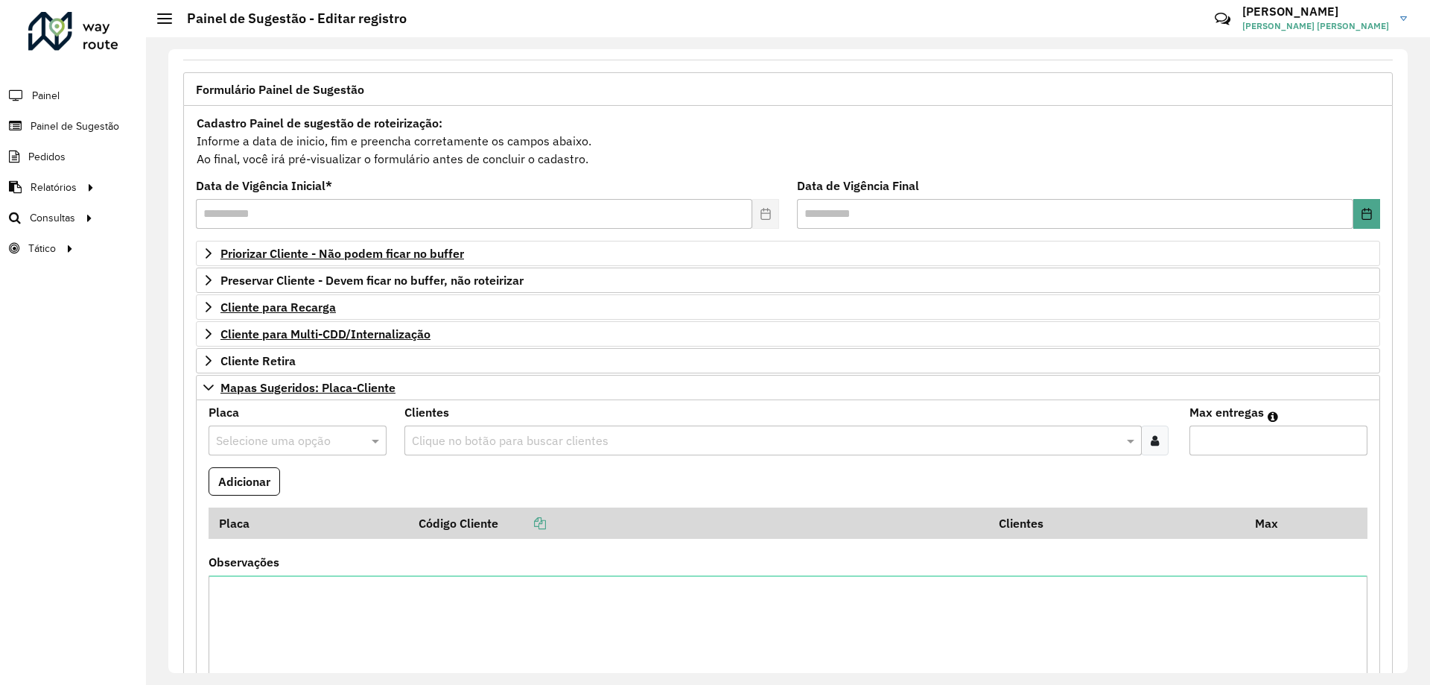
click at [312, 437] on input "text" at bounding box center [282, 441] width 133 height 18
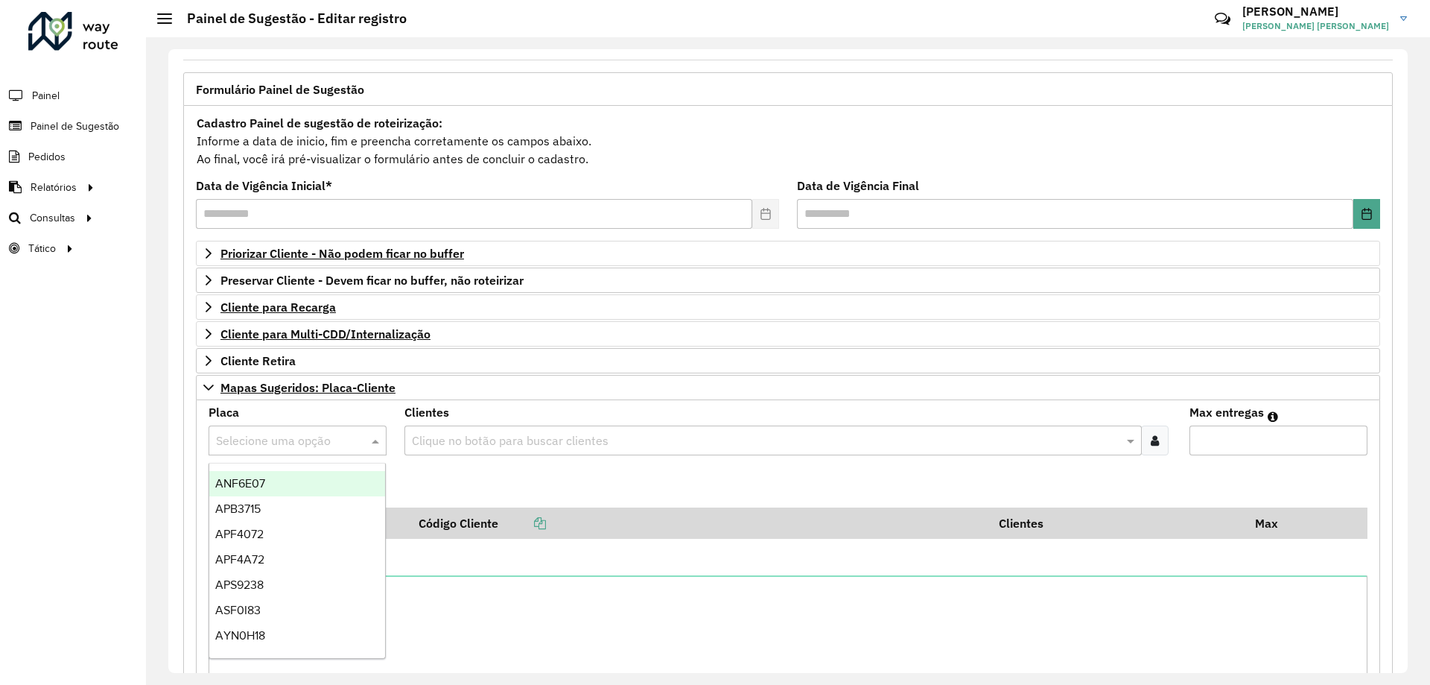
paste input "*******"
type input "*******"
click at [274, 485] on div "BHQ2H71" at bounding box center [297, 483] width 176 height 25
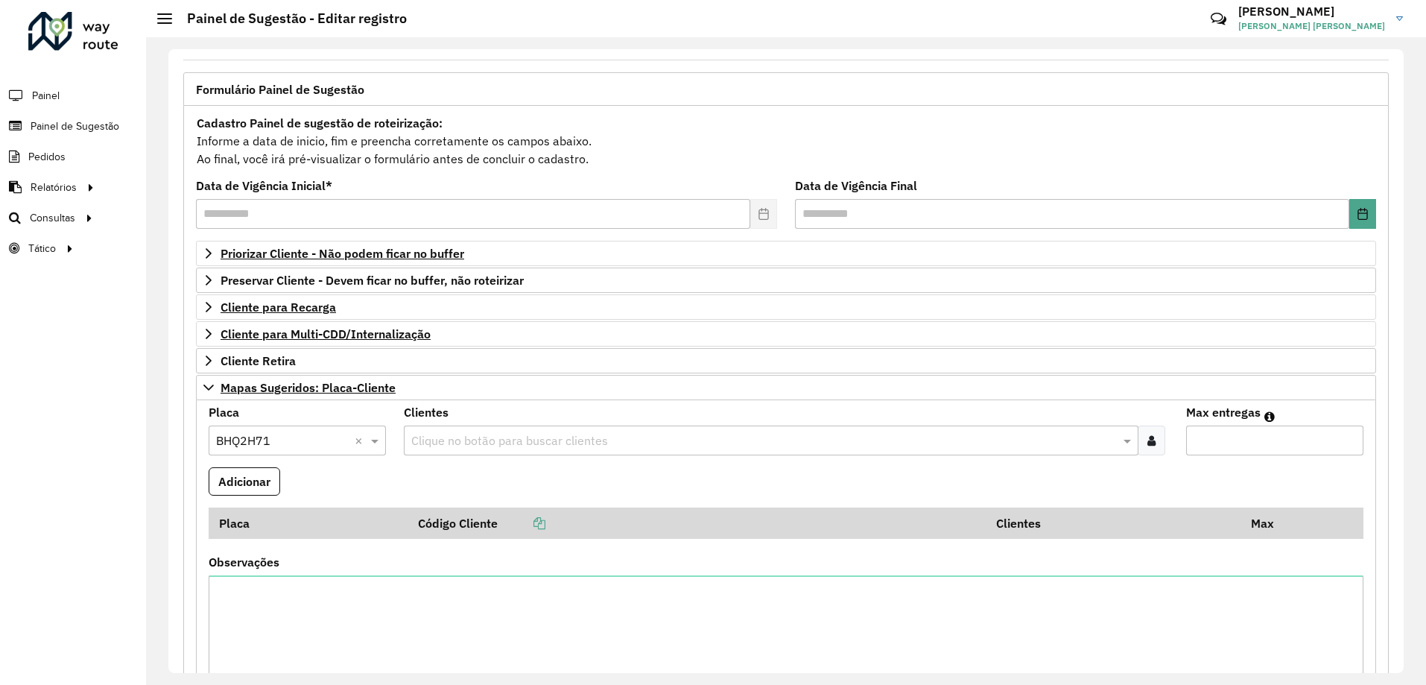
click at [523, 442] on input "text" at bounding box center [763, 441] width 711 height 18
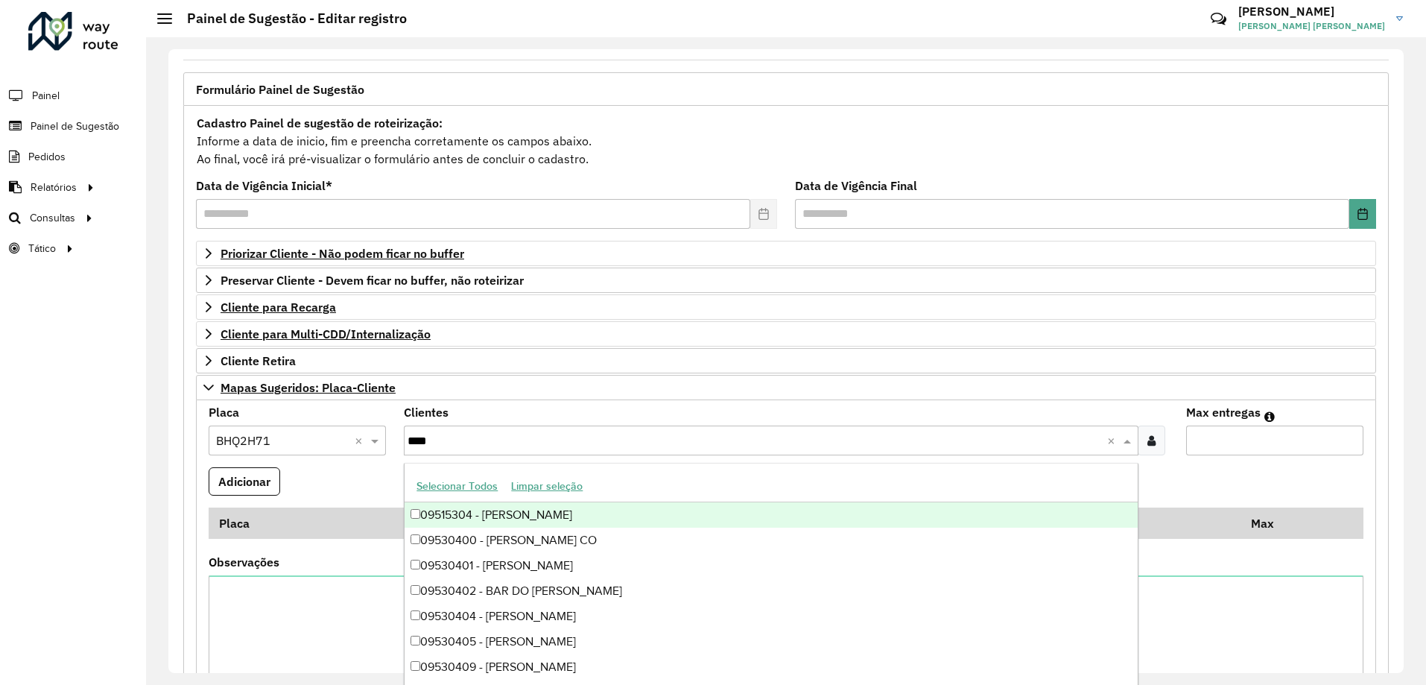
type input "*****"
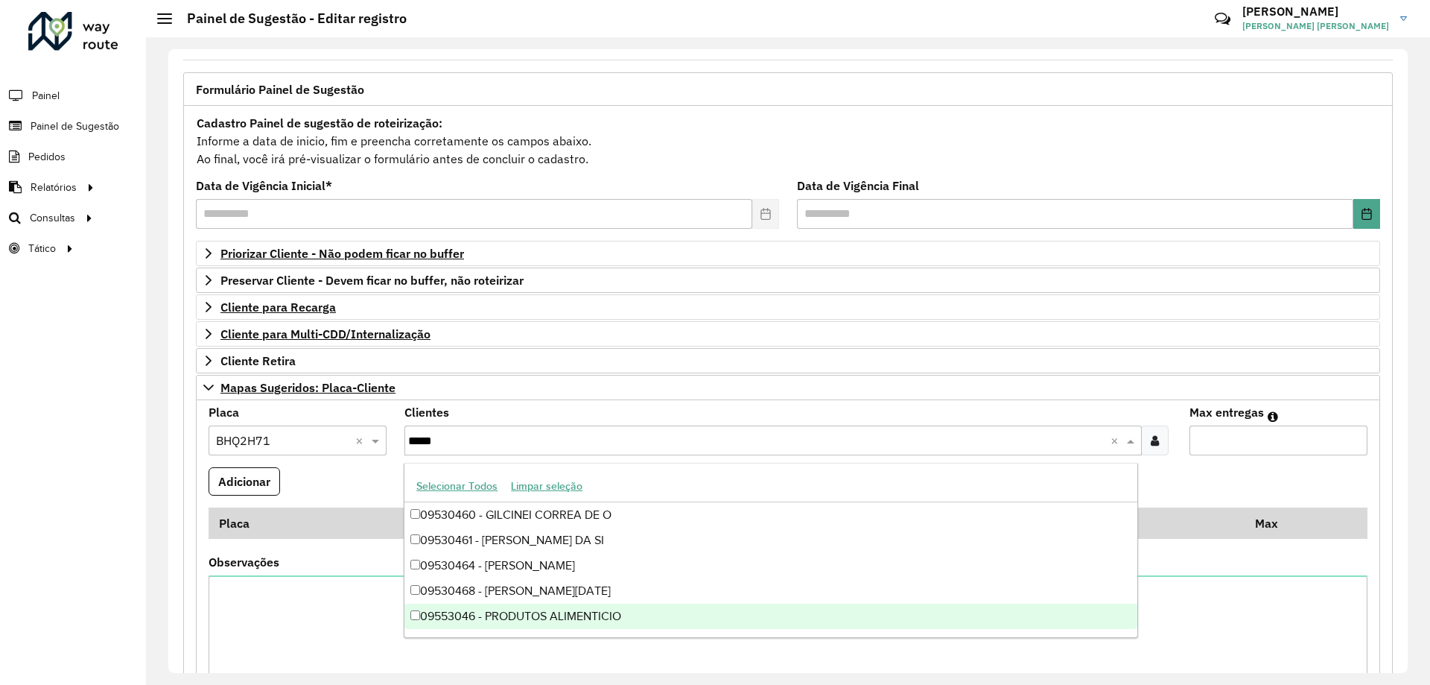
click at [565, 616] on div "09553046 - PRODUTOS ALIMENTICIO" at bounding box center [771, 615] width 732 height 25
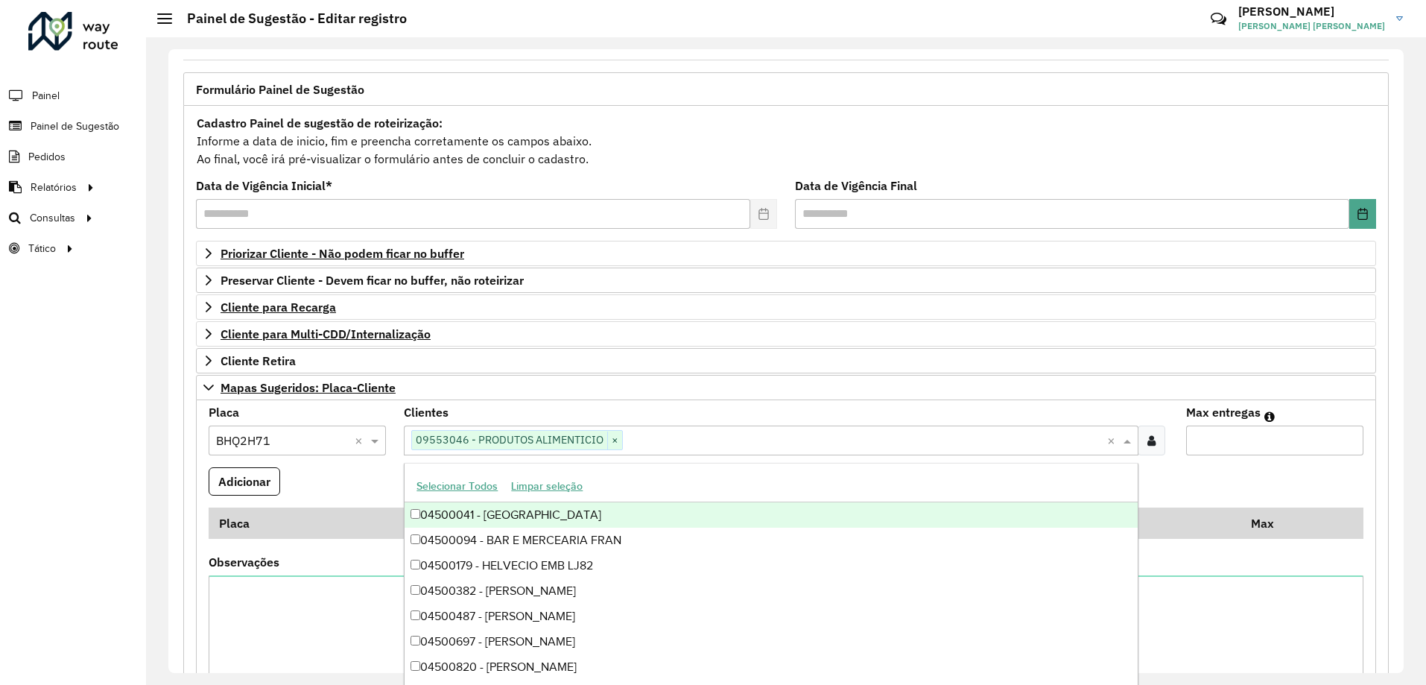
click at [1222, 434] on input "Max entregas" at bounding box center [1274, 440] width 177 height 30
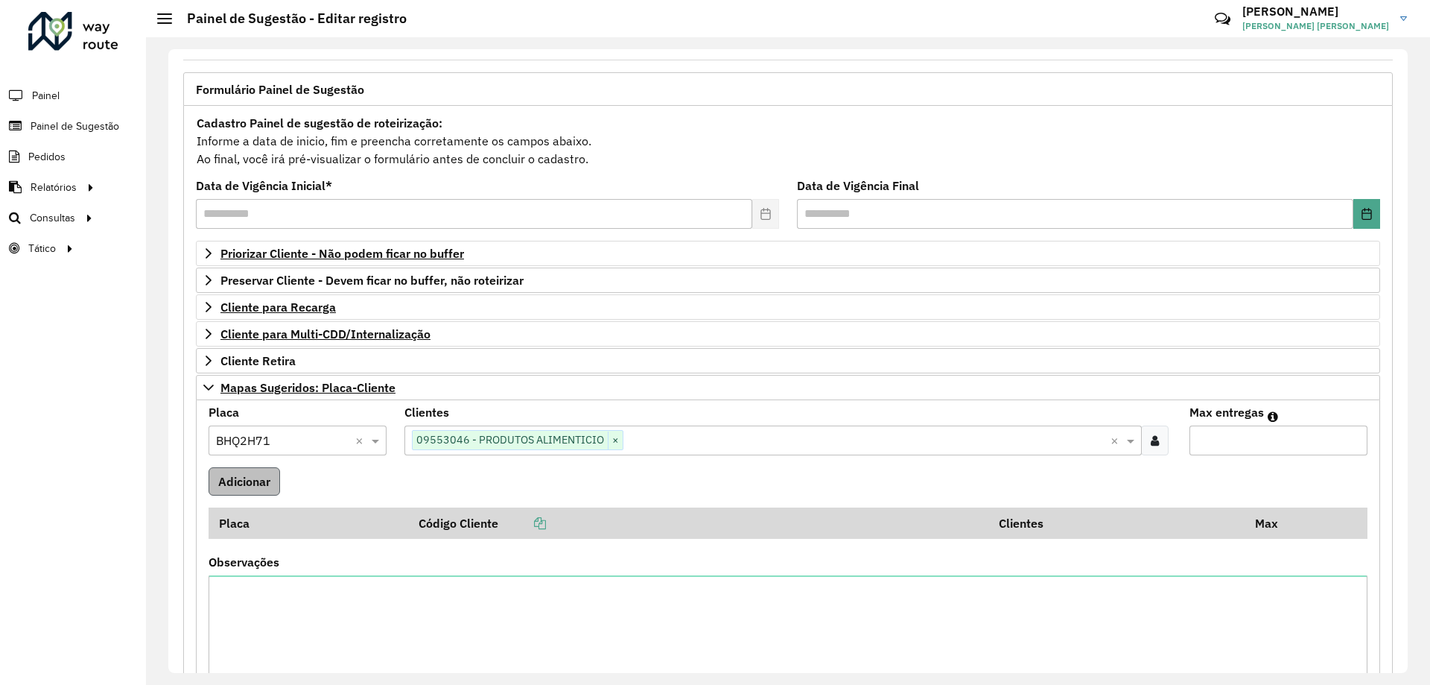
type input "*"
click at [242, 478] on button "Adicionar" at bounding box center [245, 481] width 72 height 28
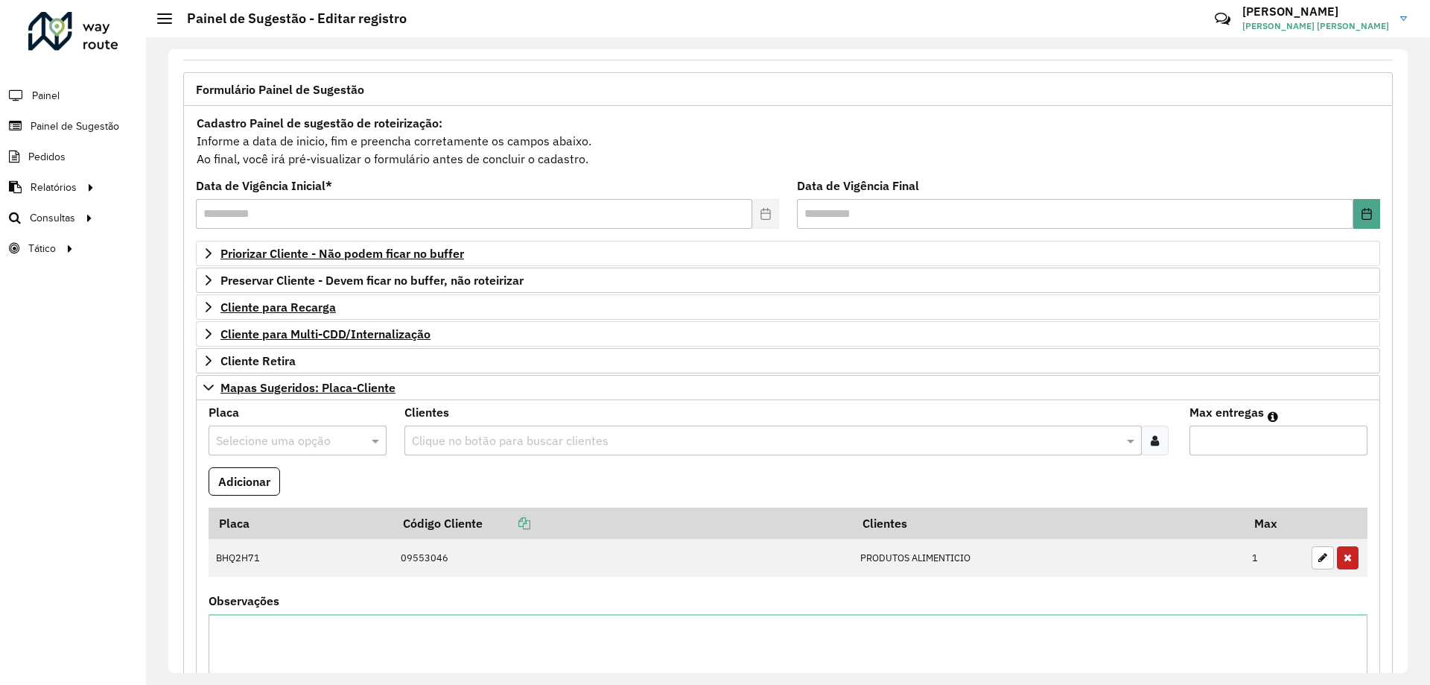
click at [260, 445] on input "text" at bounding box center [282, 441] width 133 height 18
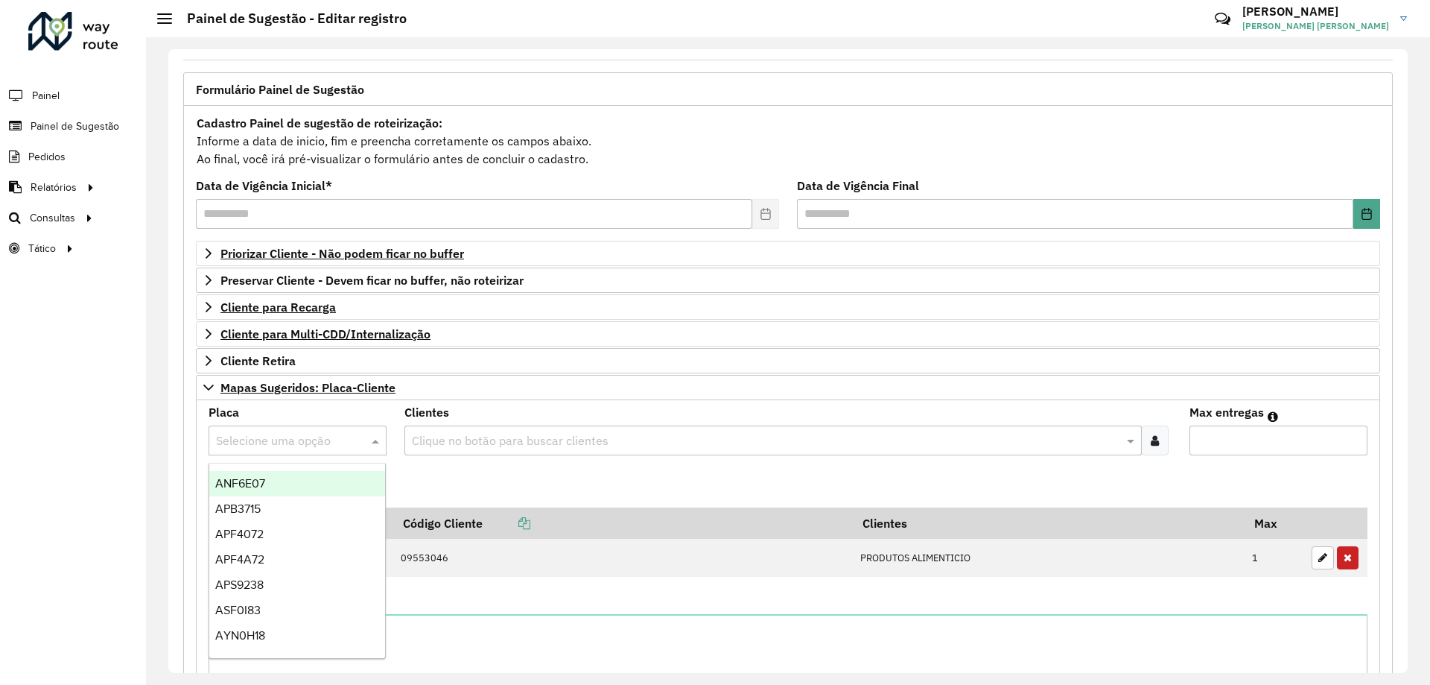
paste input "*******"
type input "*******"
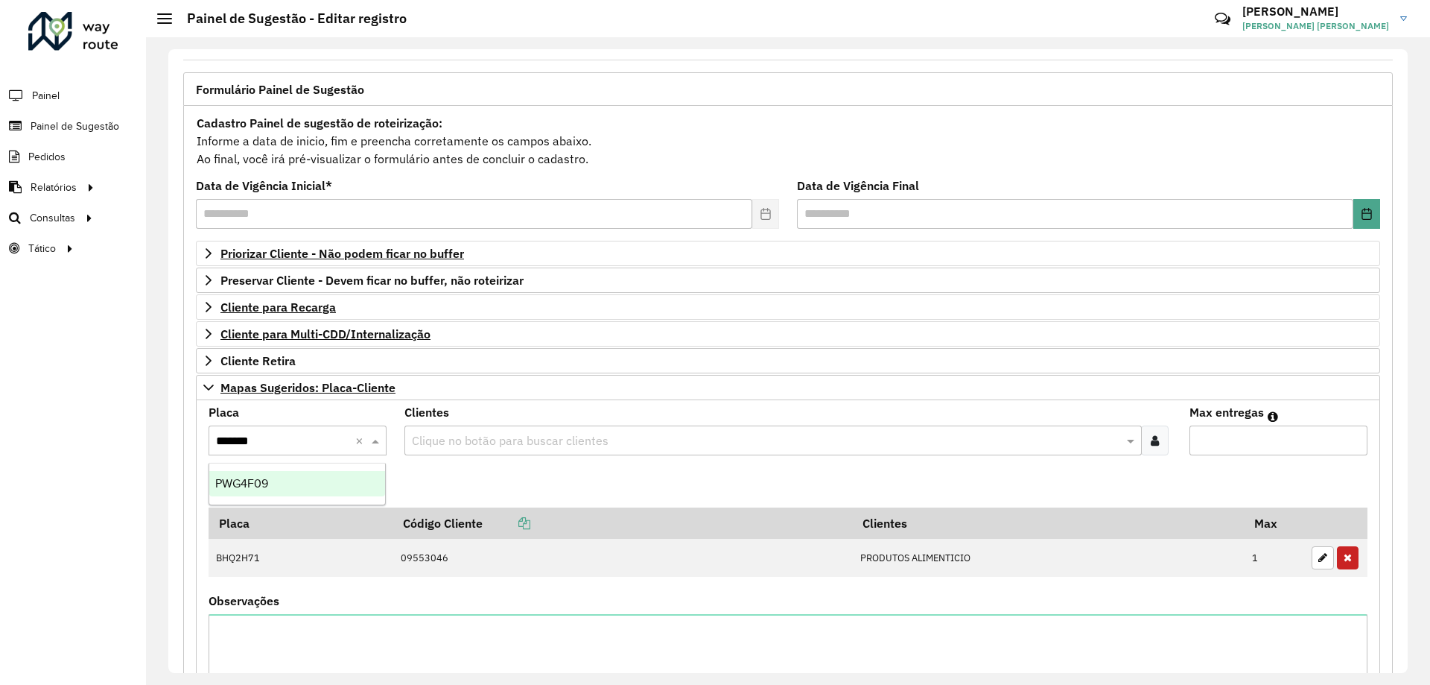
click at [310, 481] on div "PWG4F09" at bounding box center [297, 483] width 176 height 25
click at [520, 437] on input "text" at bounding box center [763, 441] width 711 height 18
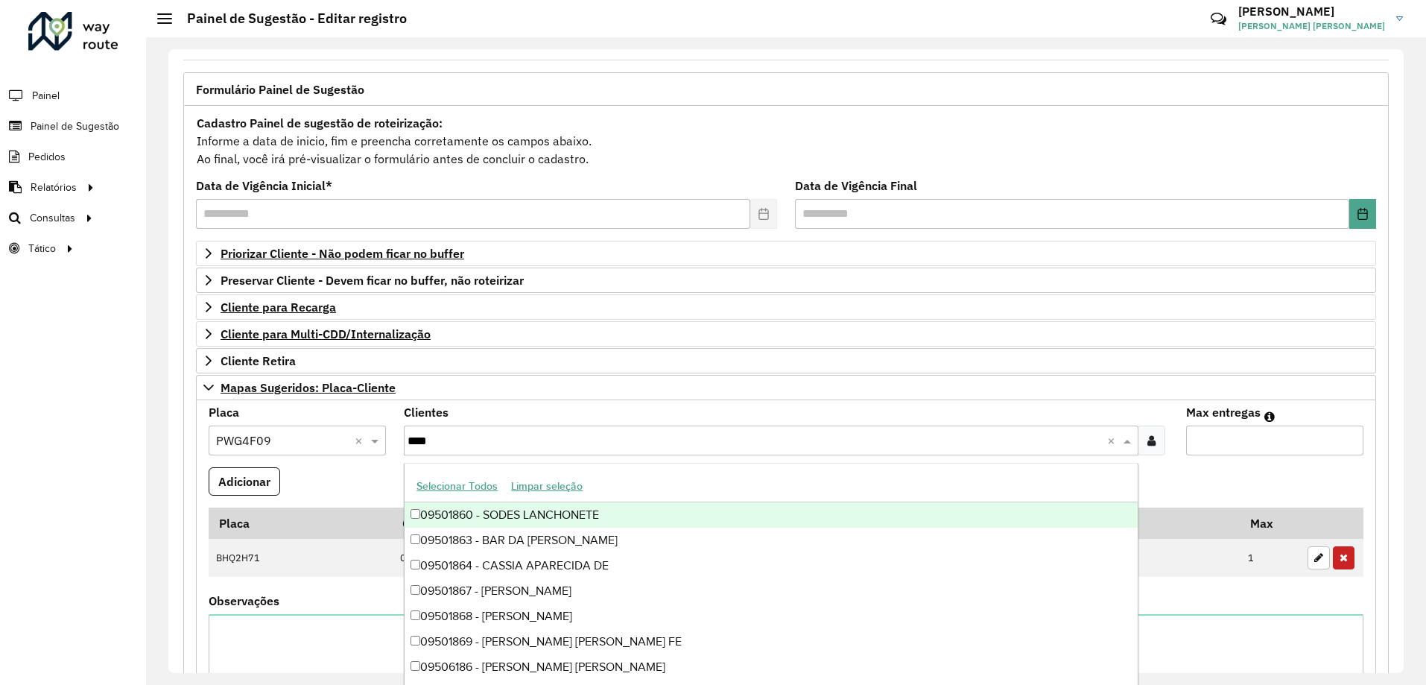
type input "*****"
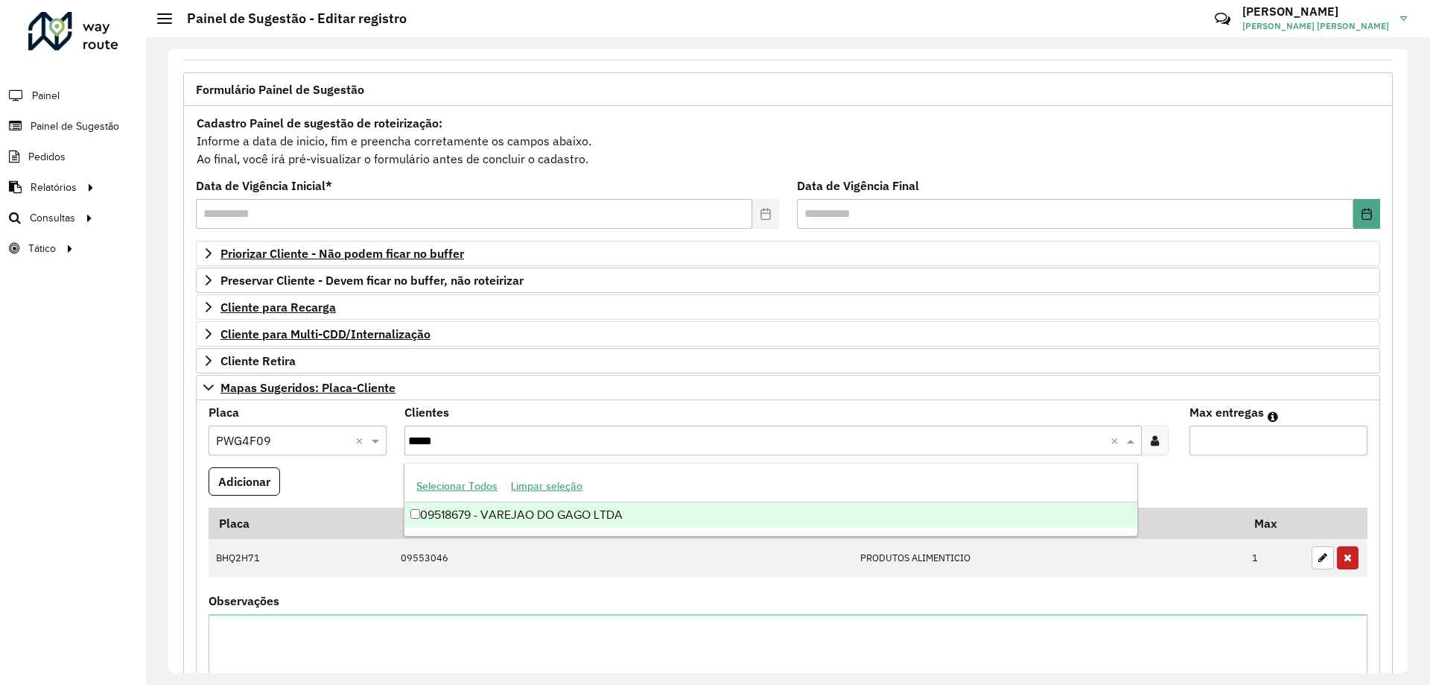
click at [556, 518] on div "09518679 - VAREJAO DO GAGO LTDA" at bounding box center [771, 514] width 732 height 25
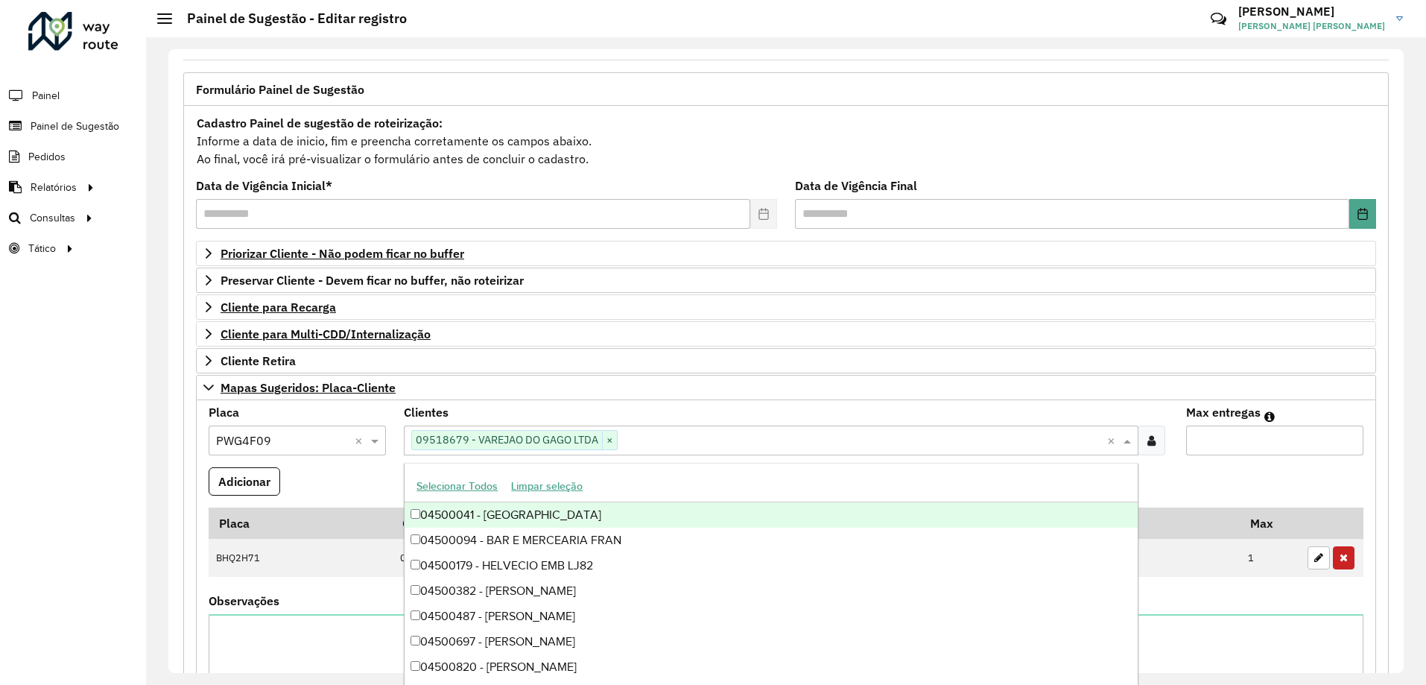
click at [1261, 425] on div "Max entregas" at bounding box center [1274, 431] width 177 height 48
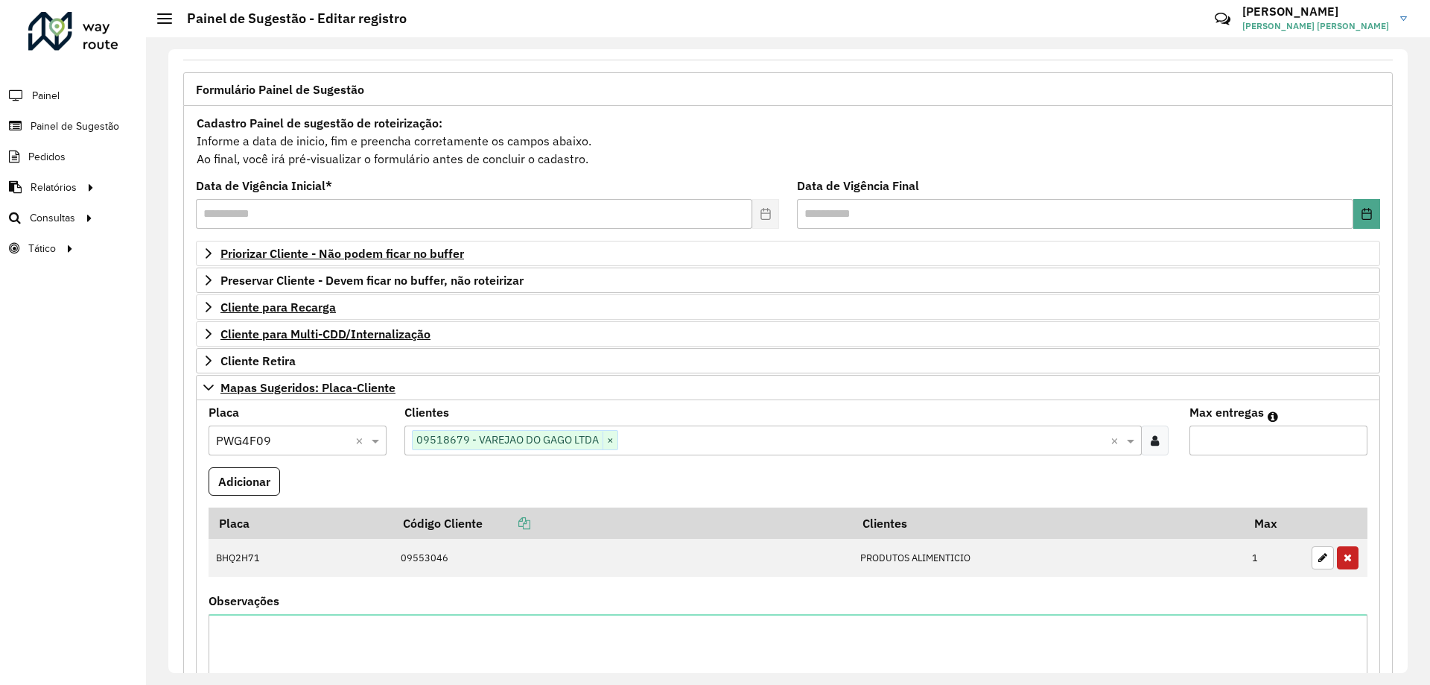
click at [1255, 431] on input "Max entregas" at bounding box center [1279, 440] width 178 height 30
type input "*"
click at [244, 486] on button "Adicionar" at bounding box center [245, 481] width 72 height 28
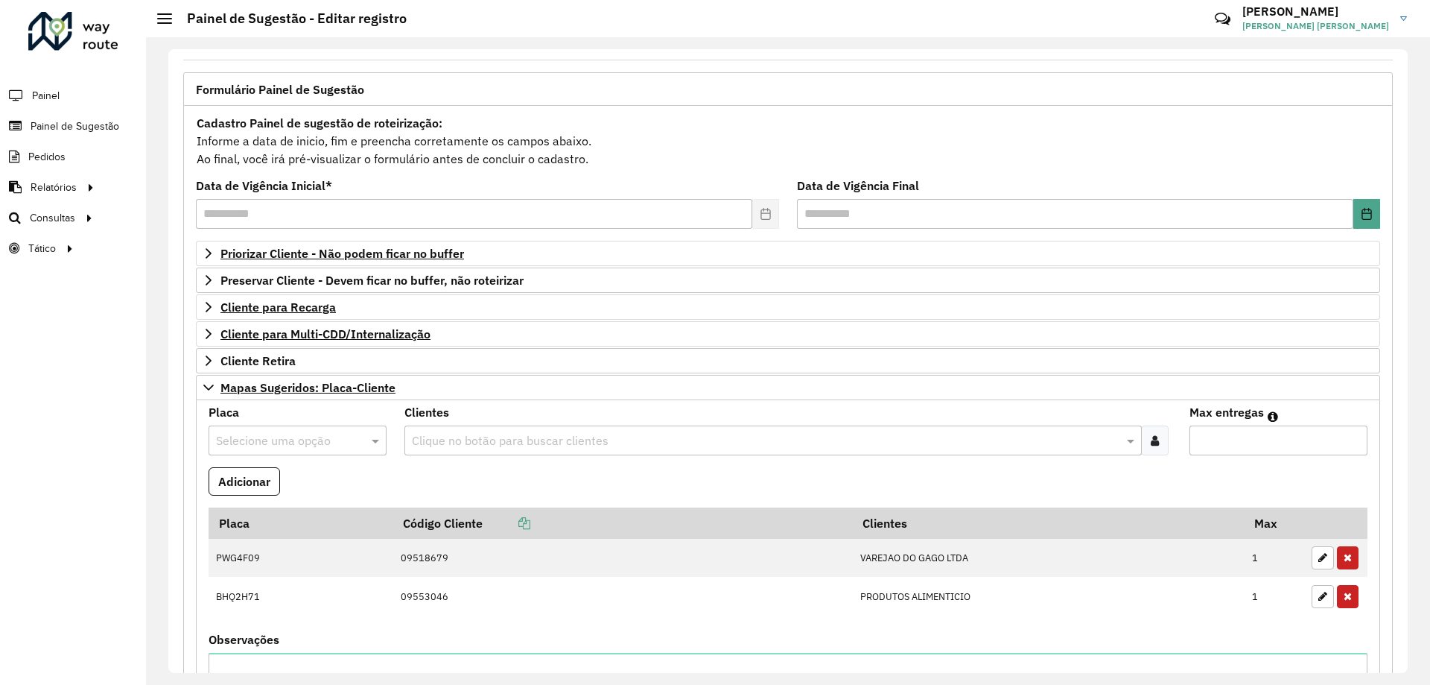
click at [345, 448] on input "text" at bounding box center [282, 441] width 133 height 18
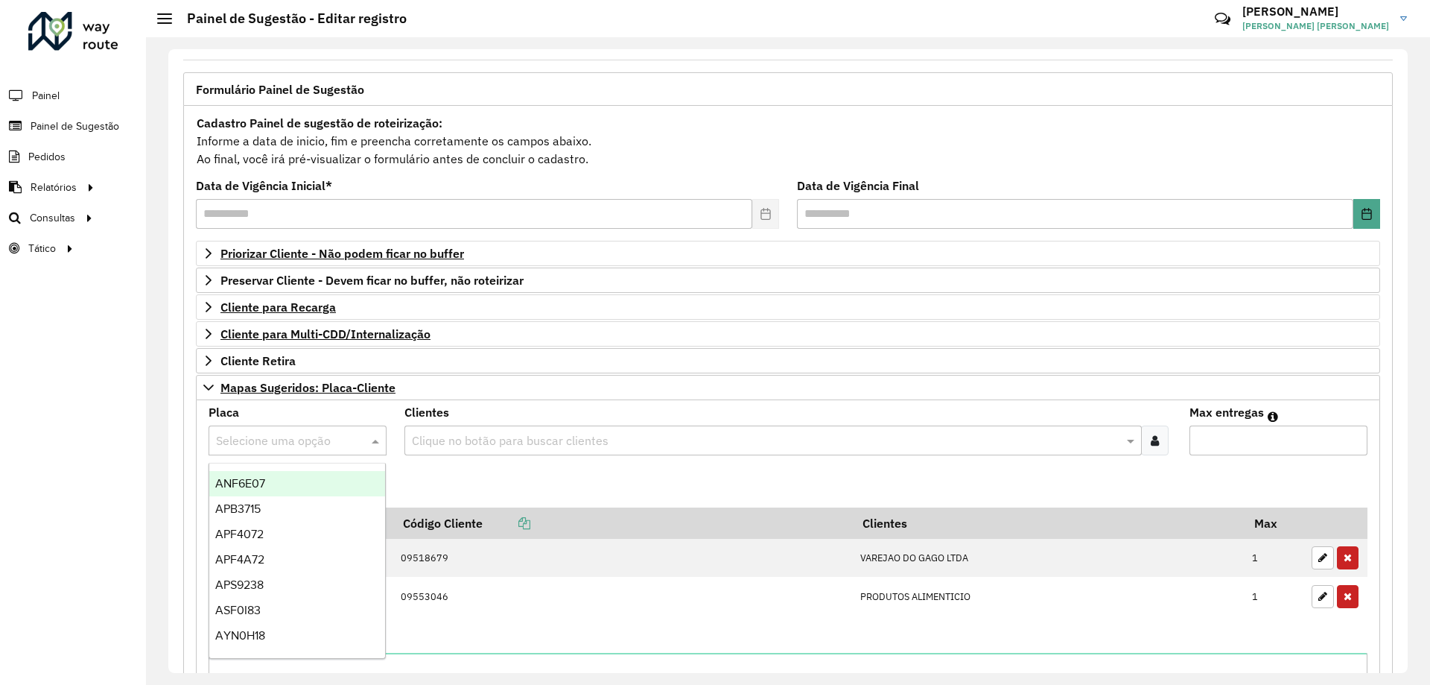
paste input "*******"
type input "*******"
click at [253, 486] on span "PWG4F25" at bounding box center [241, 483] width 52 height 13
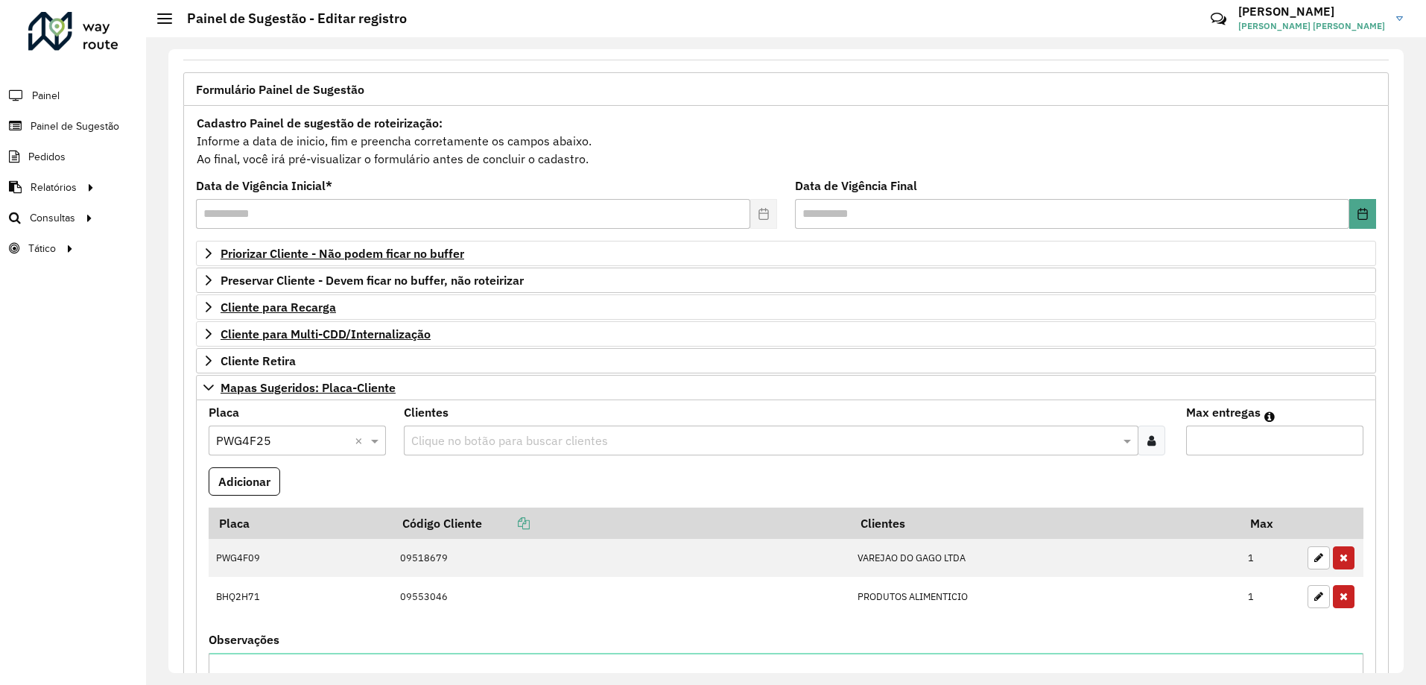
click at [453, 436] on input "text" at bounding box center [763, 441] width 711 height 18
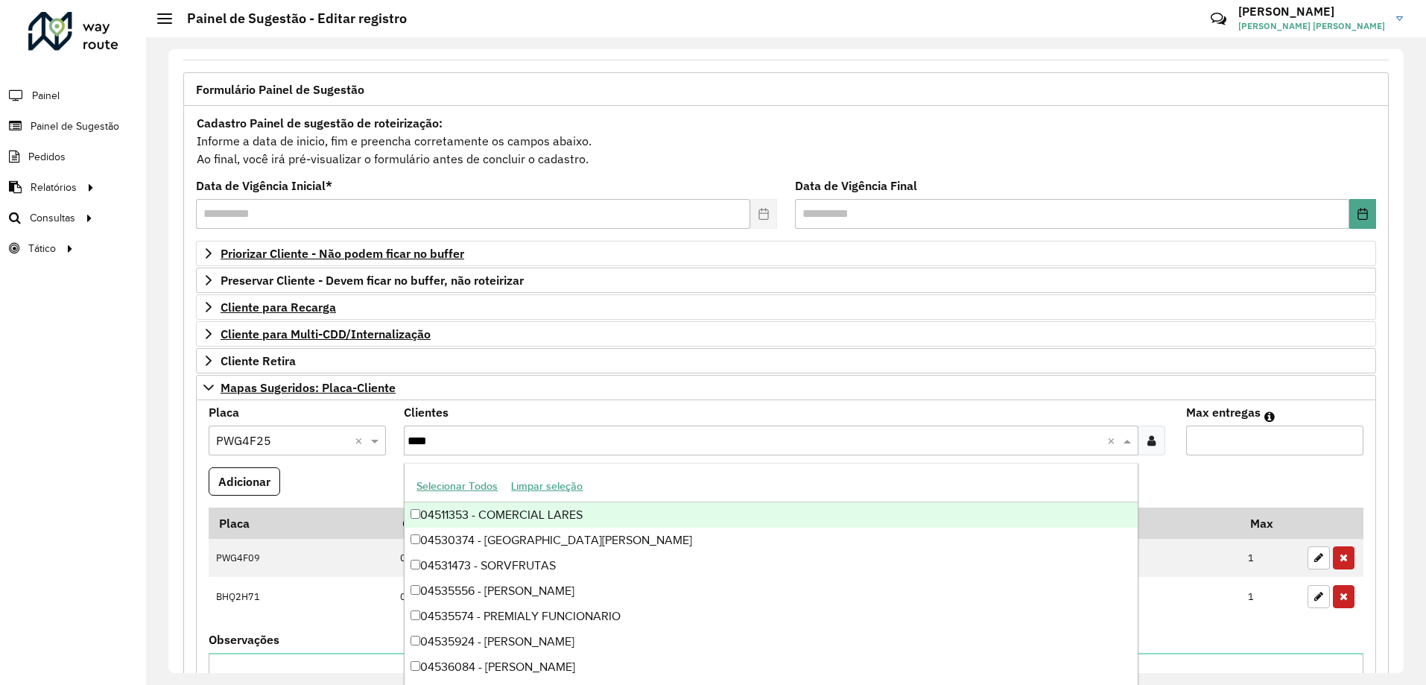
type input "*****"
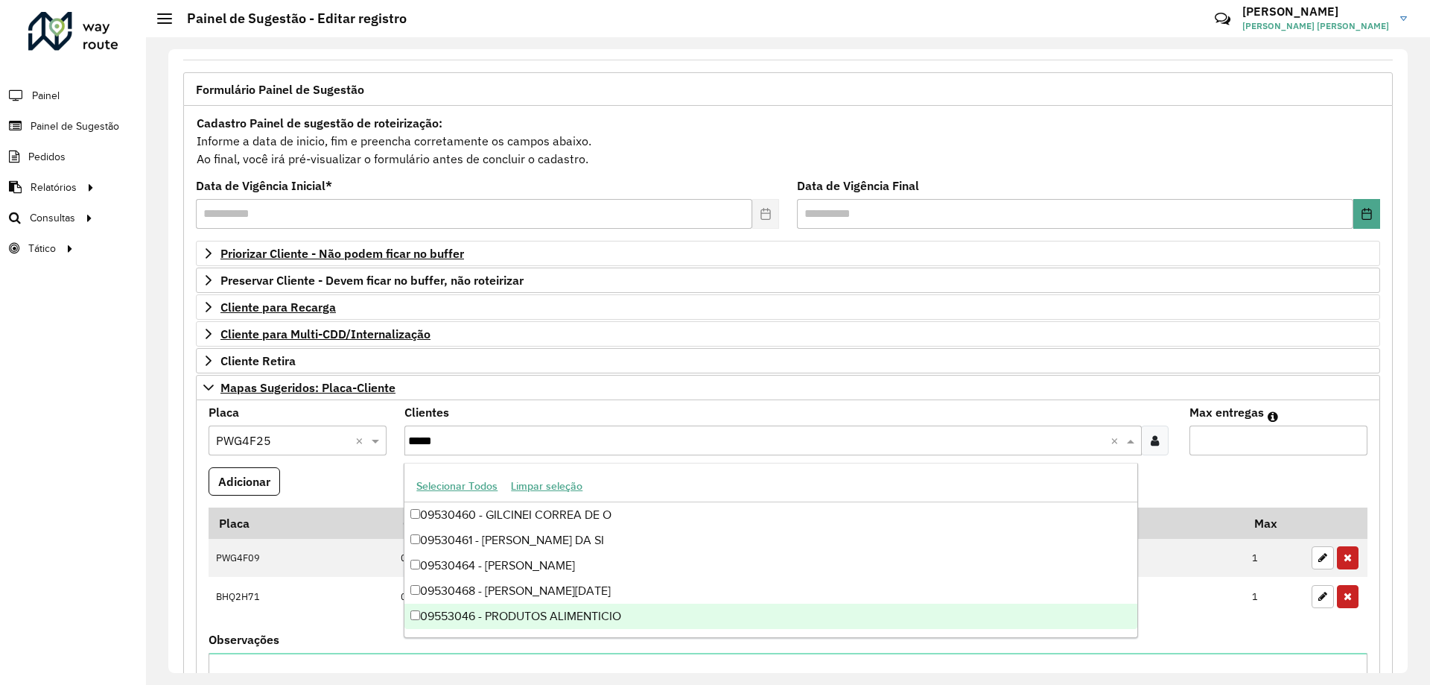
click at [558, 615] on div "09553046 - PRODUTOS ALIMENTICIO" at bounding box center [771, 615] width 732 height 25
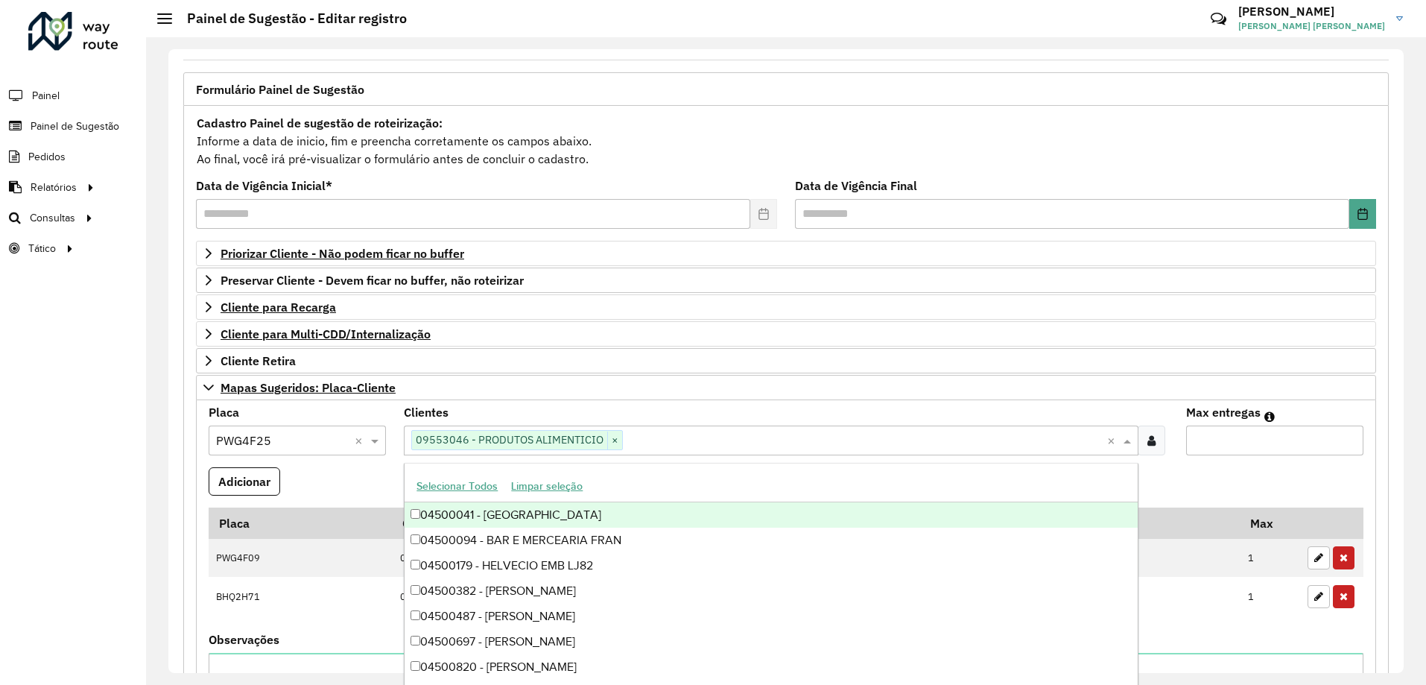
click at [1239, 437] on input "Max entregas" at bounding box center [1274, 440] width 177 height 30
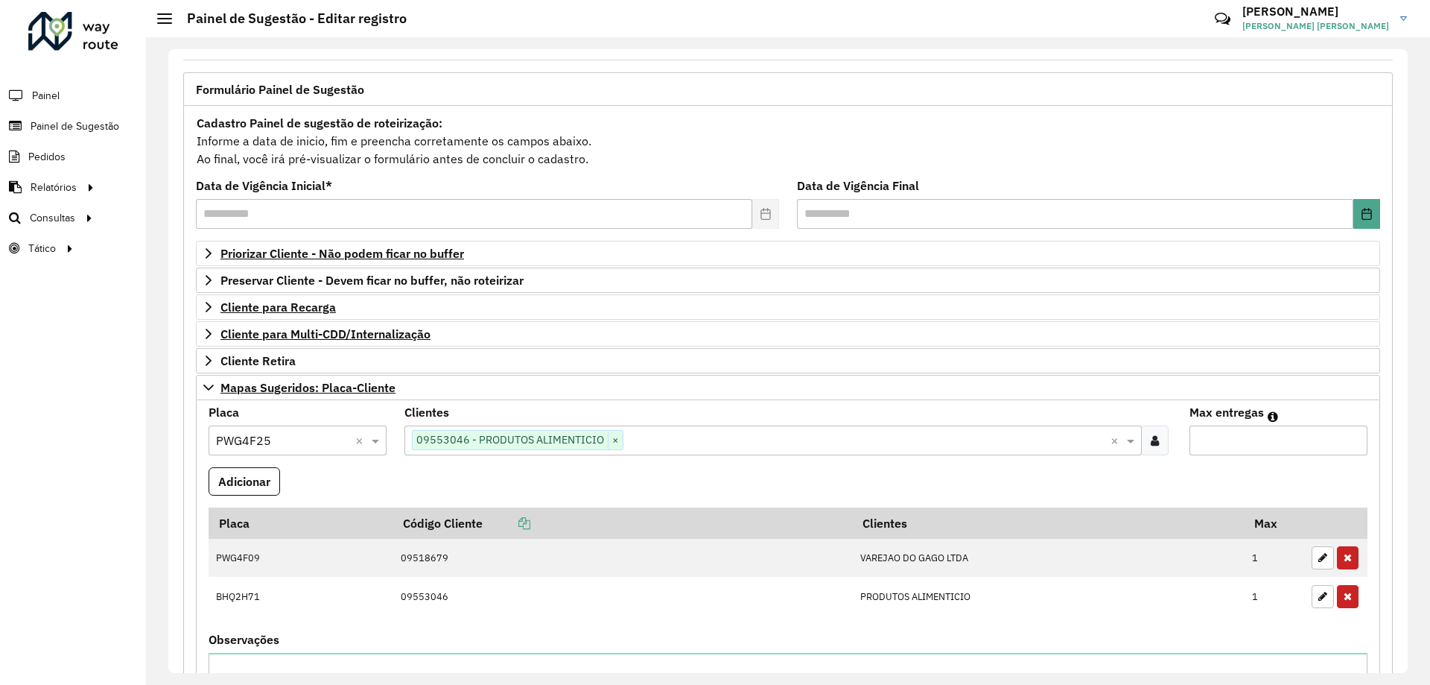
type input "*"
click at [1120, 478] on formly-field "Adicionar" at bounding box center [788, 487] width 1177 height 40
click at [247, 486] on button "Adicionar" at bounding box center [245, 481] width 72 height 28
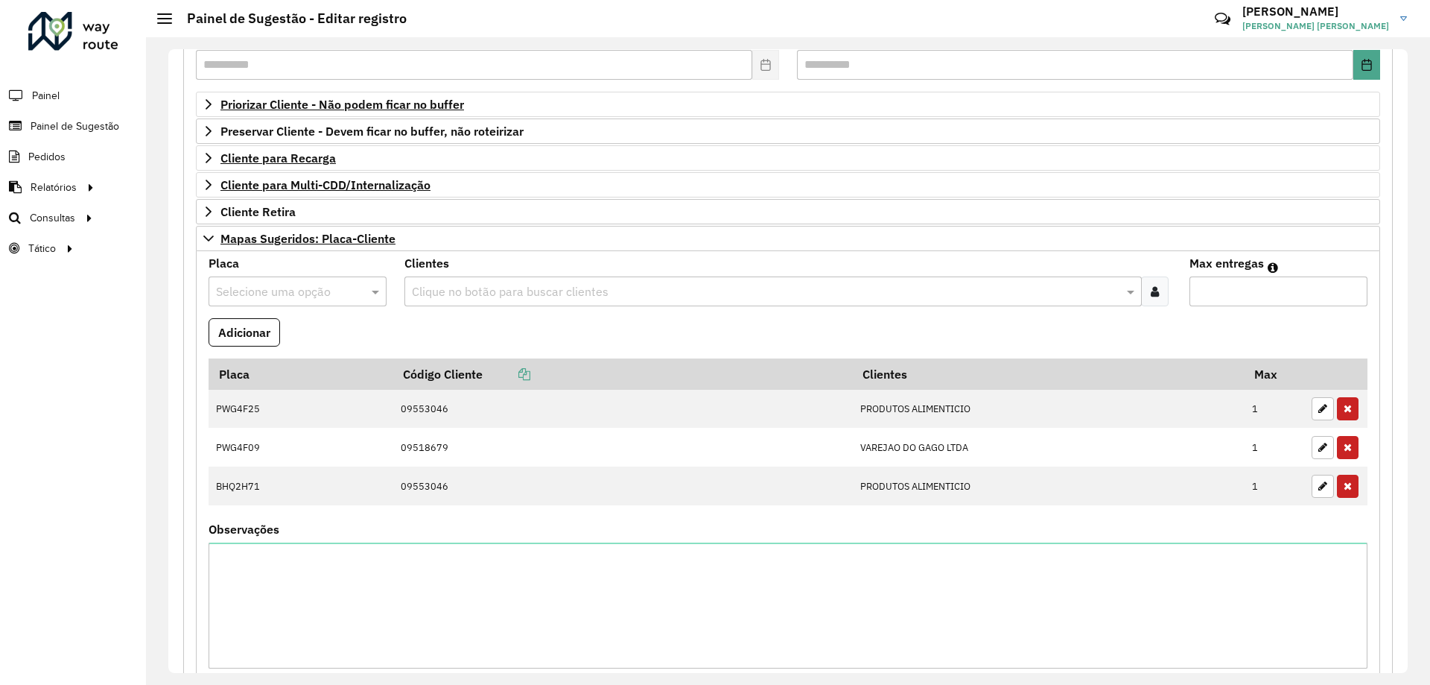
scroll to position [375, 0]
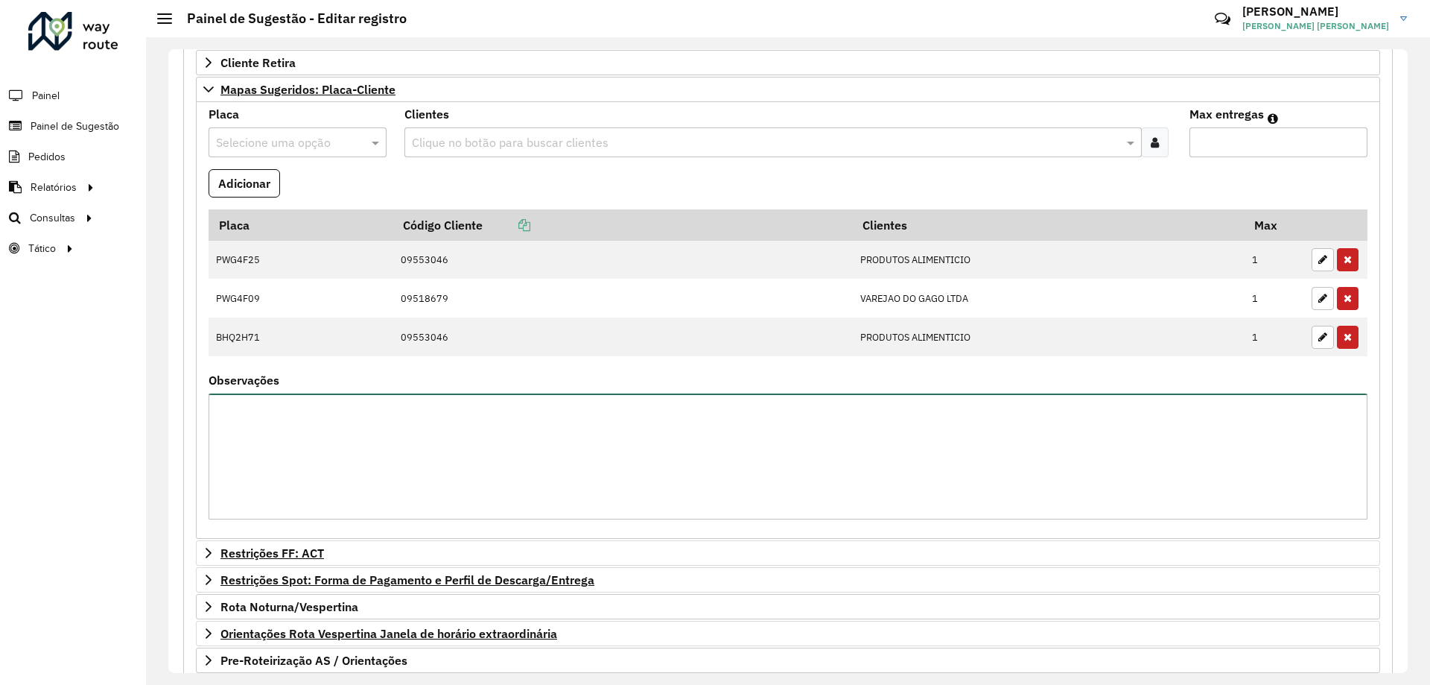
click at [647, 431] on textarea "Observações" at bounding box center [788, 456] width 1159 height 126
click at [416, 467] on textarea "Observações" at bounding box center [788, 456] width 1159 height 126
type textarea "*"
paste textarea "******** ******** ******* *******"
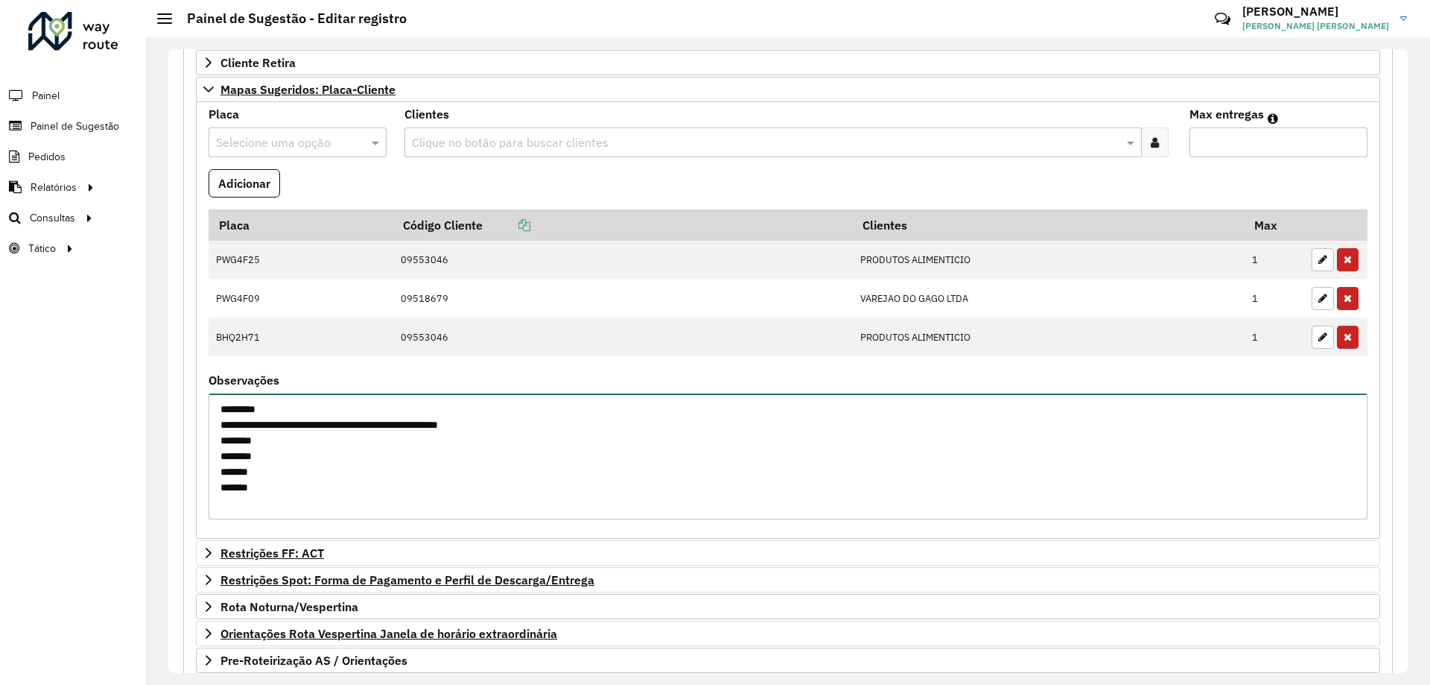
drag, startPoint x: 224, startPoint y: 424, endPoint x: 235, endPoint y: 437, distance: 16.9
click at [224, 424] on textarea "**********" at bounding box center [788, 456] width 1159 height 126
type textarea "**********"
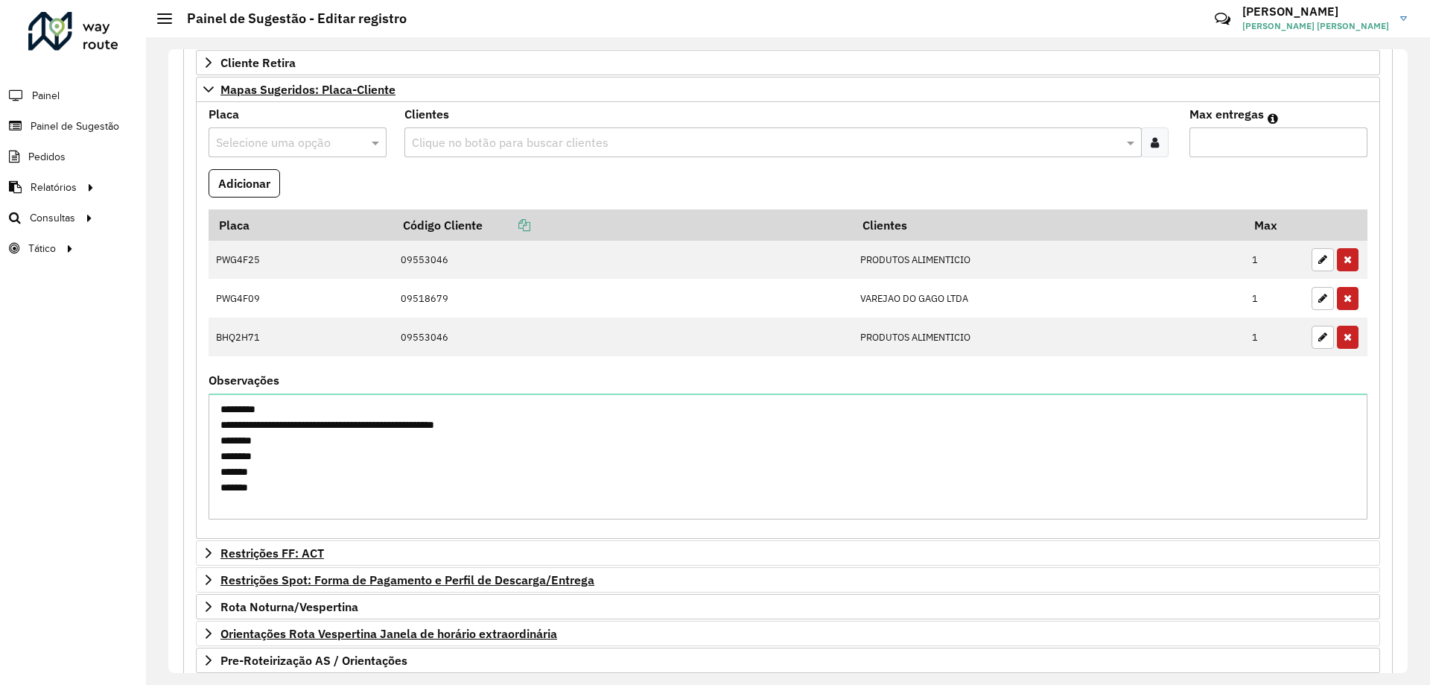
click at [188, 334] on div "**********" at bounding box center [788, 369] width 1210 height 1122
click at [206, 92] on icon at bounding box center [209, 89] width 12 height 12
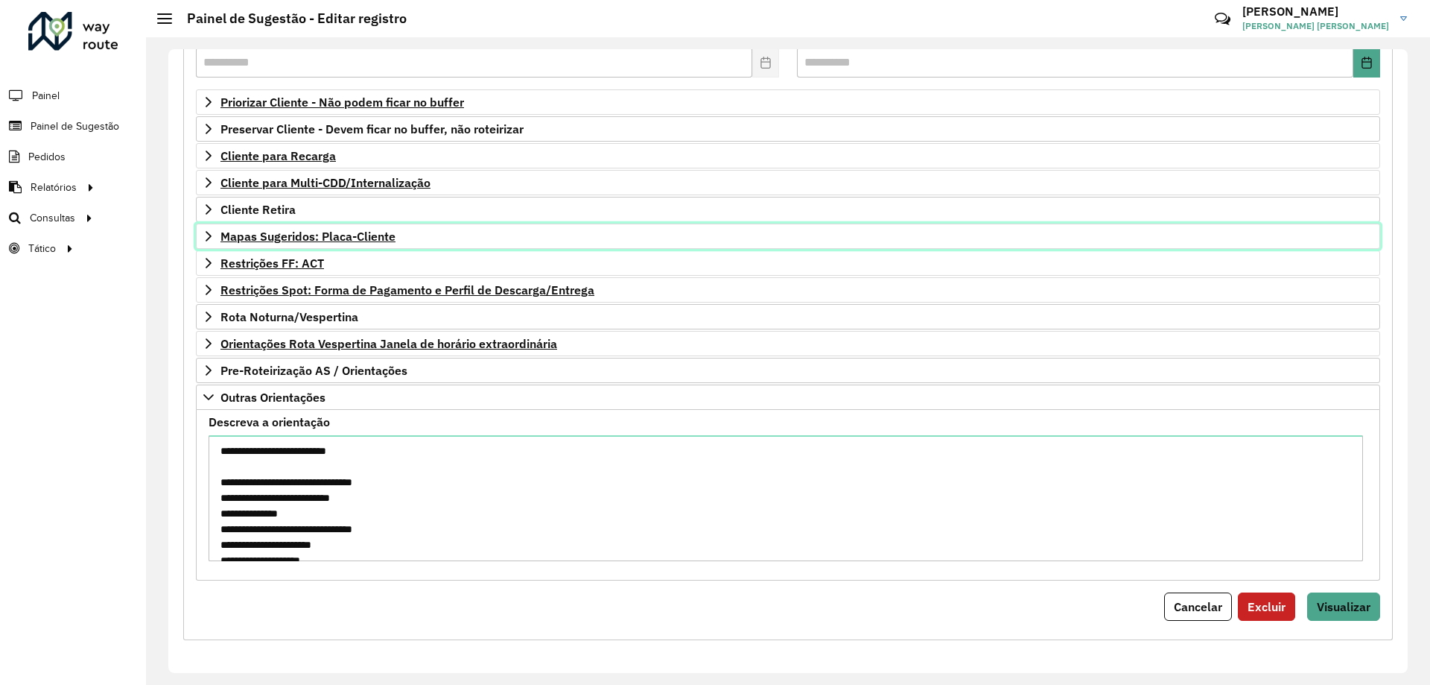
scroll to position [224, 0]
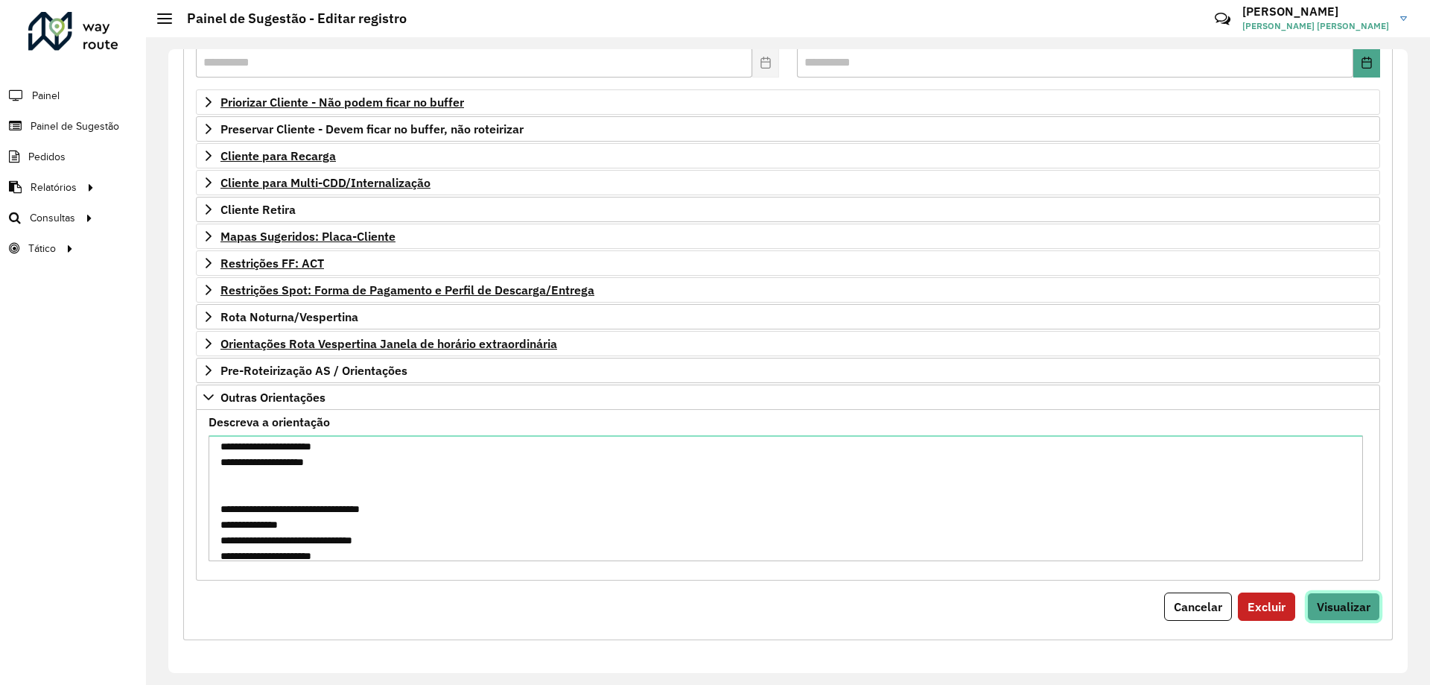
click at [1338, 609] on span "Visualizar" at bounding box center [1344, 606] width 54 height 15
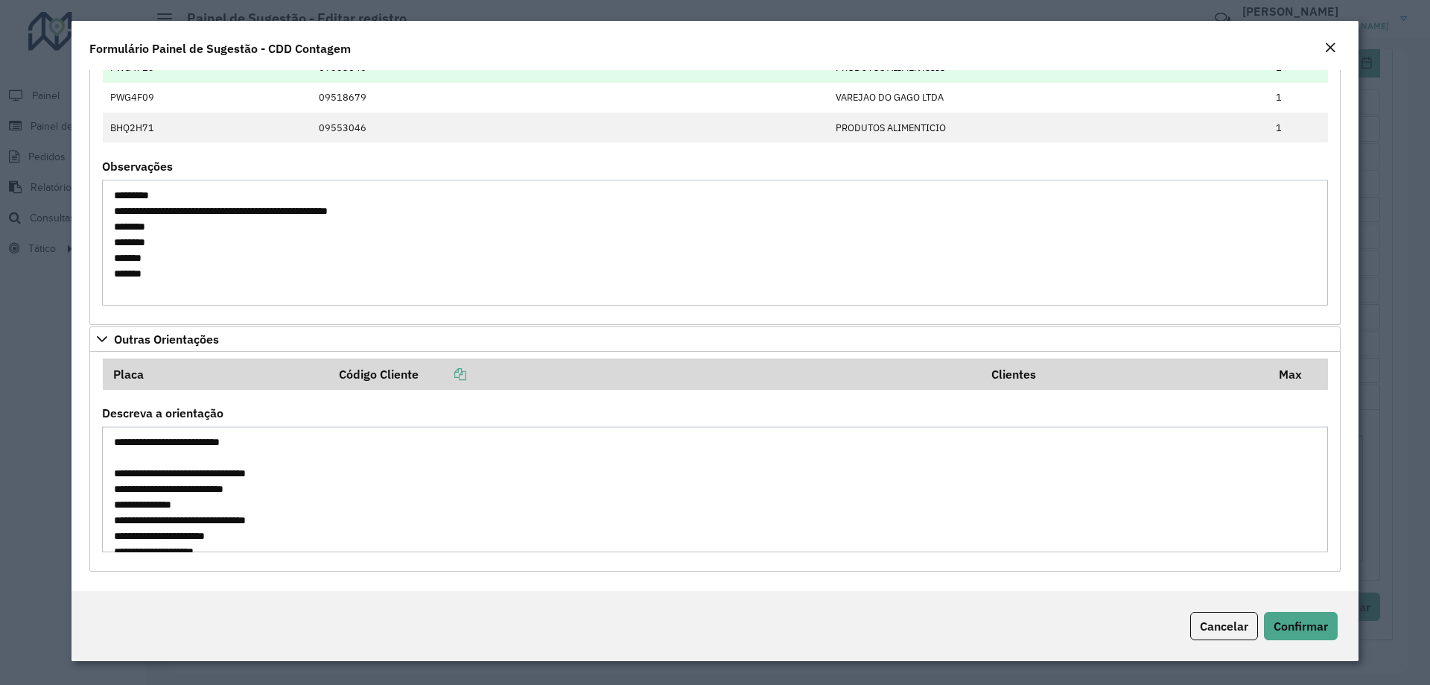
scroll to position [230, 0]
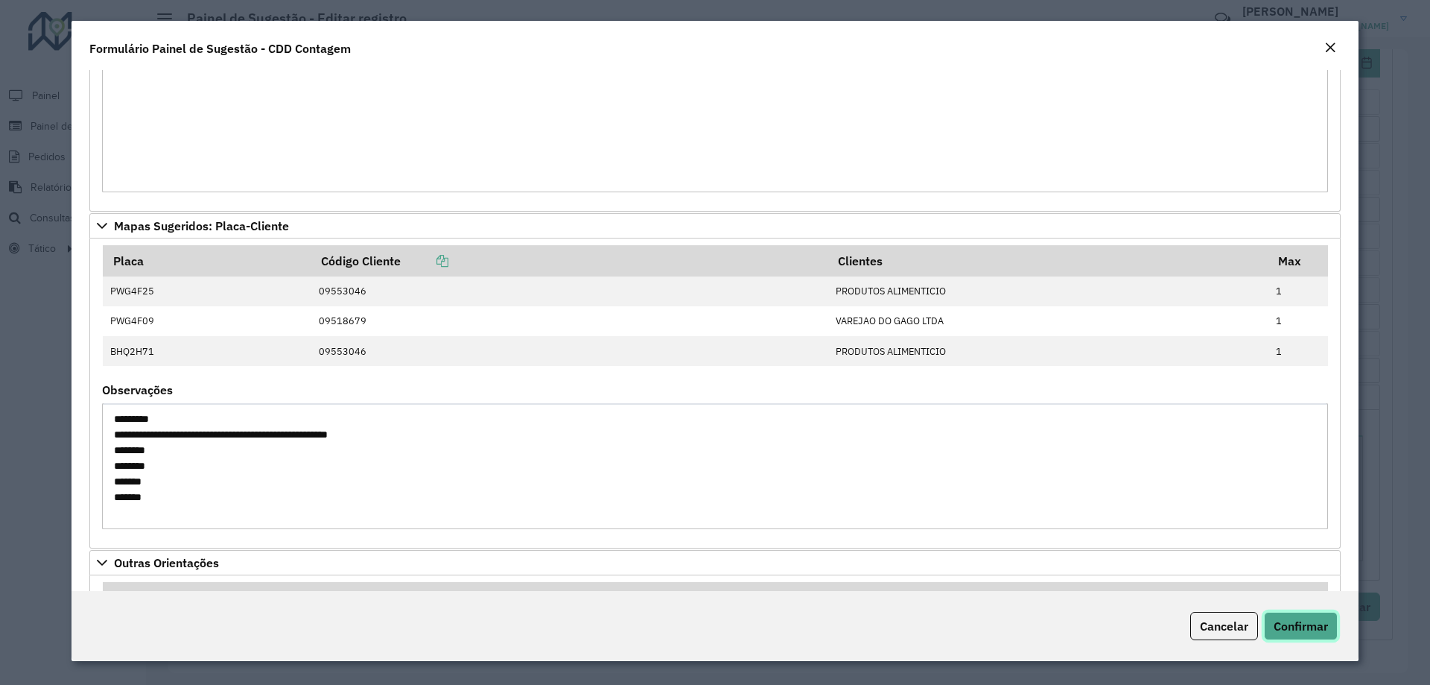
click at [1317, 631] on span "Confirmar" at bounding box center [1301, 625] width 54 height 15
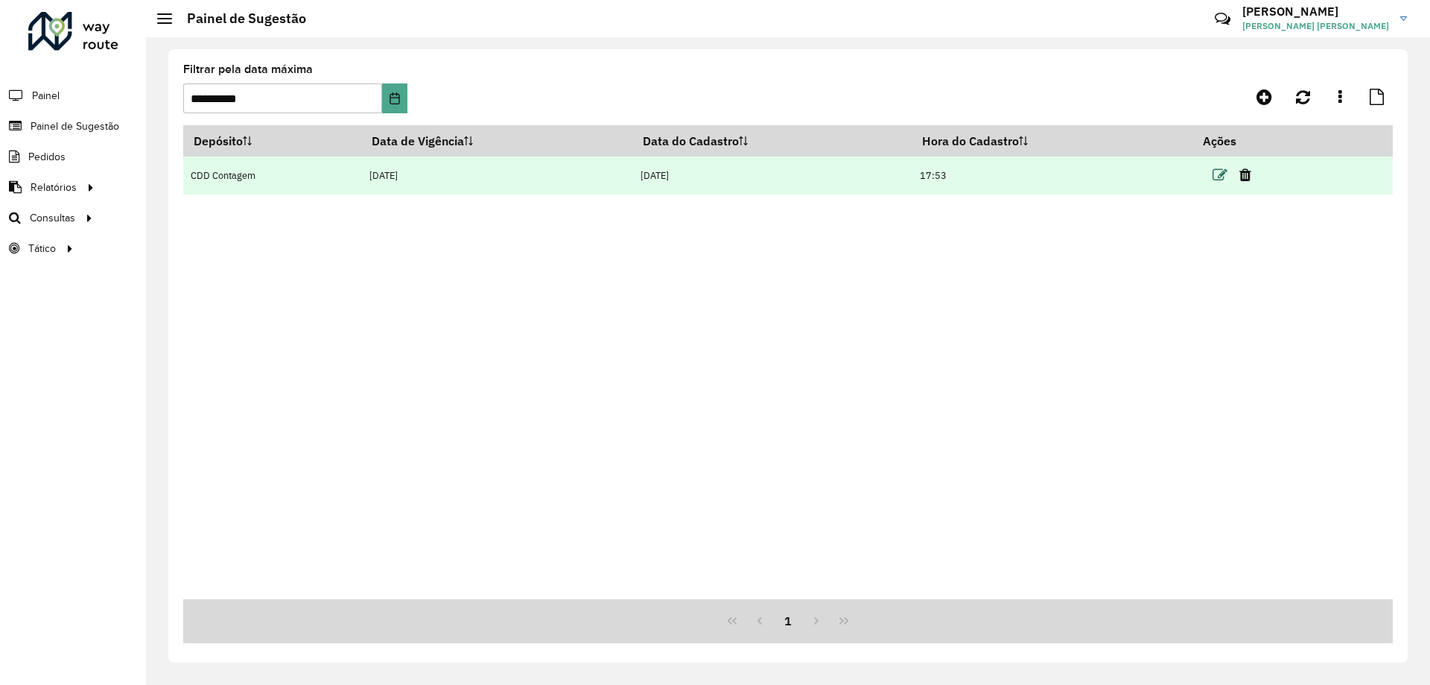
click at [1223, 175] on icon at bounding box center [1220, 175] width 15 height 15
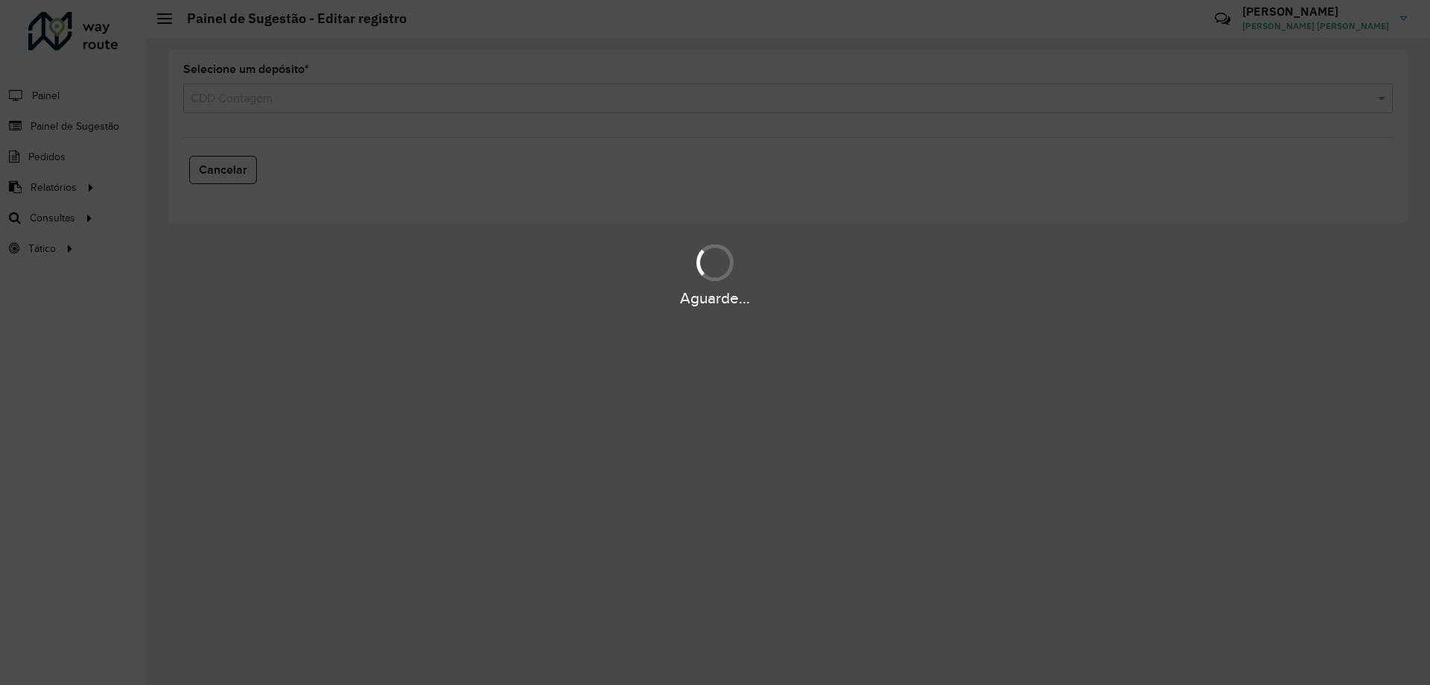
click at [476, 211] on div "Aguarde..." at bounding box center [715, 342] width 1430 height 685
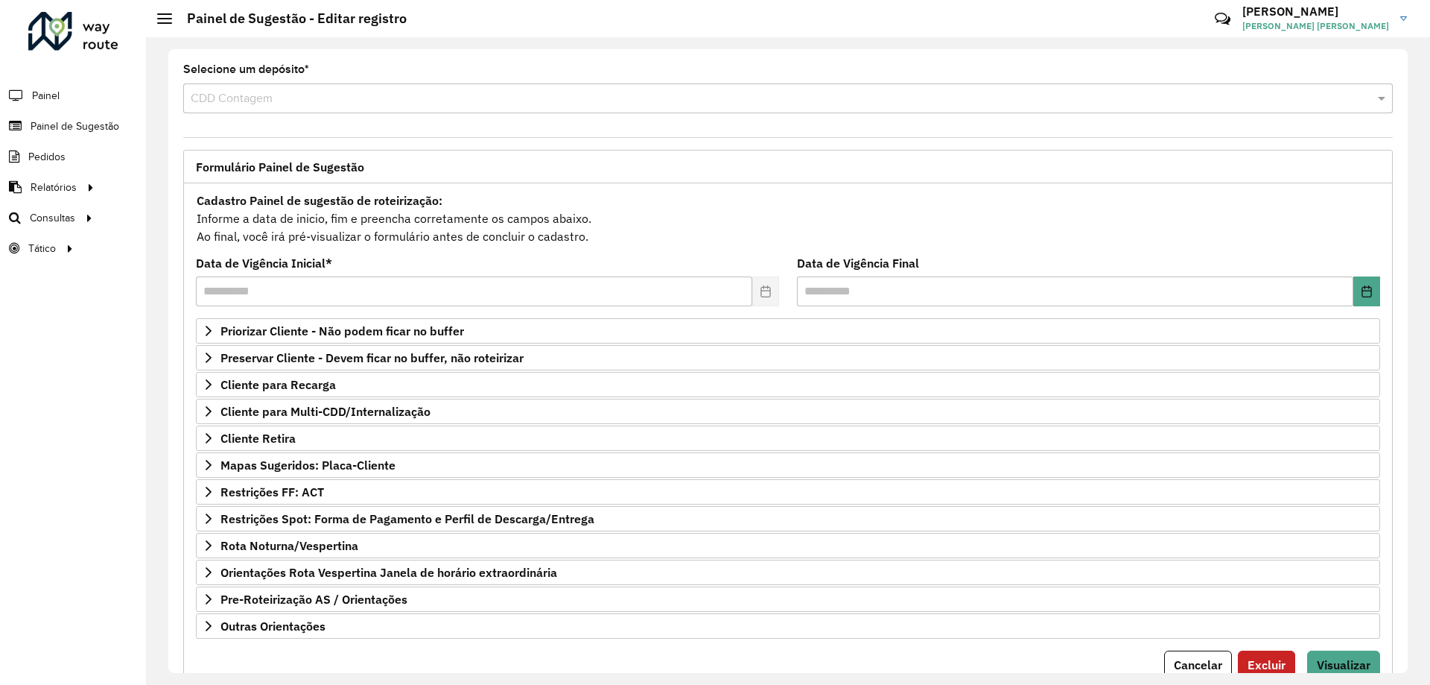
click at [690, 173] on div "Formulário Painel de Sugestão" at bounding box center [788, 167] width 1210 height 34
click at [262, 390] on span "Cliente para Recarga" at bounding box center [278, 384] width 115 height 12
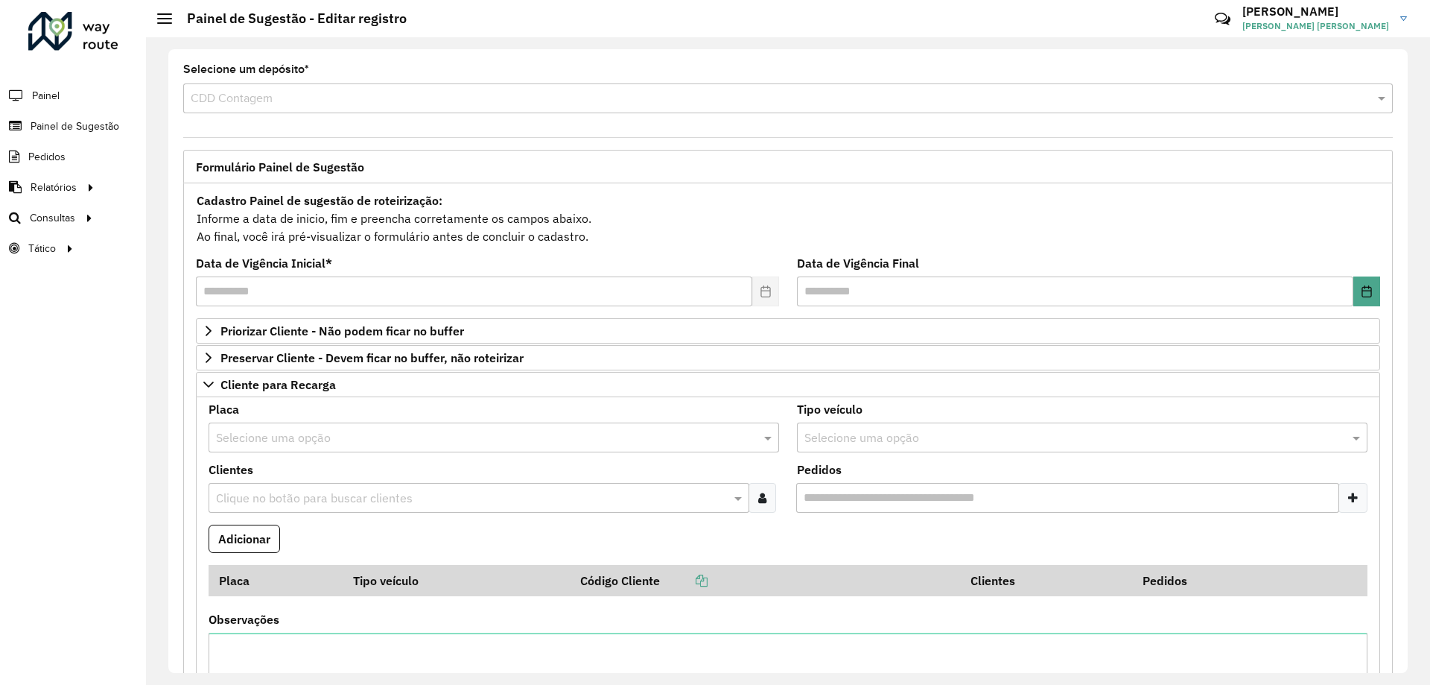
click at [306, 438] on input "text" at bounding box center [479, 438] width 526 height 18
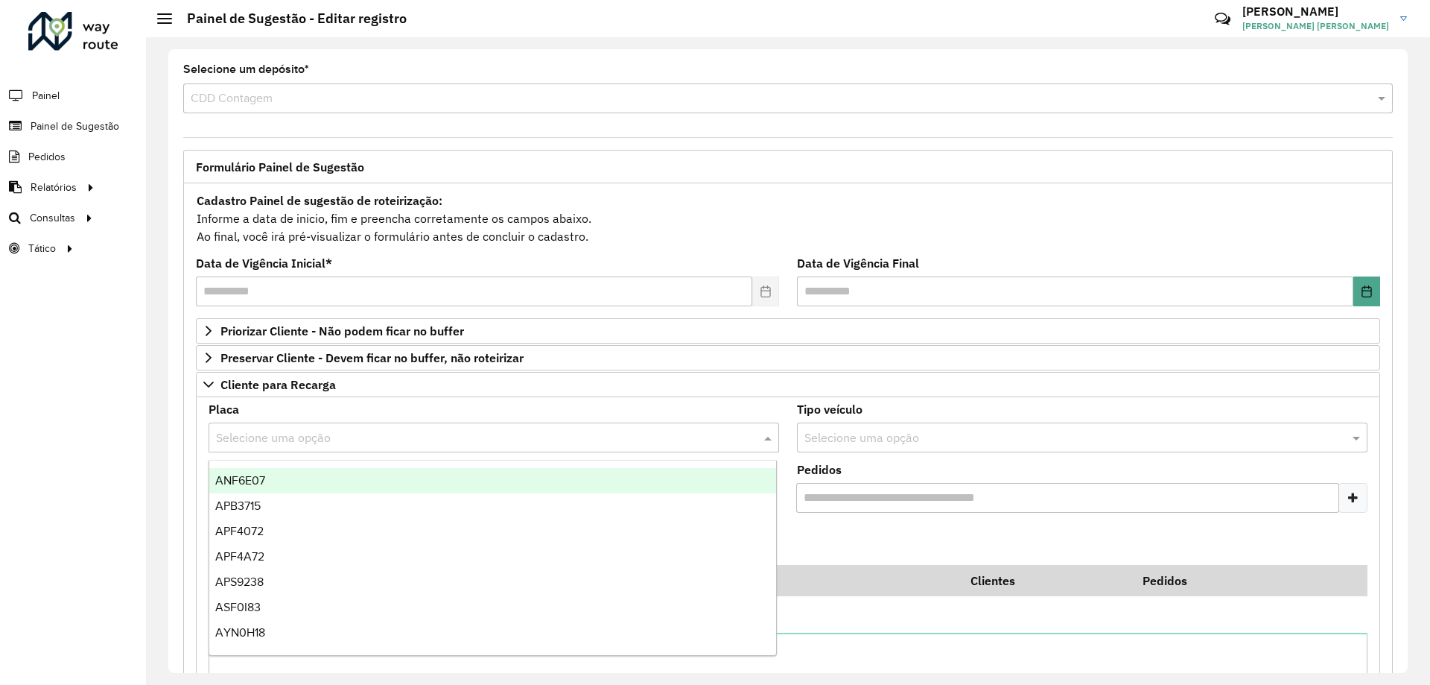
click at [174, 443] on div "**********" at bounding box center [788, 614] width 1228 height 929
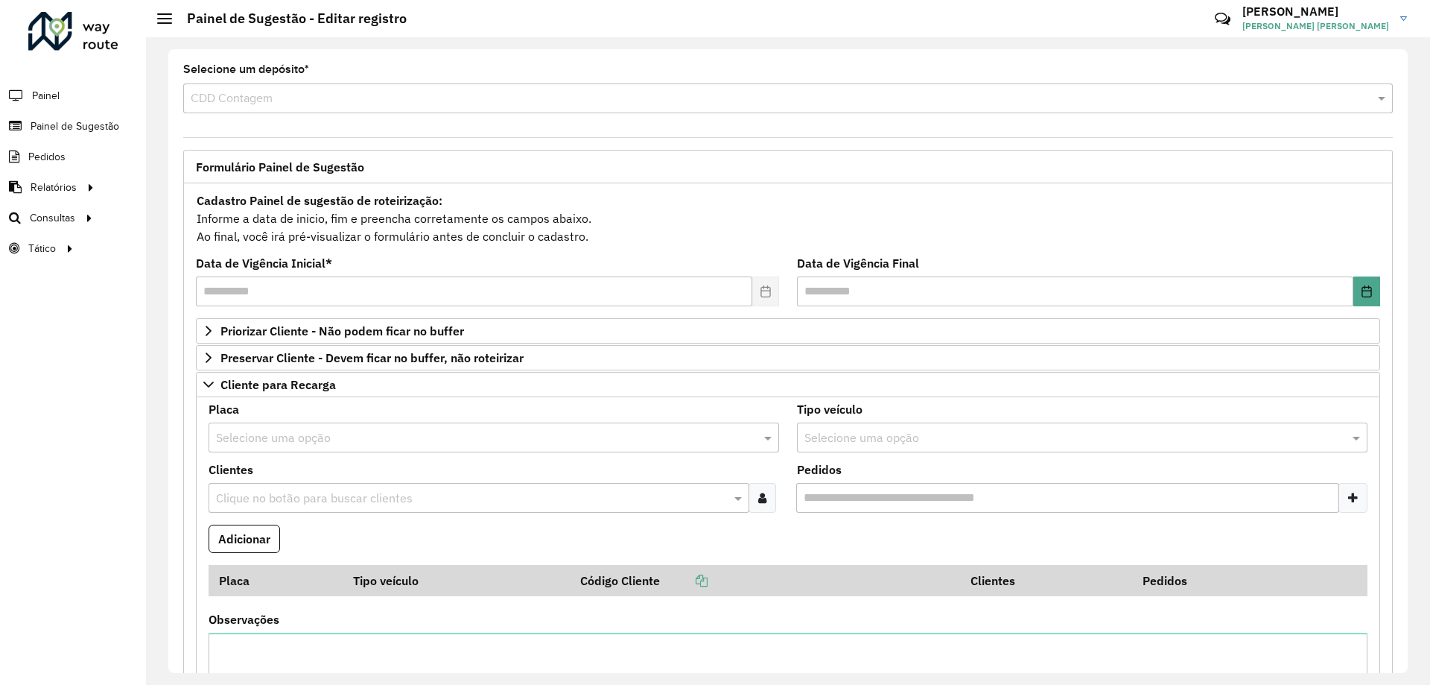
click at [284, 495] on input "text" at bounding box center [471, 498] width 519 height 18
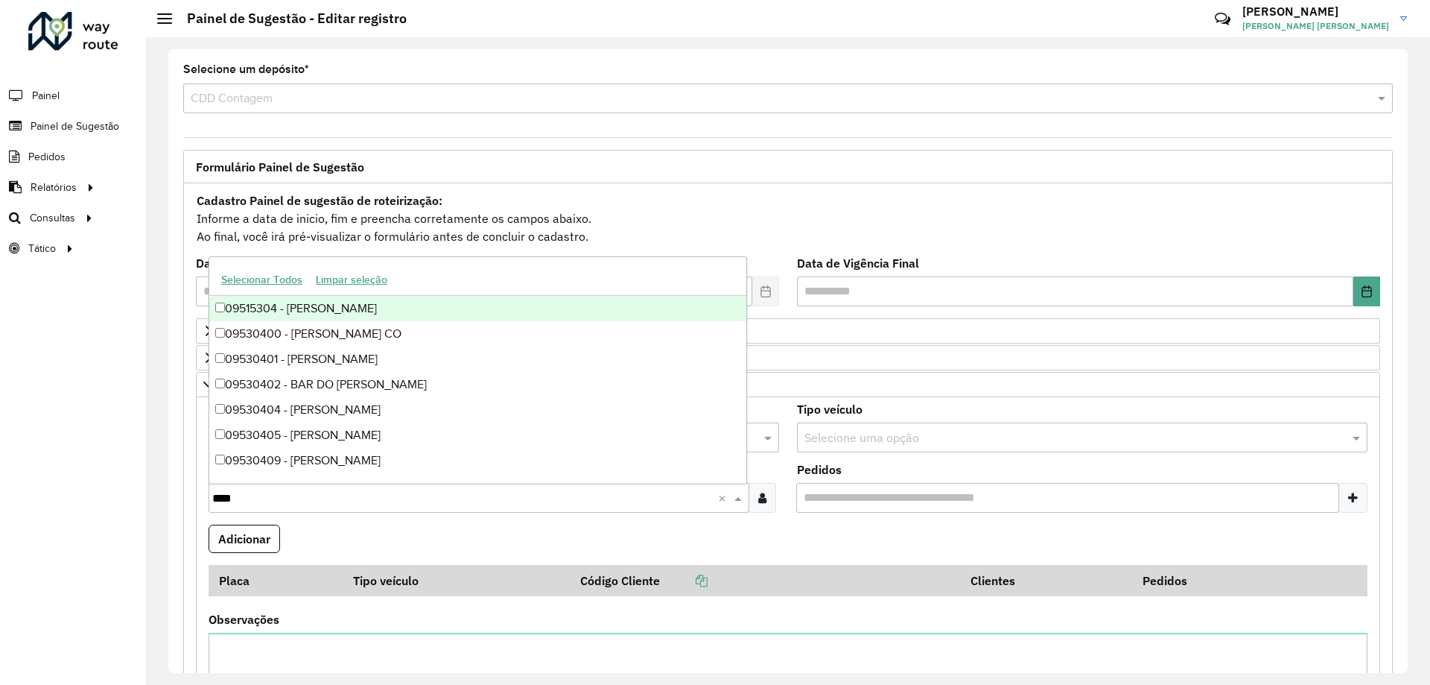
type input "*****"
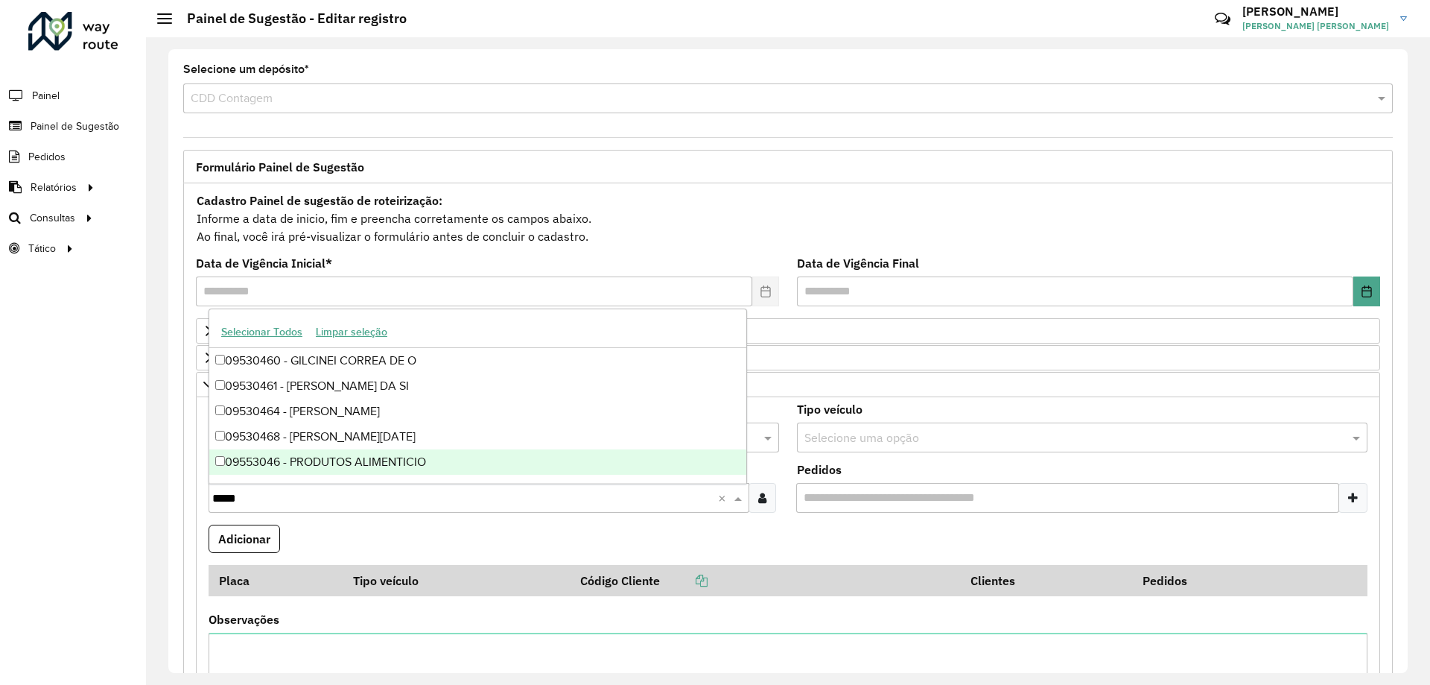
click at [340, 459] on div "09553046 - PRODUTOS ALIMENTICIO" at bounding box center [477, 461] width 537 height 25
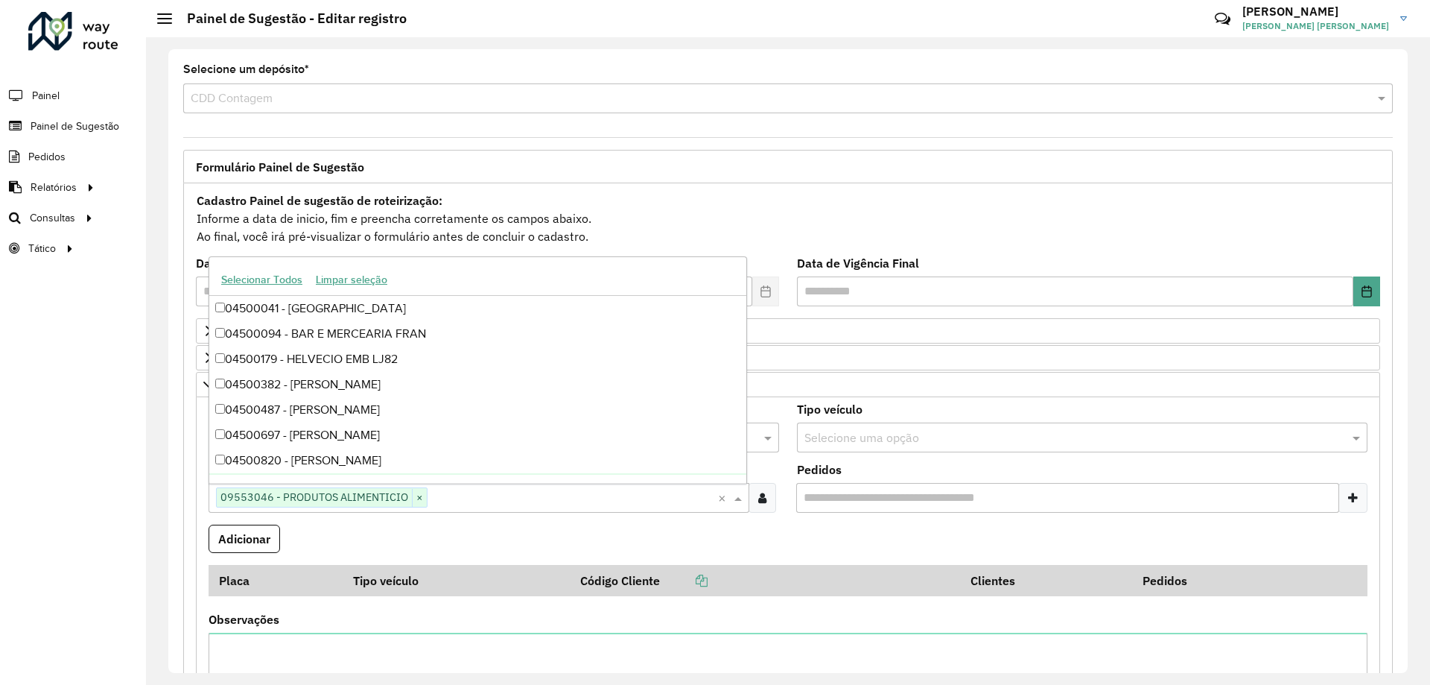
click at [603, 533] on formly-field "Adicionar" at bounding box center [788, 544] width 1177 height 40
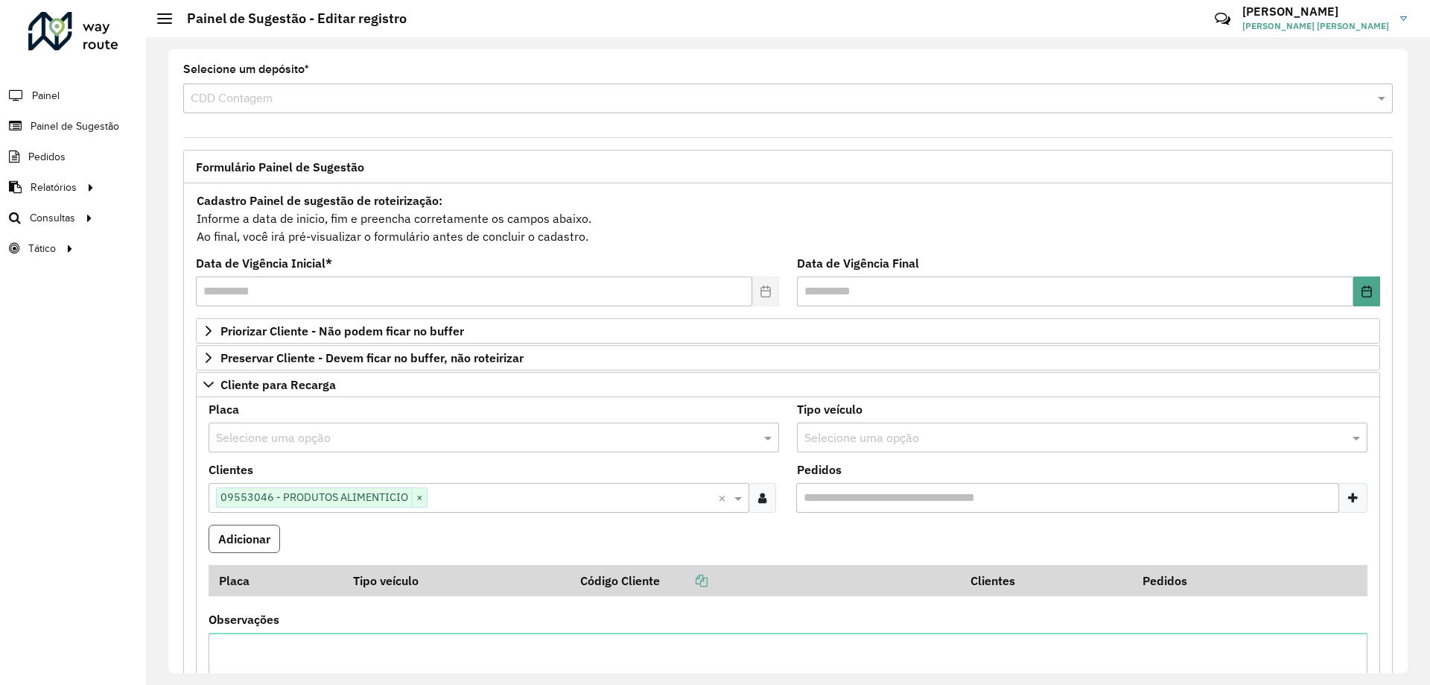
click at [248, 538] on button "Adicionar" at bounding box center [245, 538] width 72 height 28
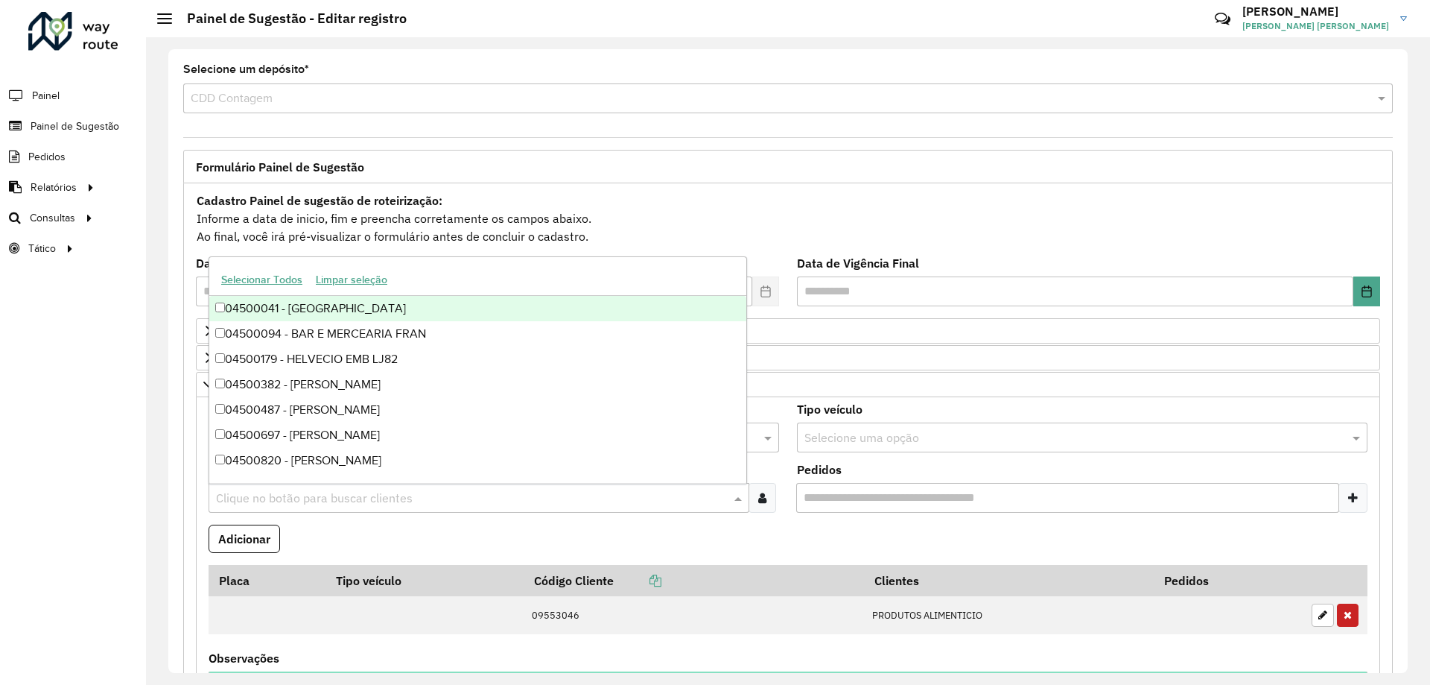
click at [258, 499] on input "text" at bounding box center [471, 498] width 519 height 18
type input "*****"
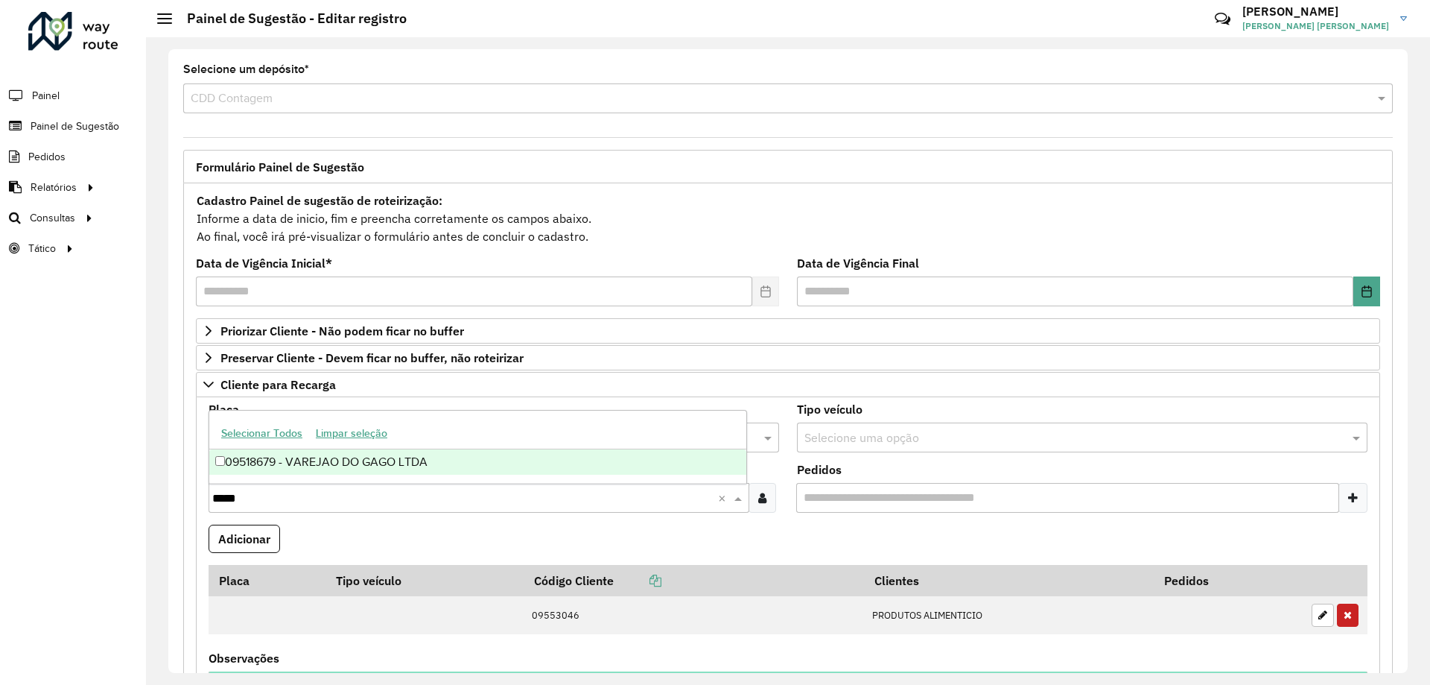
click at [319, 466] on div "09518679 - VAREJAO DO GAGO LTDA" at bounding box center [477, 461] width 537 height 25
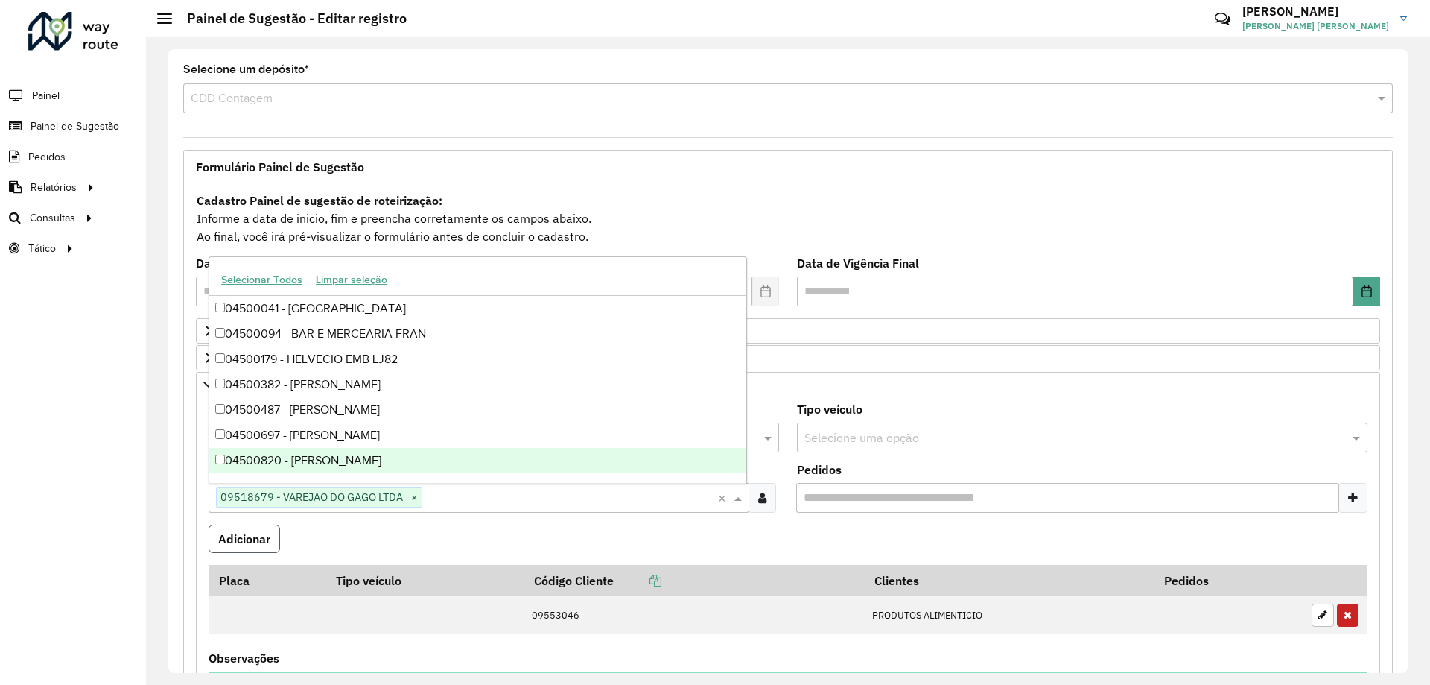
click at [261, 533] on button "Adicionar" at bounding box center [245, 538] width 72 height 28
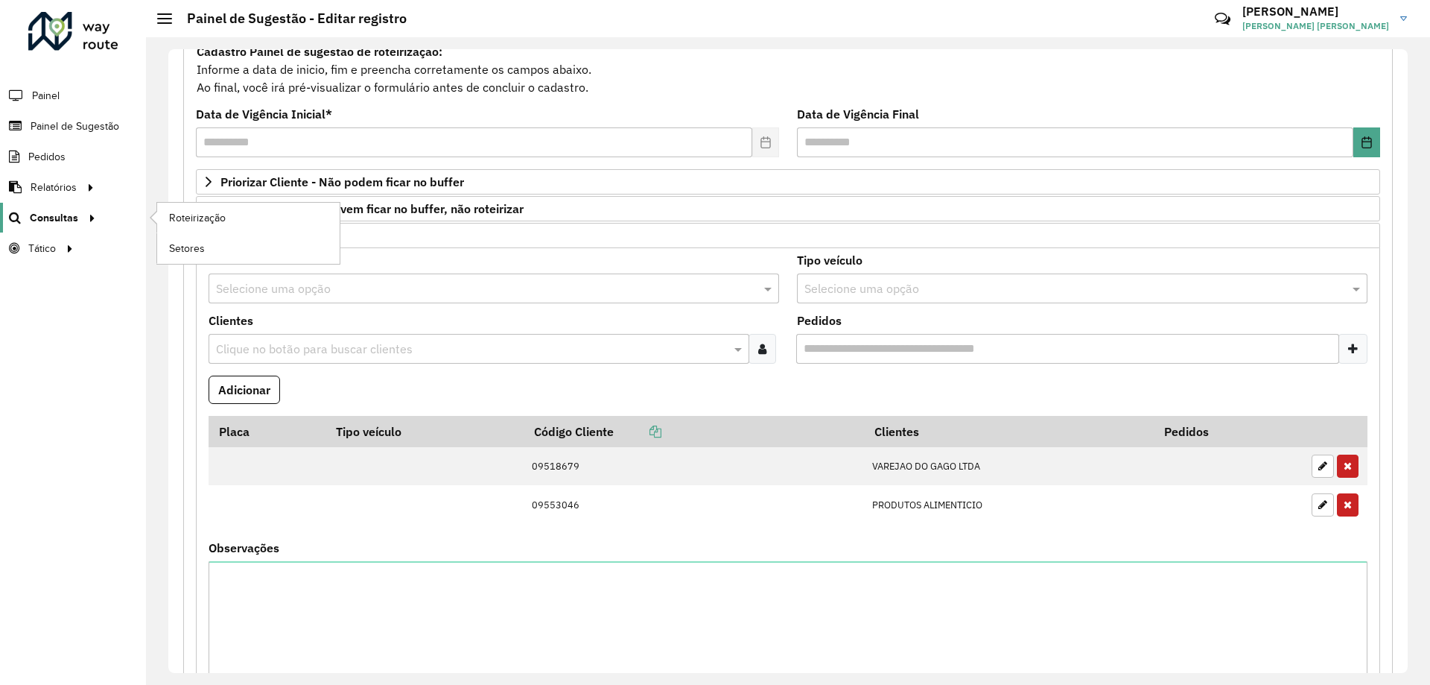
scroll to position [75, 0]
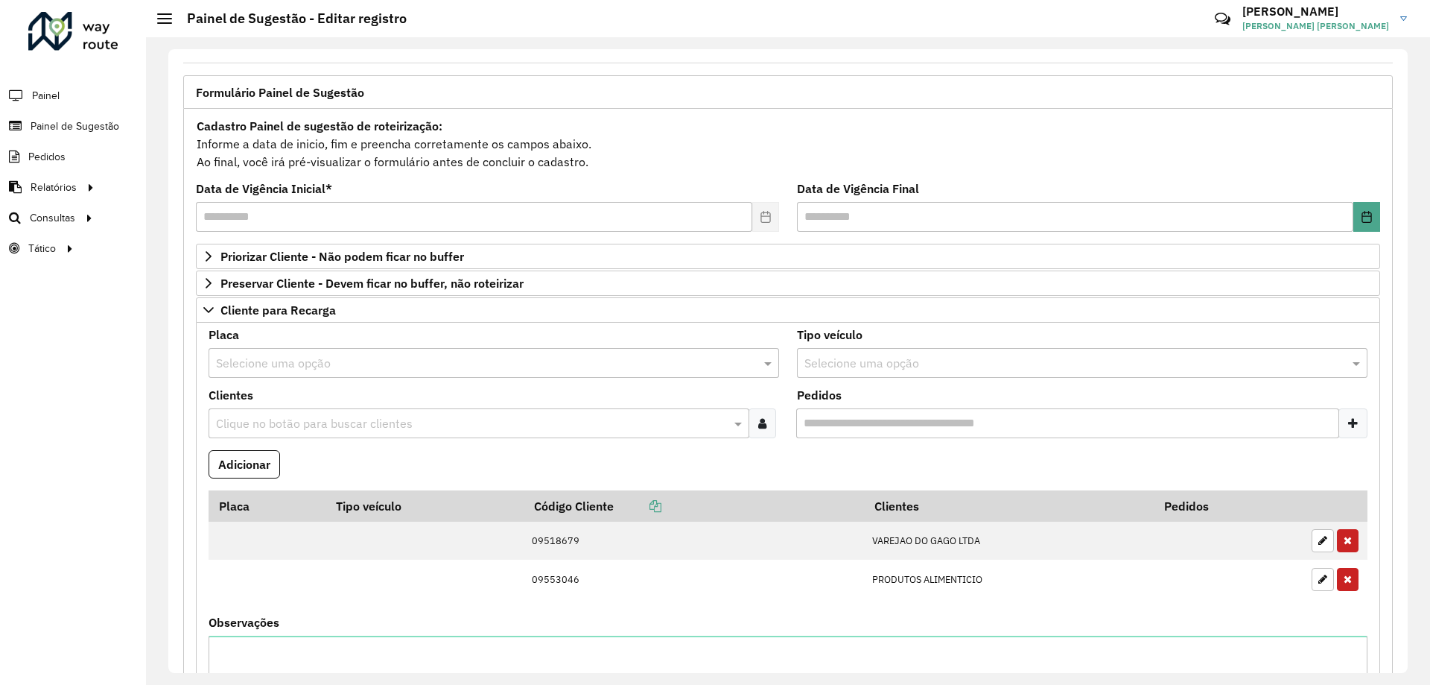
click at [282, 424] on input "text" at bounding box center [471, 424] width 519 height 18
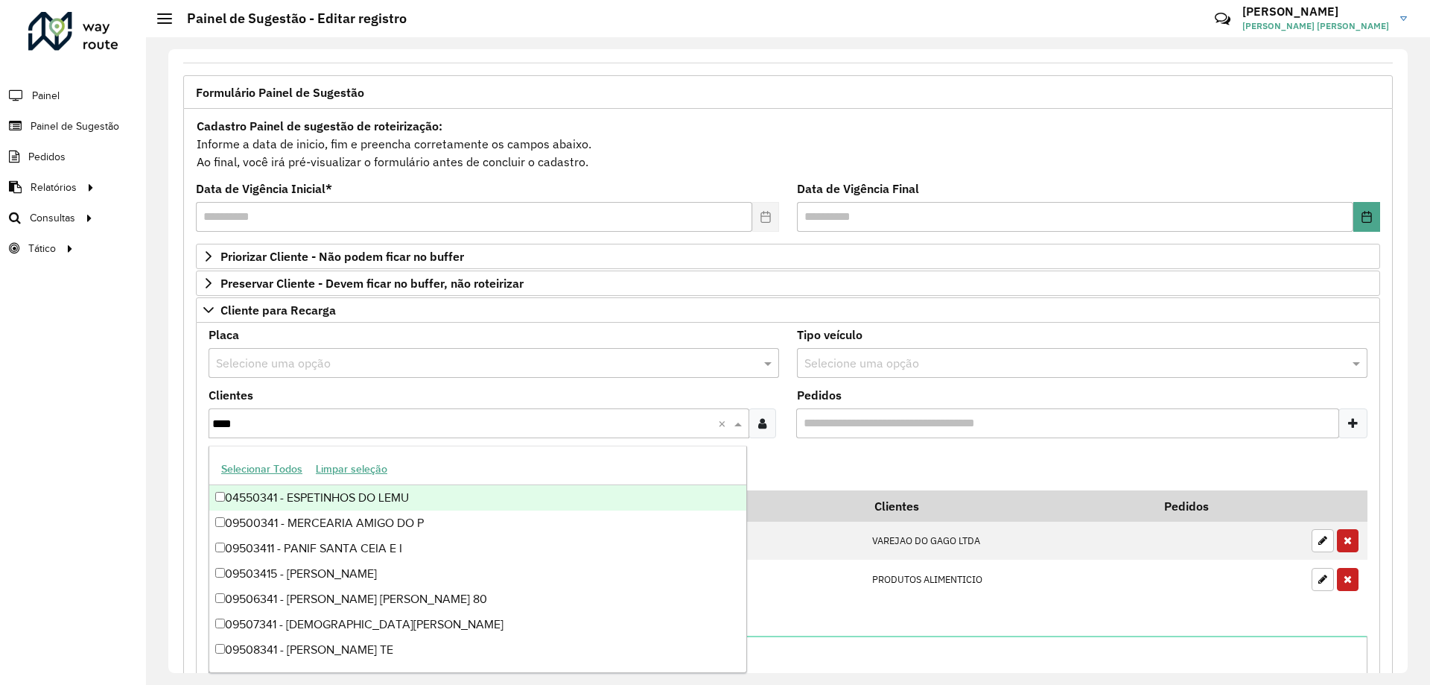
type input "*****"
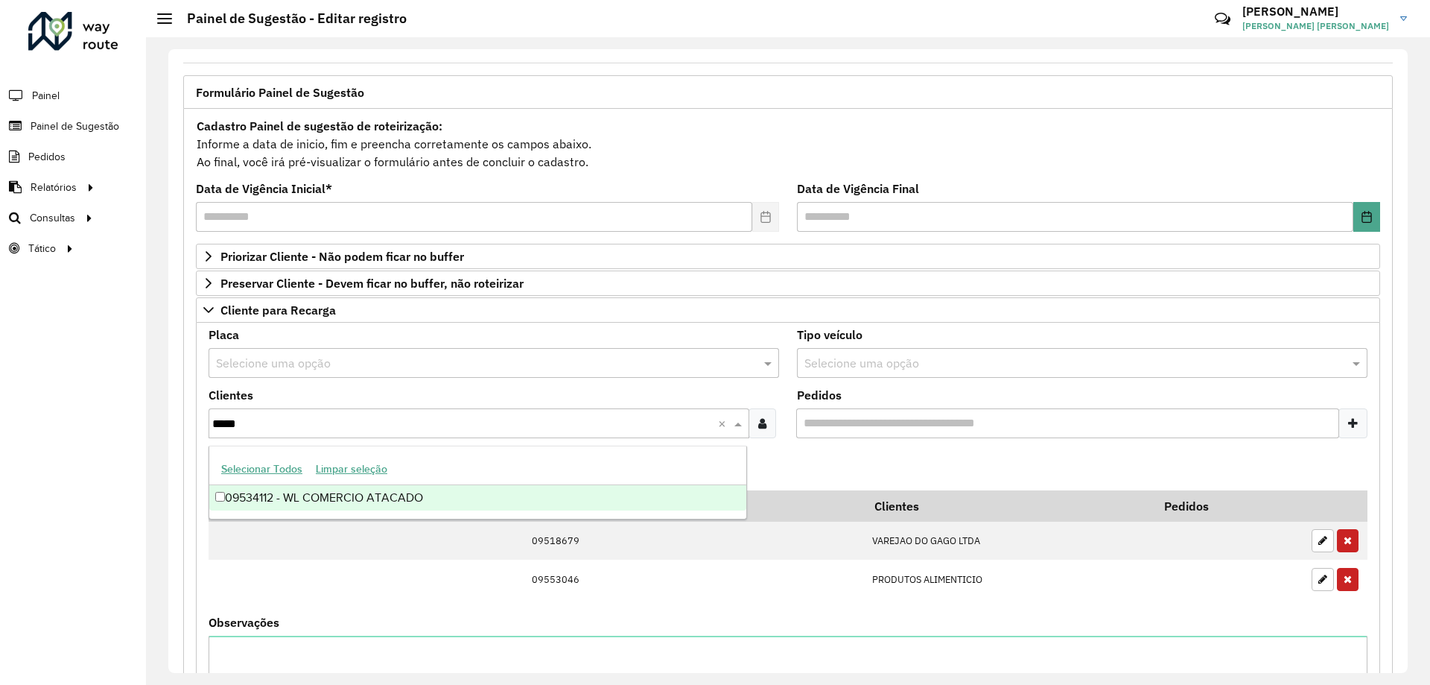
click at [259, 501] on div "09534112 - WL COMERCIO ATACADO" at bounding box center [477, 497] width 537 height 25
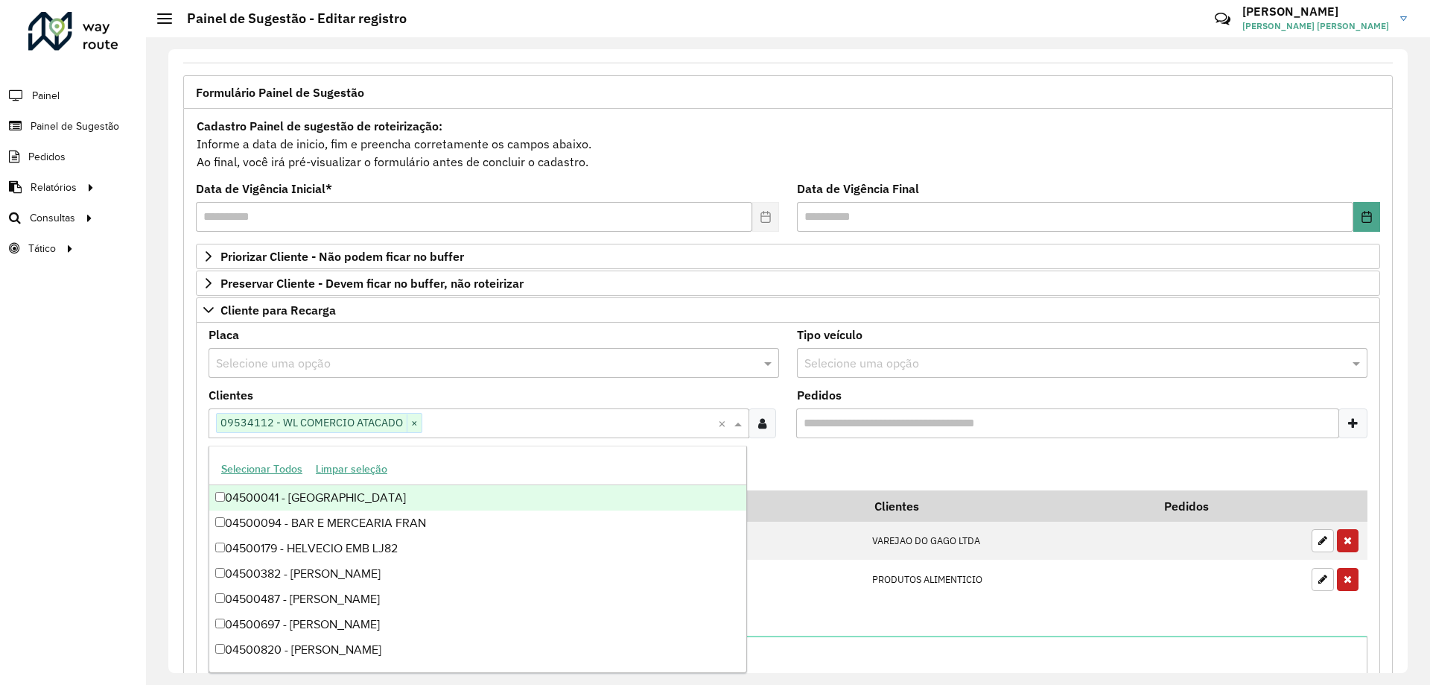
click at [202, 387] on formly-field "Placa Selecione uma opção" at bounding box center [494, 359] width 589 height 60
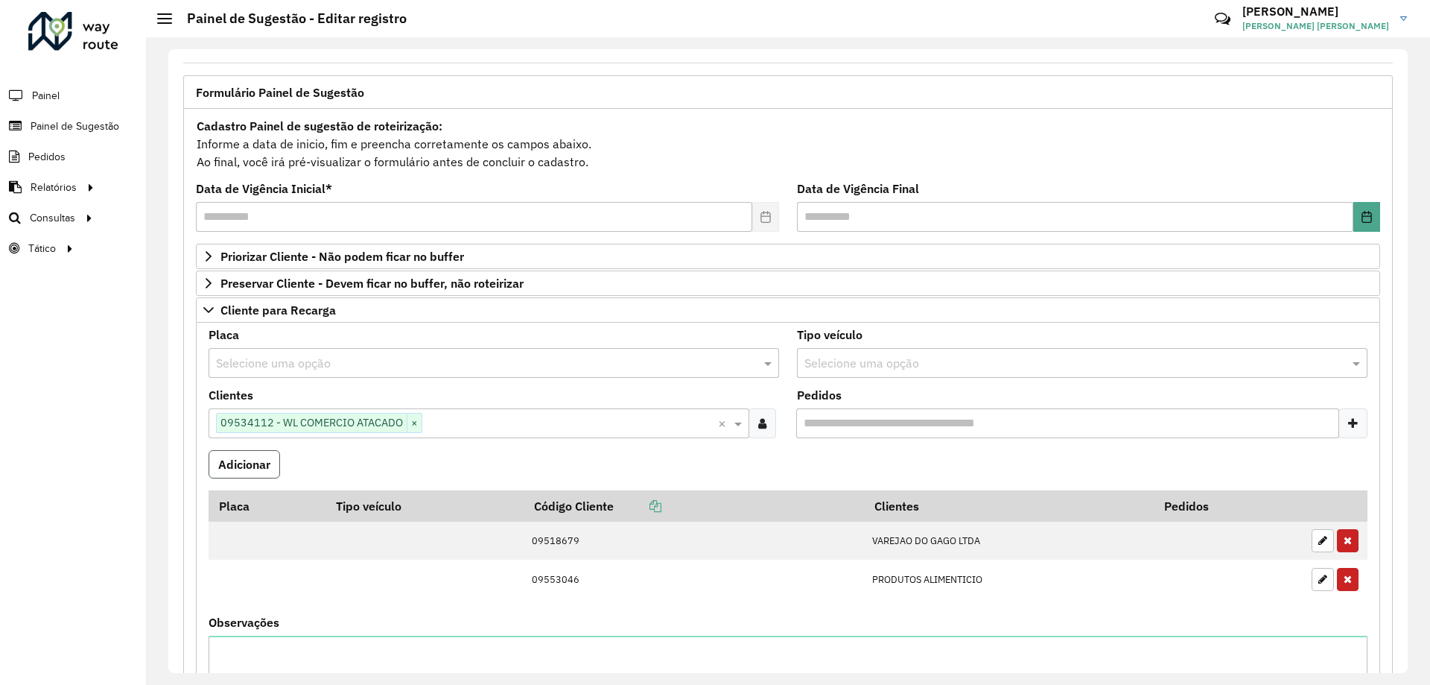
click at [242, 469] on button "Adicionar" at bounding box center [245, 464] width 72 height 28
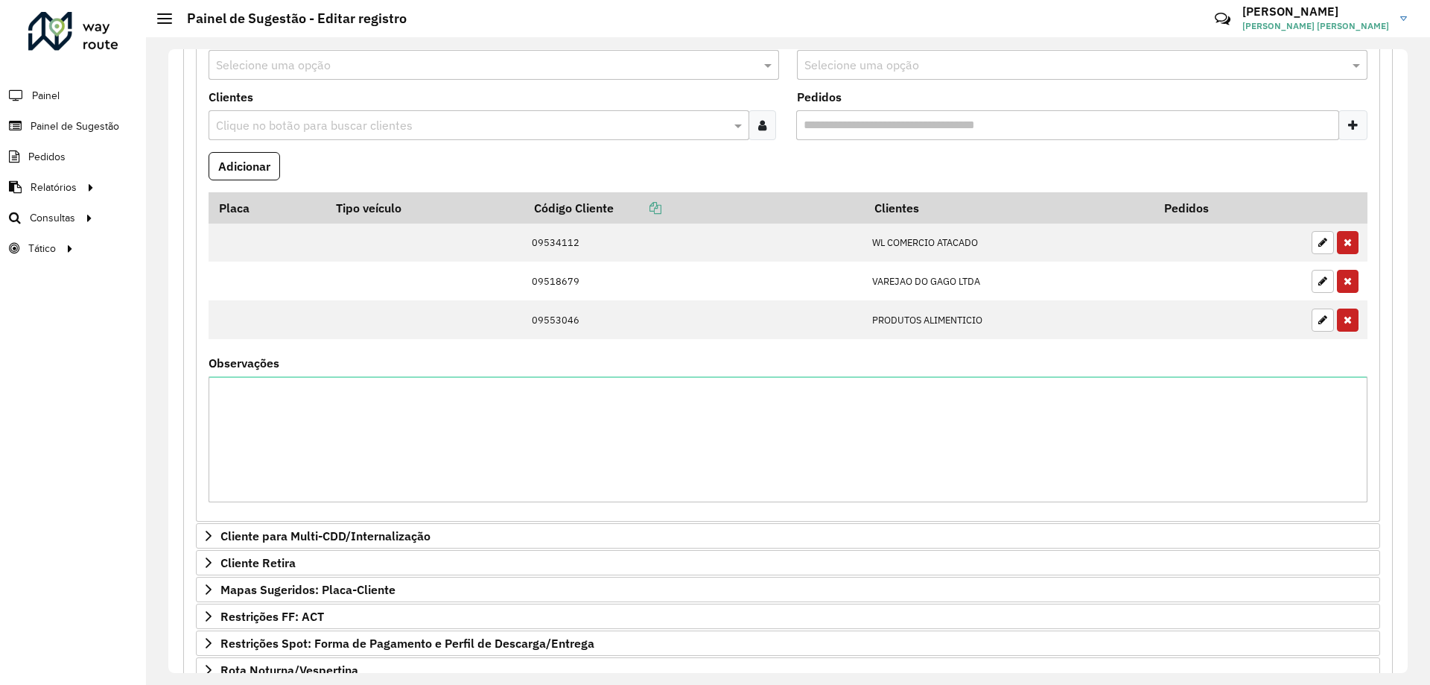
scroll to position [555, 0]
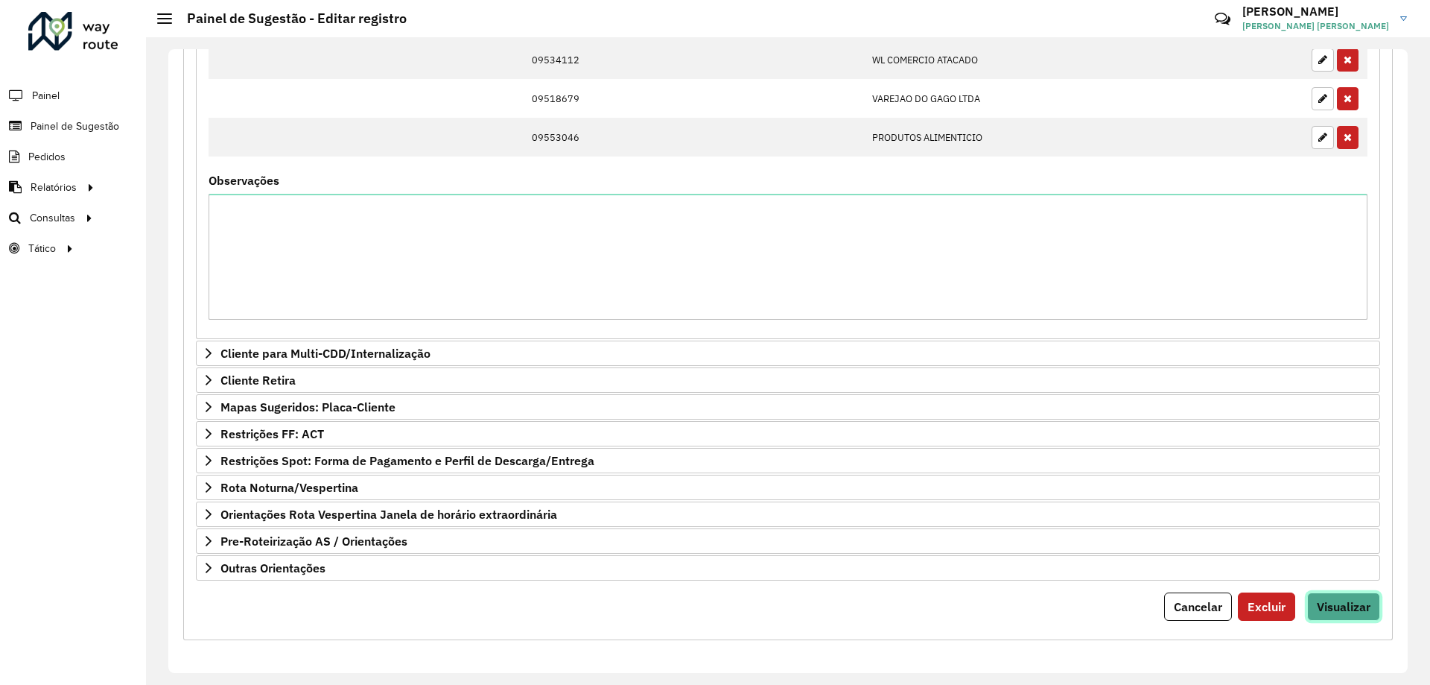
click at [1342, 603] on span "Visualizar" at bounding box center [1344, 606] width 54 height 15
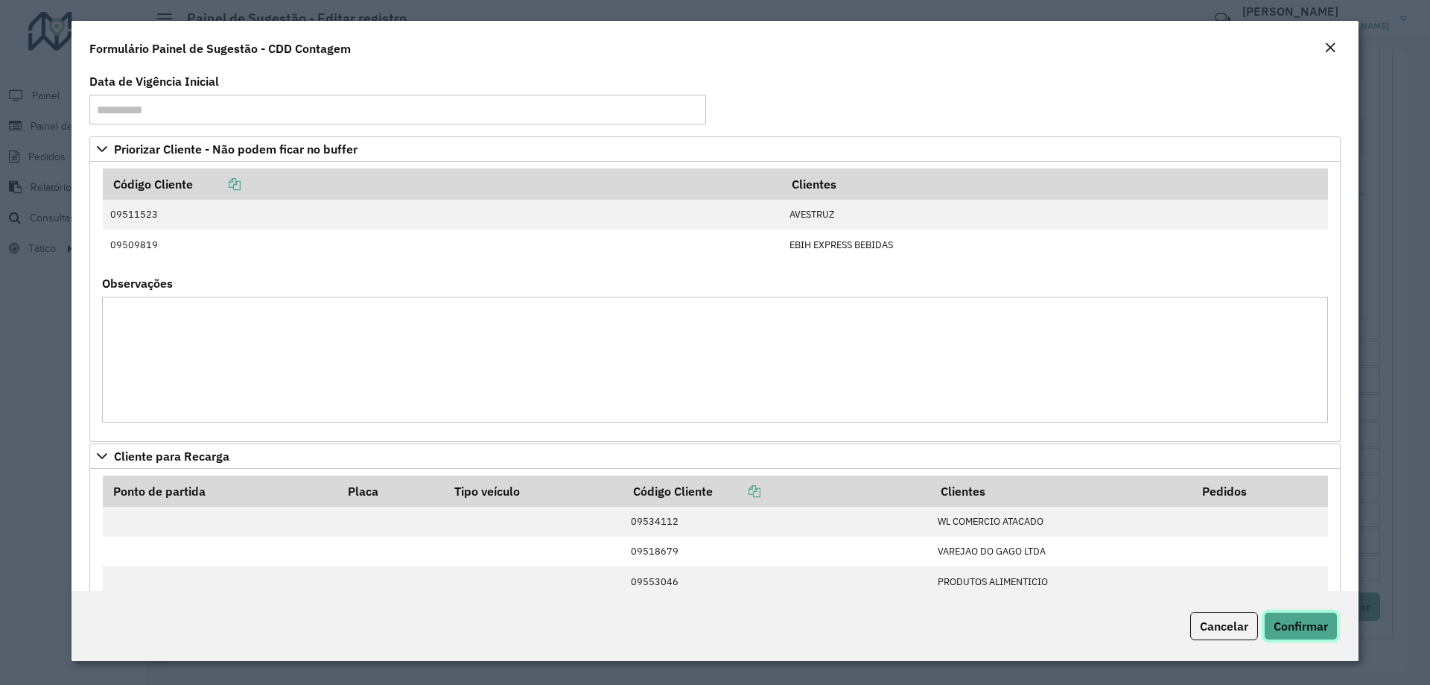
click at [1313, 628] on span "Confirmar" at bounding box center [1301, 625] width 54 height 15
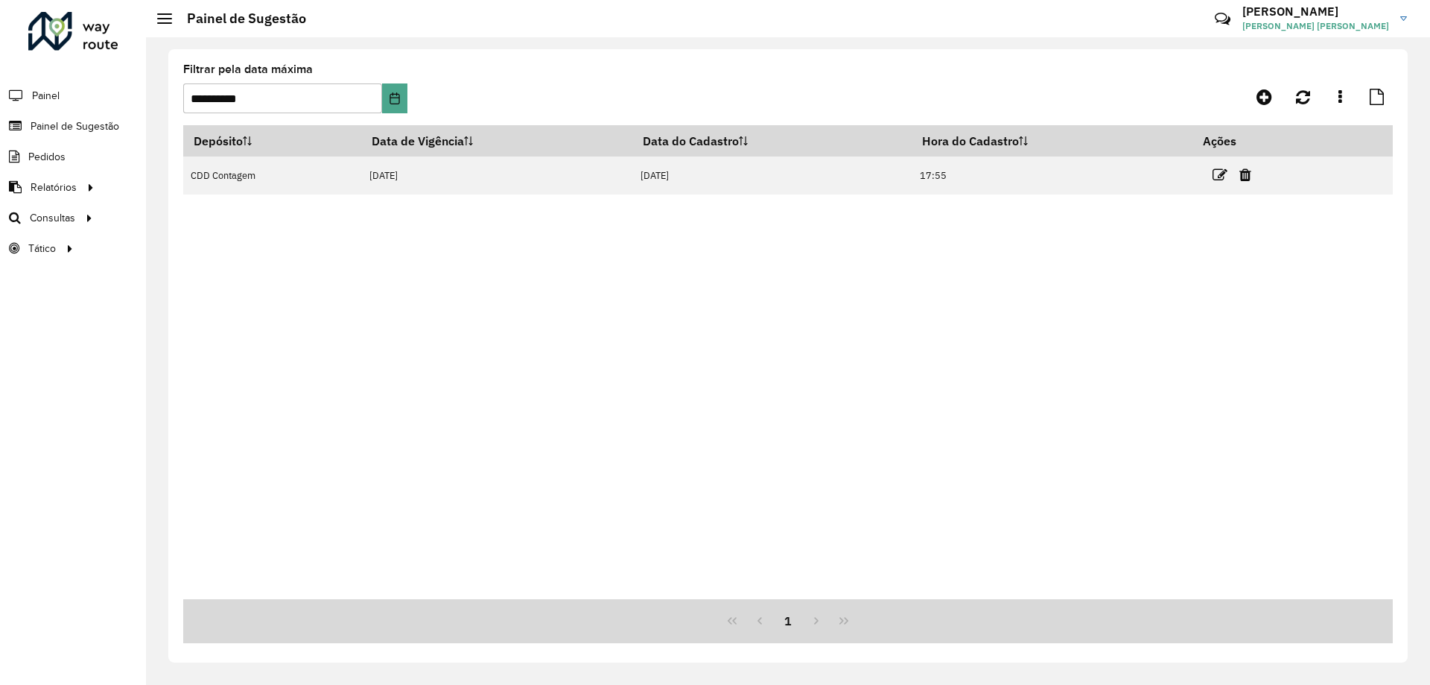
drag, startPoint x: 726, startPoint y: 400, endPoint x: 1183, endPoint y: 14, distance: 597.9
click at [727, 400] on div "Depósito Data de Vigência Data do Cadastro Hora do Cadastro Ações CDD Contagem …" at bounding box center [788, 362] width 1210 height 474
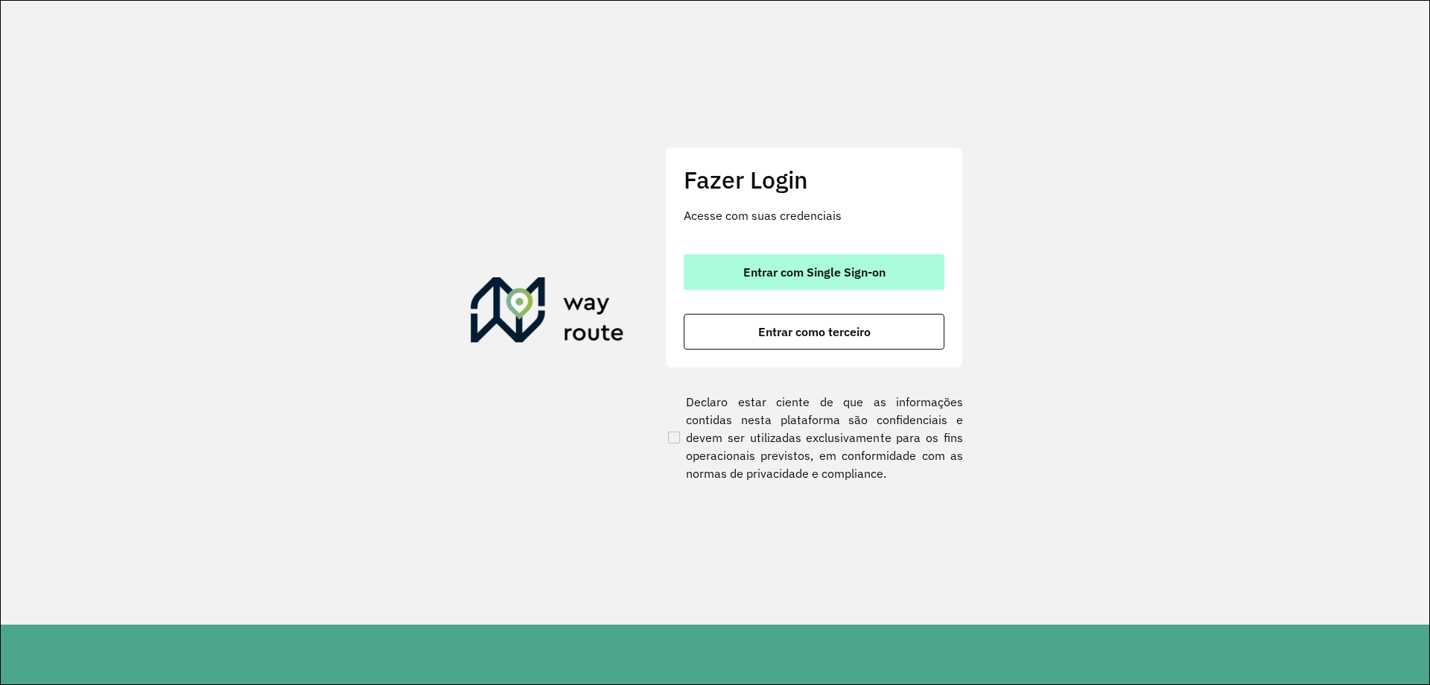
click at [786, 254] on button "Entrar com Single Sign-on" at bounding box center [814, 272] width 261 height 36
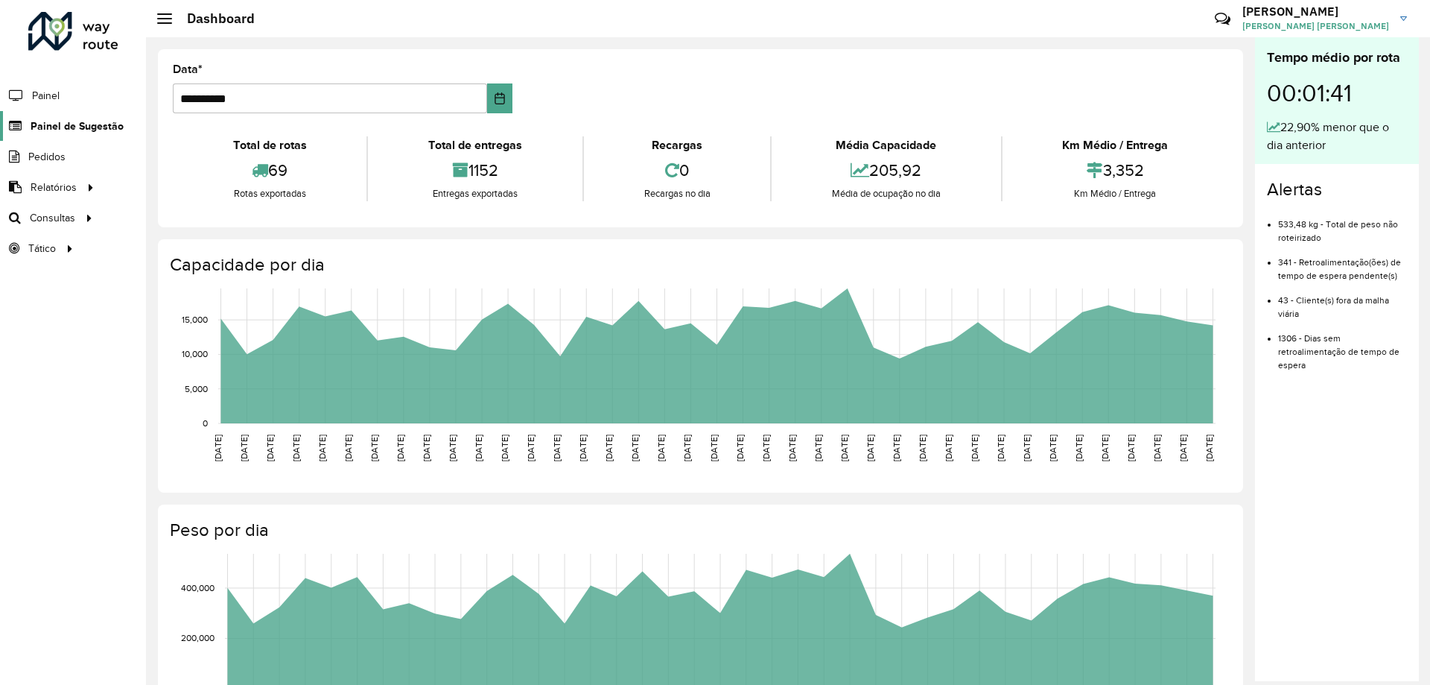
click at [57, 123] on span "Painel de Sugestão" at bounding box center [77, 126] width 93 height 16
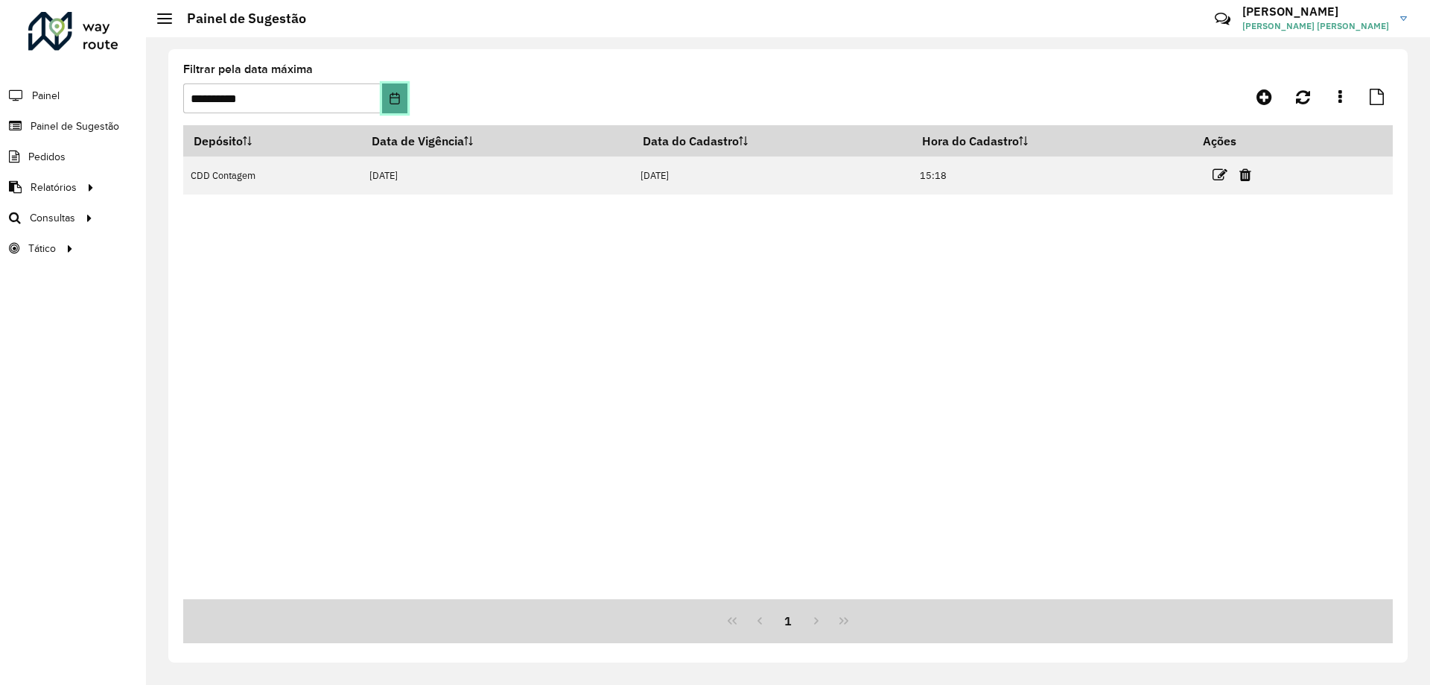
click at [399, 103] on icon "Choose Date" at bounding box center [395, 98] width 12 height 12
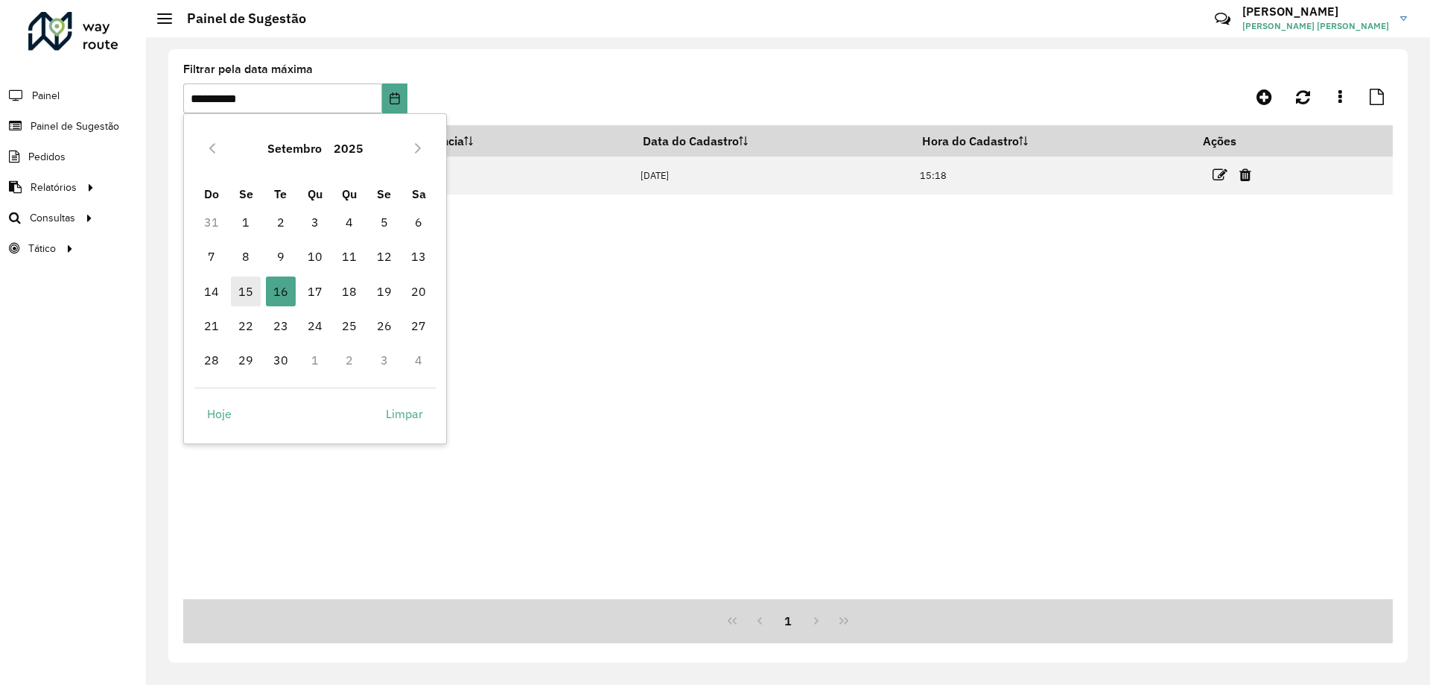
click at [244, 299] on span "15" at bounding box center [246, 291] width 30 height 30
type input "**********"
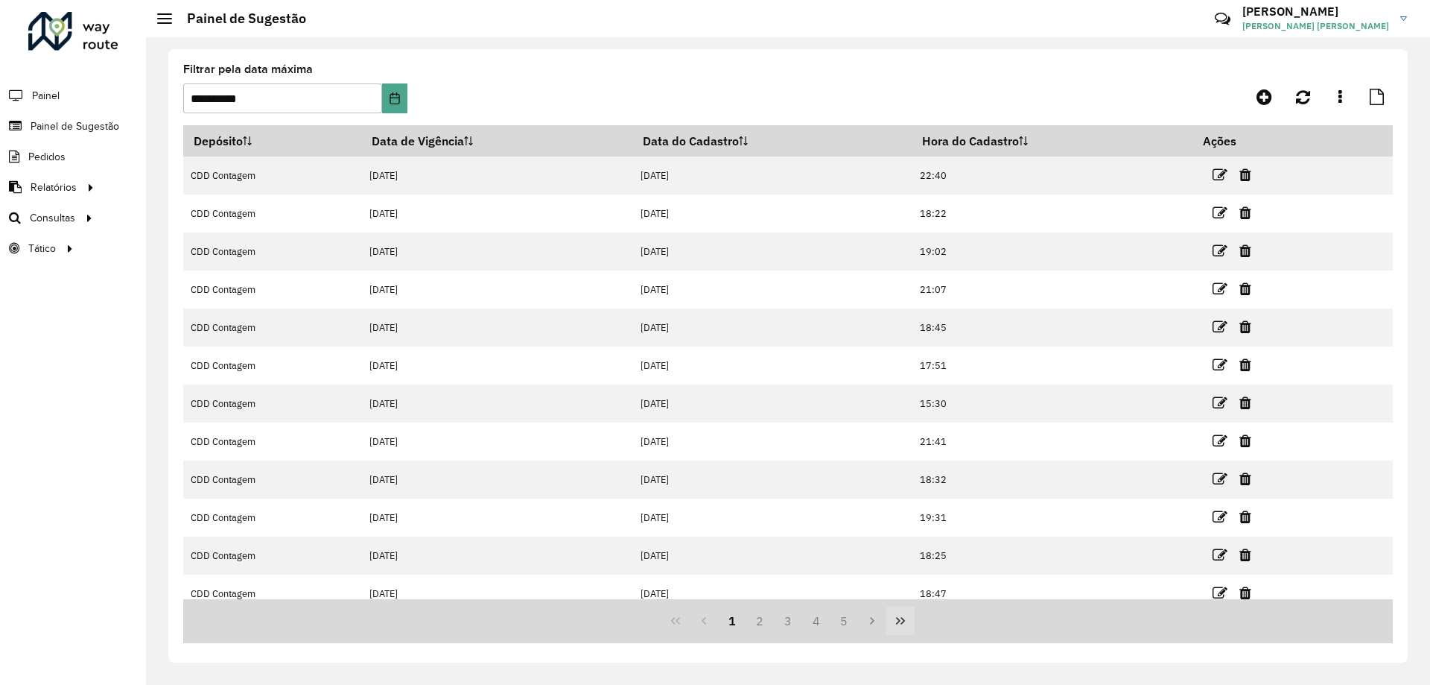
click at [898, 621] on icon "Last Page" at bounding box center [900, 620] width 9 height 7
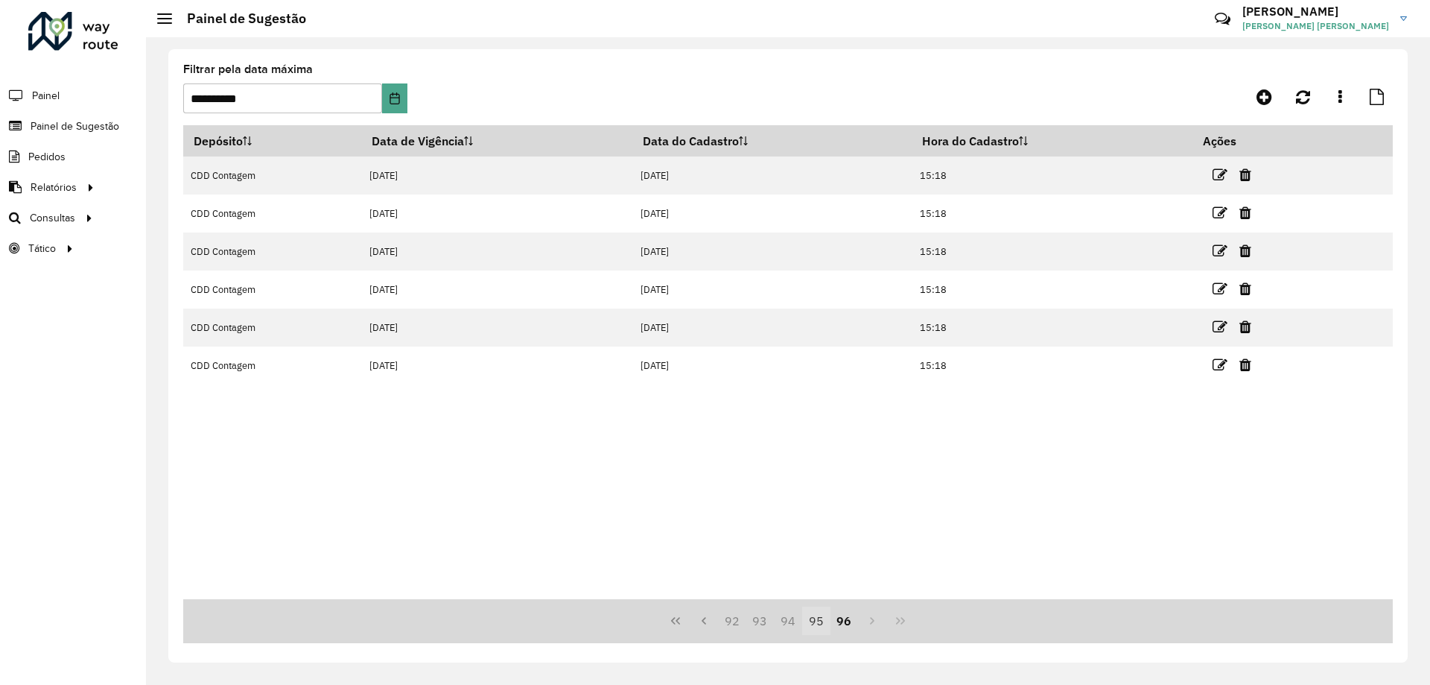
click at [821, 621] on button "95" at bounding box center [816, 620] width 28 height 28
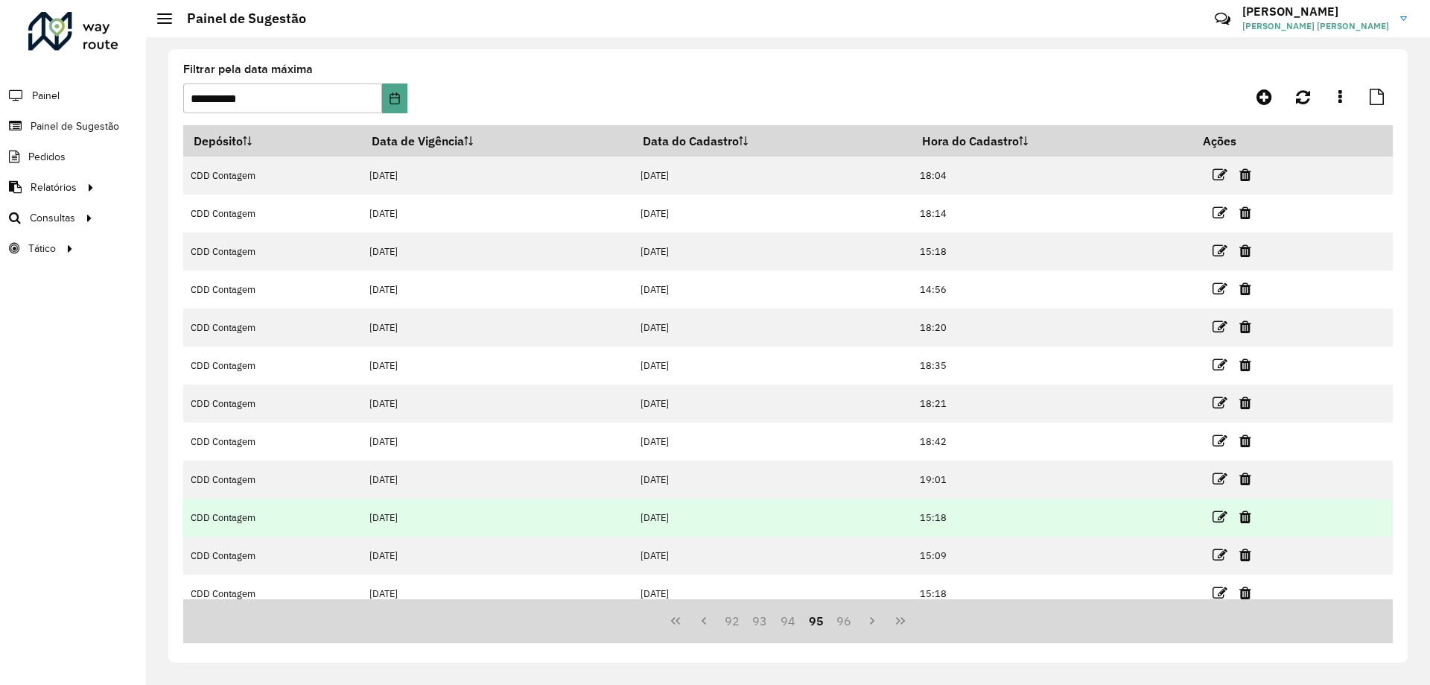
scroll to position [13, 0]
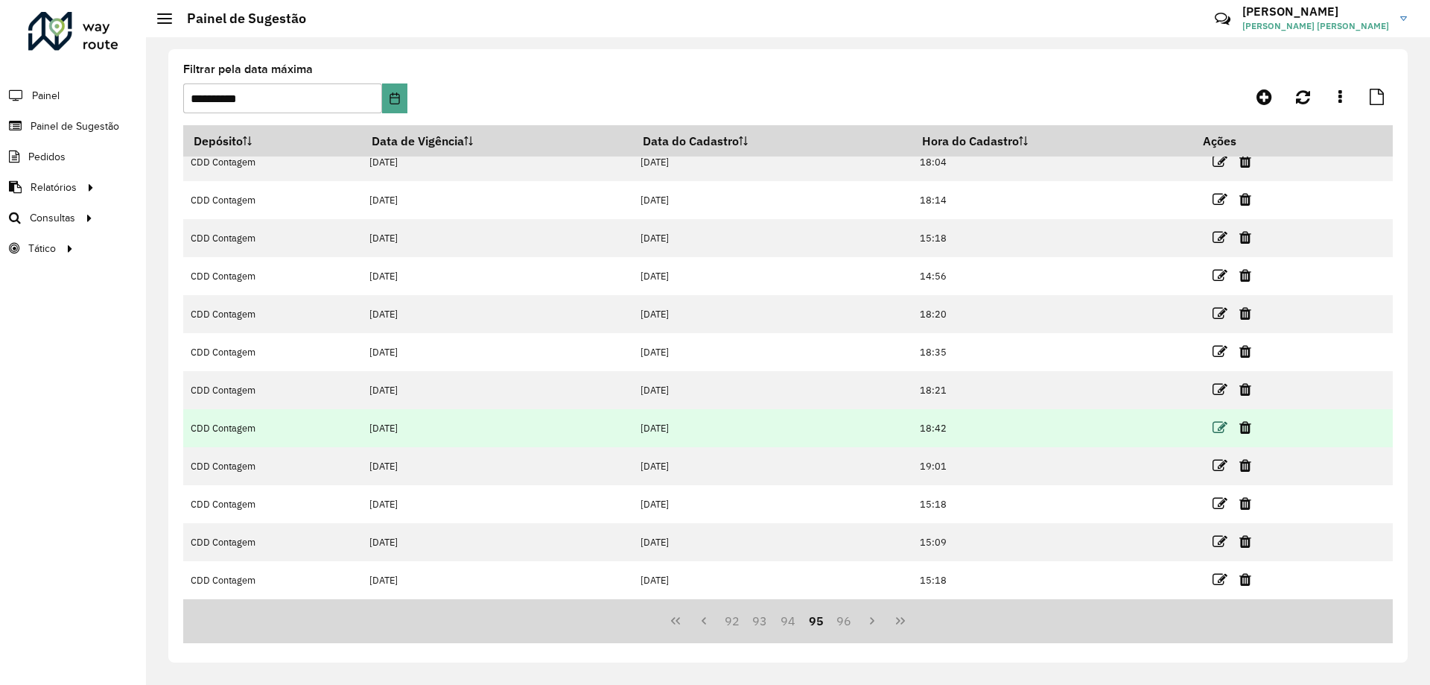
click at [1219, 428] on icon at bounding box center [1220, 427] width 15 height 15
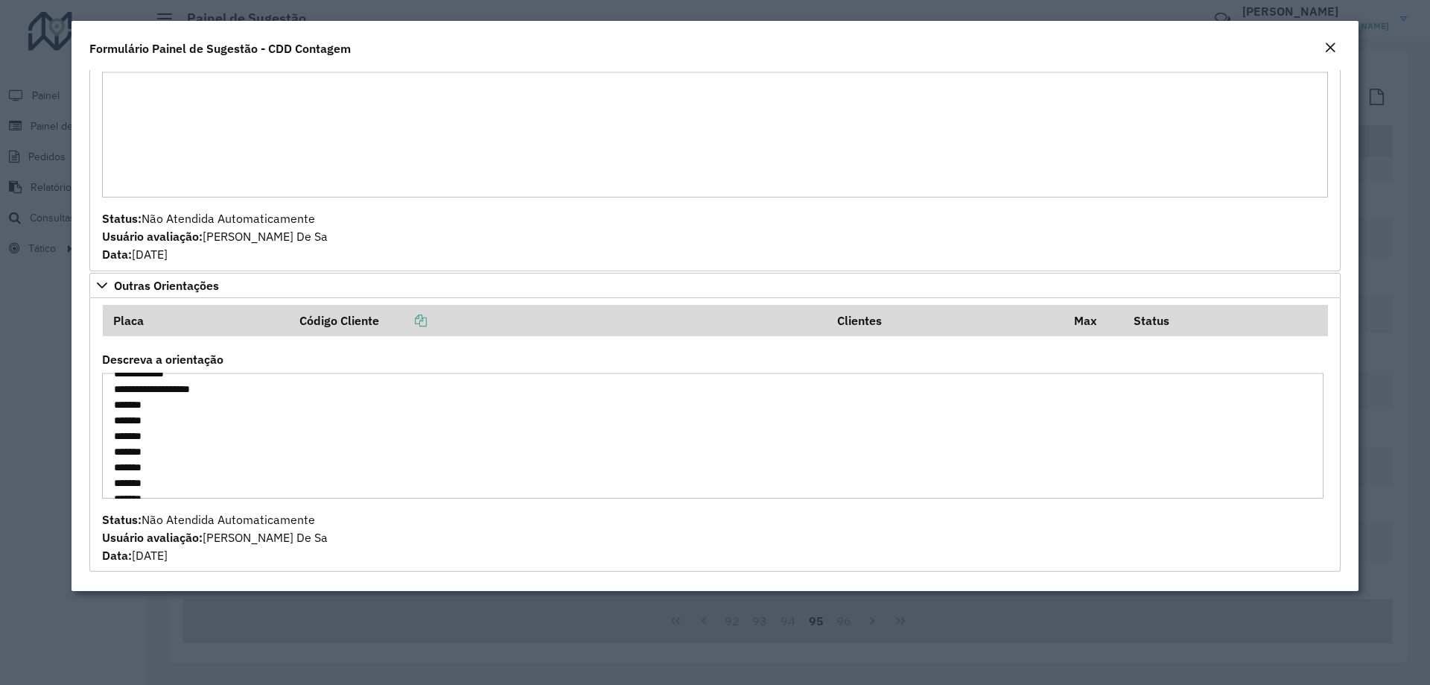
scroll to position [970, 0]
drag, startPoint x: 119, startPoint y: 385, endPoint x: 237, endPoint y: 532, distance: 188.1
click at [237, 532] on formly-group "Placa Código Cliente Clientes Max Status Descreva a orientação Status: Não Aten…" at bounding box center [715, 434] width 1244 height 259
